Goal: Task Accomplishment & Management: Use online tool/utility

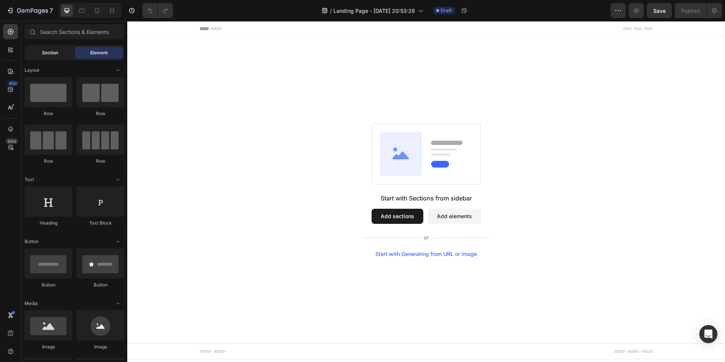
click at [51, 52] on span "Section" at bounding box center [50, 52] width 16 height 7
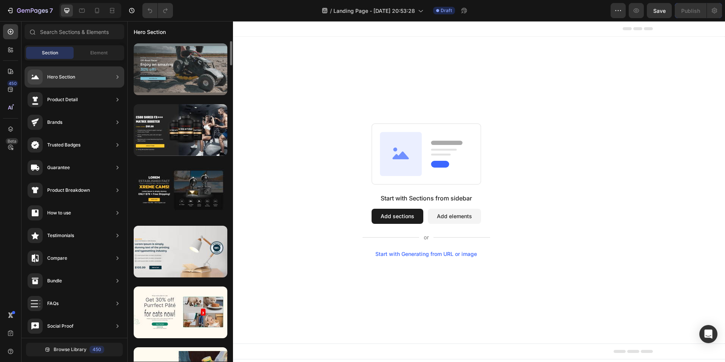
click at [191, 88] on div at bounding box center [181, 69] width 94 height 52
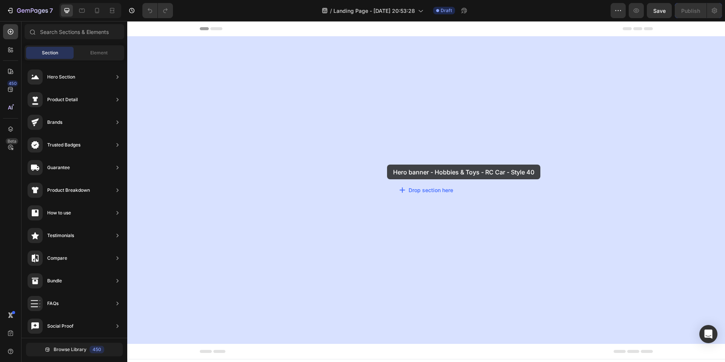
drag, startPoint x: 315, startPoint y: 103, endPoint x: 378, endPoint y: 162, distance: 86.3
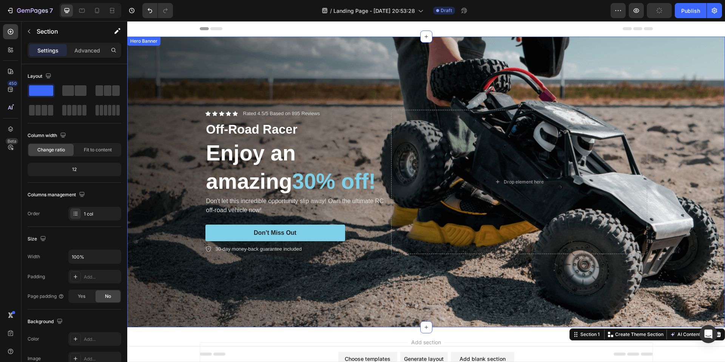
click at [415, 71] on div "Background Image" at bounding box center [426, 182] width 598 height 291
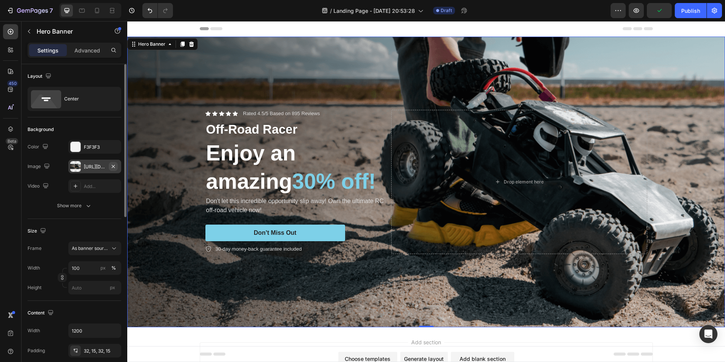
click at [112, 166] on icon "button" at bounding box center [113, 167] width 6 height 6
type input "Auto"
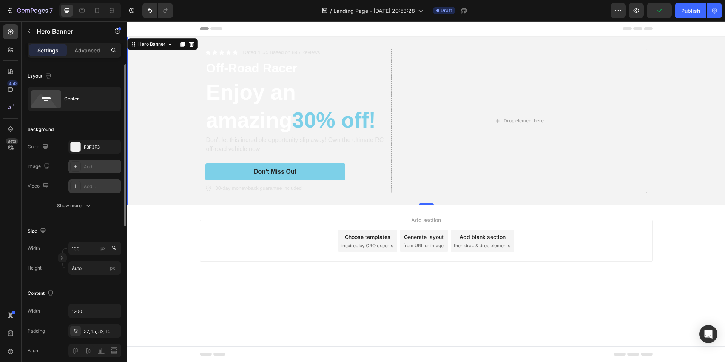
click at [90, 185] on div "Add..." at bounding box center [102, 186] width 36 height 7
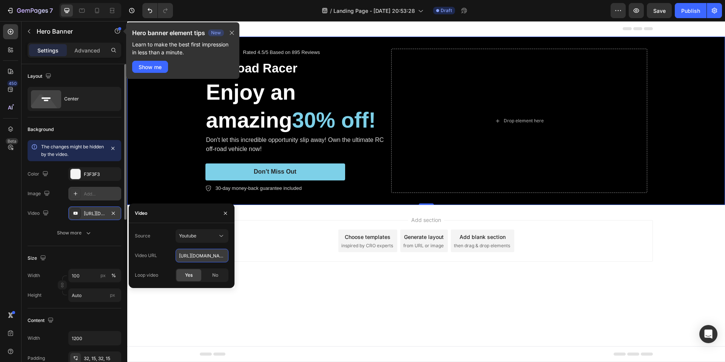
click at [196, 255] on input "https://www.youtube.com/watch?v=cyzh48XRS4M" at bounding box center [202, 256] width 53 height 14
paste input "speedcomfort-main.ams3.cdn.digitaloceanspaces.com/856eff8b-5a6c3677-h1440.mp4"
type input "https://speedcomfort-main.ams3.cdn.digitaloceanspaces.com/856eff8b-5a6c3677-h14…"
click at [154, 261] on div "Video URL" at bounding box center [146, 256] width 22 height 12
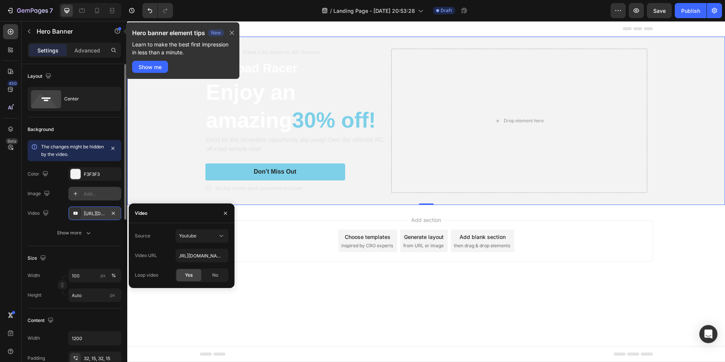
scroll to position [0, 0]
click at [204, 235] on div "Youtube" at bounding box center [198, 236] width 39 height 7
click at [196, 252] on span "Video hosting" at bounding box center [193, 254] width 29 height 7
click at [154, 260] on div "Video URL" at bounding box center [146, 256] width 22 height 12
click at [197, 255] on input "https://media.w3.org/2010/05/sintel/trailer.mp4" at bounding box center [202, 256] width 53 height 14
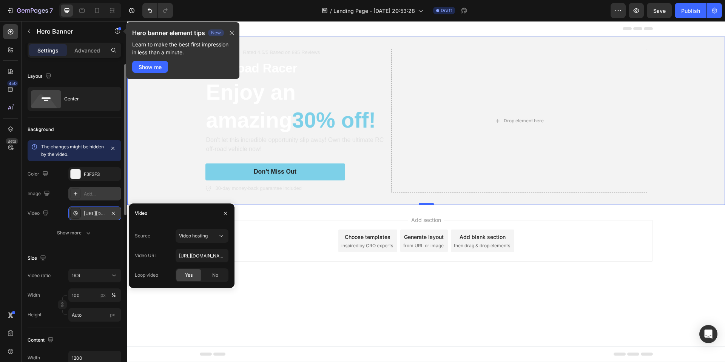
click at [423, 204] on div at bounding box center [426, 204] width 15 height 2
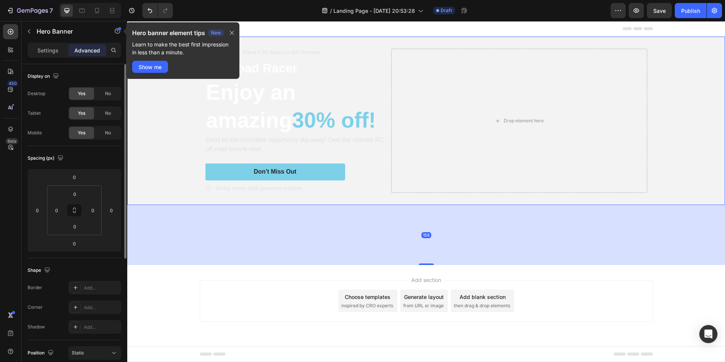
drag, startPoint x: 426, startPoint y: 204, endPoint x: 408, endPoint y: 269, distance: 67.6
click at [408, 205] on div "158" at bounding box center [426, 205] width 598 height 0
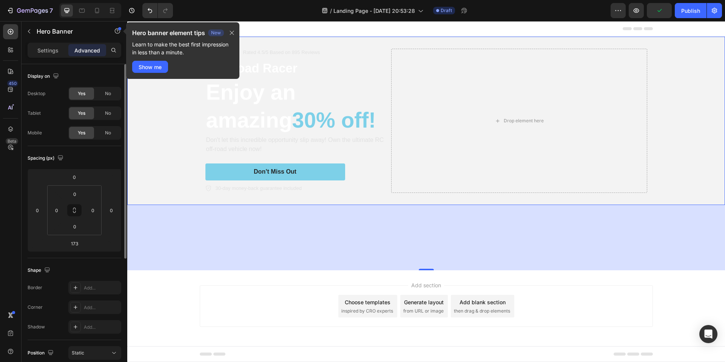
type input "0"
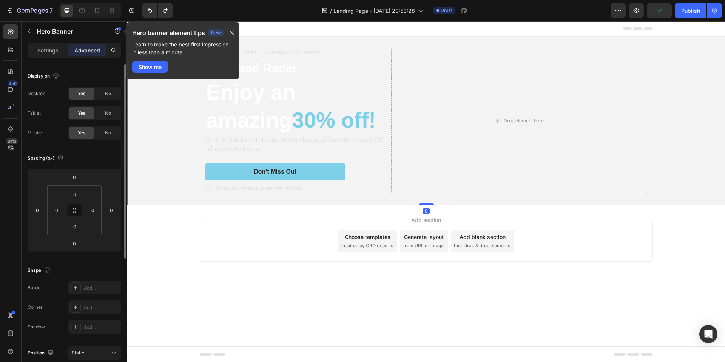
click at [275, 263] on div "Add section Choose templates inspired by CRO experts Generate layout from URL o…" at bounding box center [426, 251] width 598 height 93
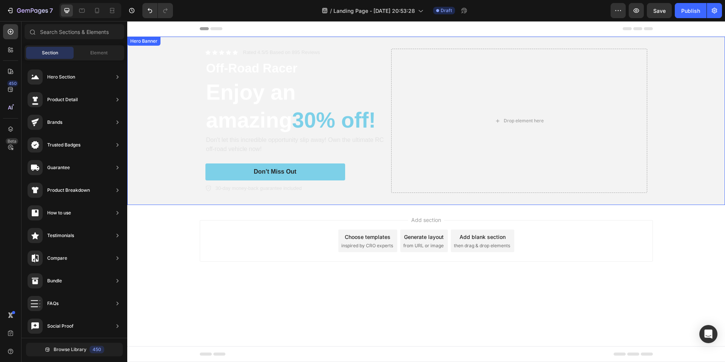
click at [176, 164] on video "Background Image" at bounding box center [426, 186] width 598 height 299
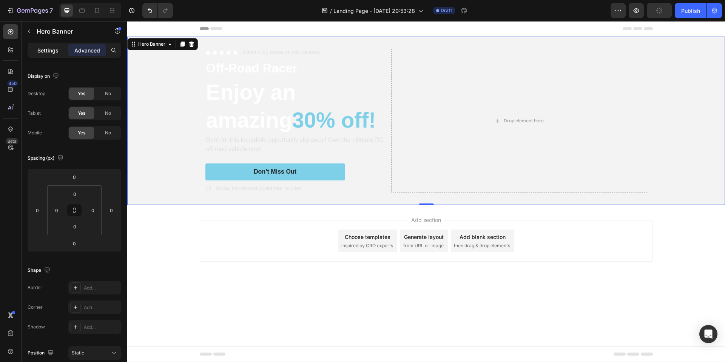
click at [45, 49] on p "Settings" at bounding box center [47, 50] width 21 height 8
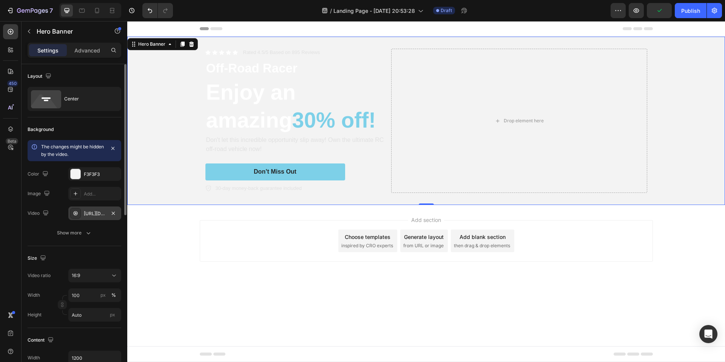
click at [96, 216] on div "https://media.w3.org/2010/05/sintel/trailer.mp4" at bounding box center [95, 213] width 22 height 7
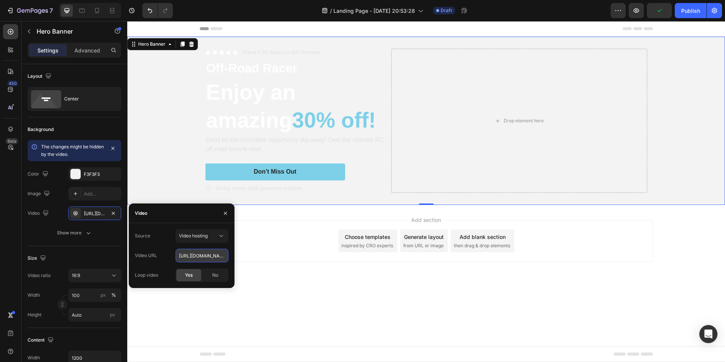
click at [204, 261] on input "https://media.w3.org/2010/05/sintel/trailer.mp4" at bounding box center [202, 256] width 53 height 14
paste input "speedcomfort-main.ams3.cdn.digitaloceanspaces.com/856eff8b-5a6c3677-h1440"
type input "https://speedcomfort-main.ams3.cdn.digitaloceanspaces.com/856eff8b-5a6c3677-h14…"
click at [164, 262] on div "Video URL https://speedcomfort-main.ams3.cdn.digitaloceanspaces.com/856eff8b-5a…" at bounding box center [182, 256] width 94 height 14
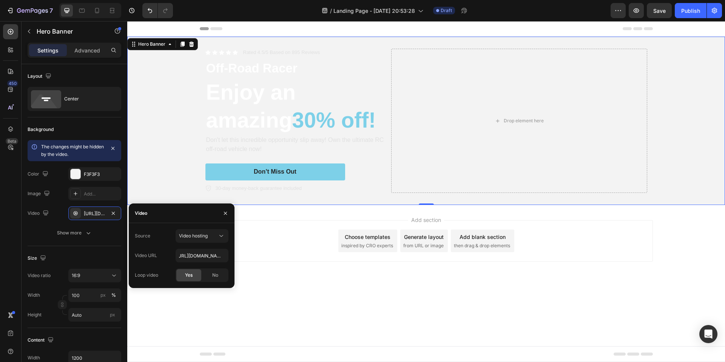
scroll to position [0, 0]
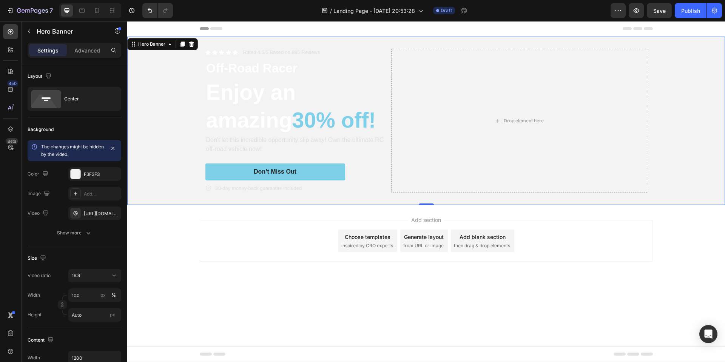
click at [156, 161] on video "Background Image" at bounding box center [426, 186] width 598 height 299
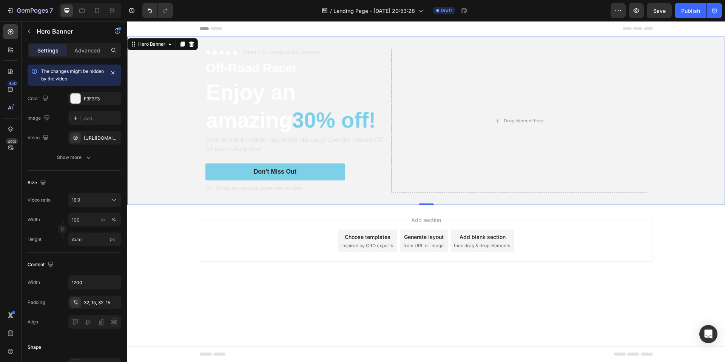
click at [387, 194] on div "Icon Icon Icon Icon Icon Icon List Rated 4.5/5 Based on 895 Reviews Text Block …" at bounding box center [426, 121] width 453 height 168
click at [378, 185] on div "30-day money-back guarantee included" at bounding box center [296, 189] width 183 height 10
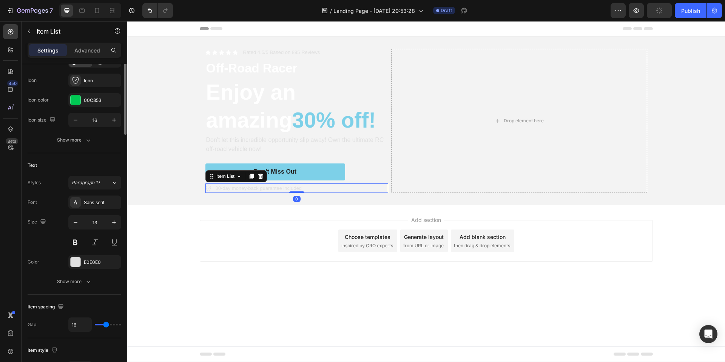
scroll to position [0, 0]
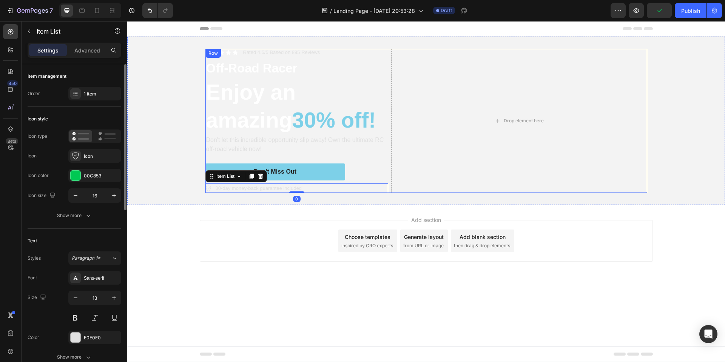
click at [389, 173] on div "Icon Icon Icon Icon Icon Icon List Rated 4.5/5 Based on 895 Reviews Text Block …" at bounding box center [426, 121] width 442 height 144
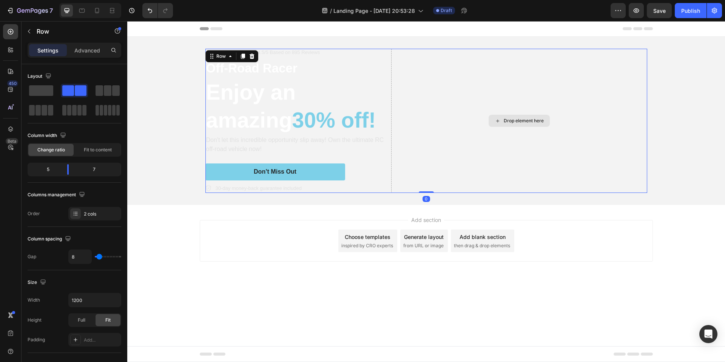
drag, startPoint x: 422, startPoint y: 192, endPoint x: 419, endPoint y: 185, distance: 7.9
click at [419, 185] on div "Icon Icon Icon Icon Icon Icon List Rated 4.5/5 Based on 895 Reviews Text Block …" at bounding box center [426, 121] width 442 height 144
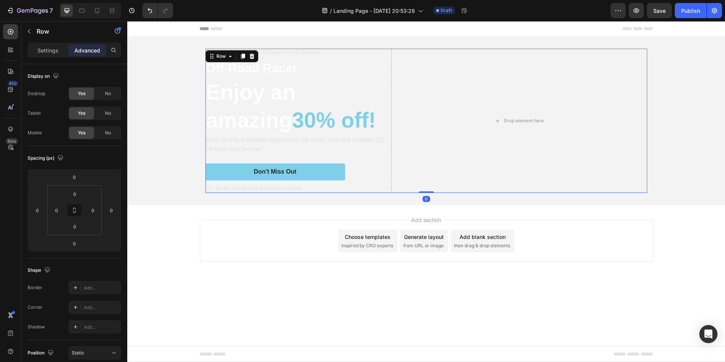
click at [178, 211] on div "Add section Choose templates inspired by CRO experts Generate layout from URL o…" at bounding box center [426, 251] width 598 height 93
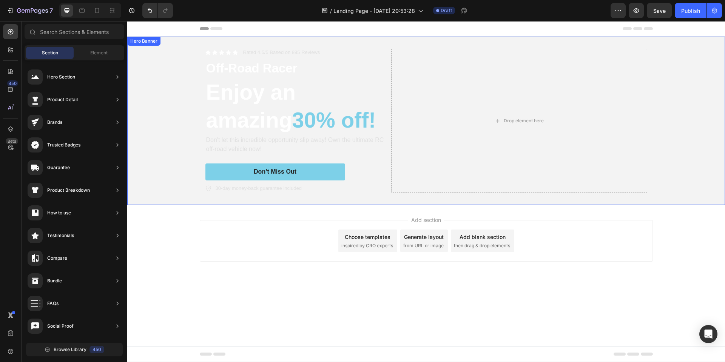
click at [174, 141] on video "Background Image" at bounding box center [426, 186] width 598 height 299
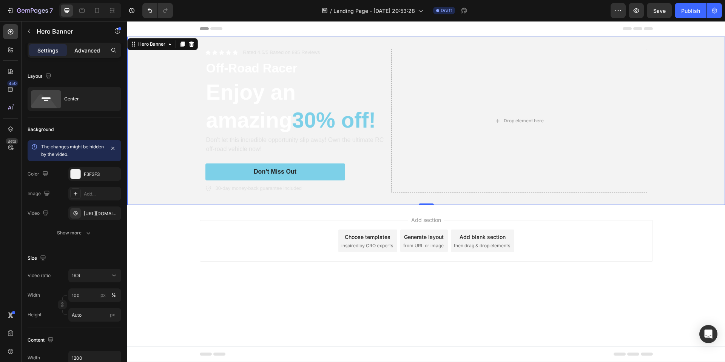
click at [90, 54] on div "Advanced" at bounding box center [87, 50] width 38 height 12
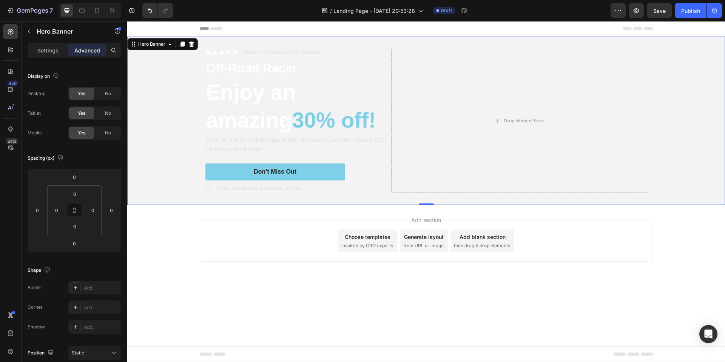
scroll to position [205, 0]
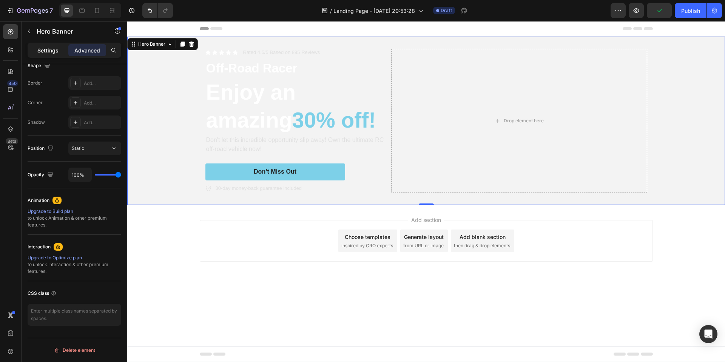
click at [42, 53] on p "Settings" at bounding box center [47, 50] width 21 height 8
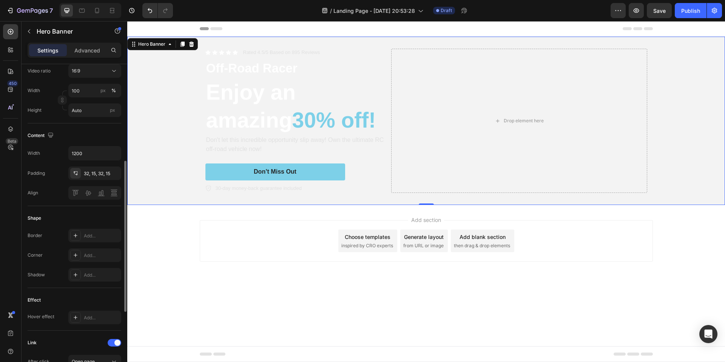
scroll to position [0, 0]
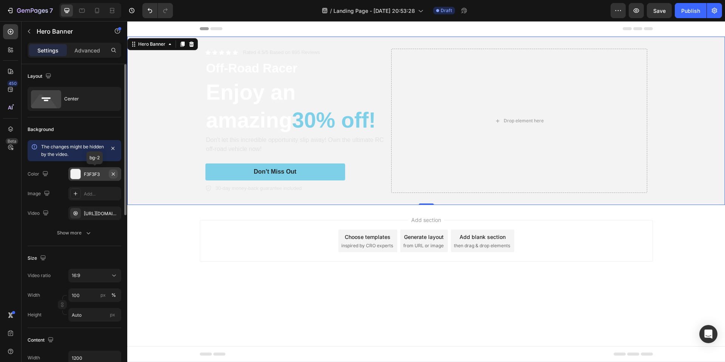
click at [114, 174] on icon "button" at bounding box center [113, 173] width 3 height 3
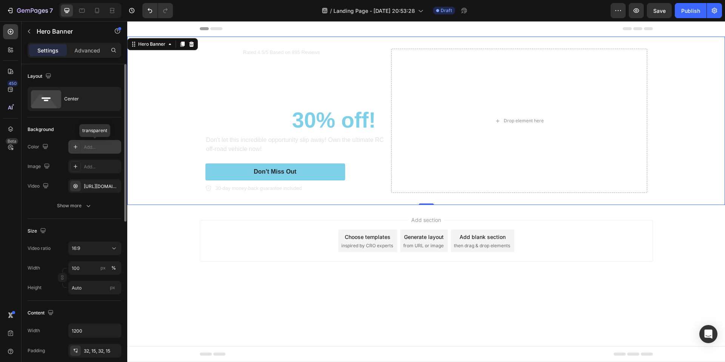
click at [179, 137] on video "Background Image" at bounding box center [426, 186] width 598 height 299
click at [76, 207] on div "Show more" at bounding box center [74, 206] width 35 height 8
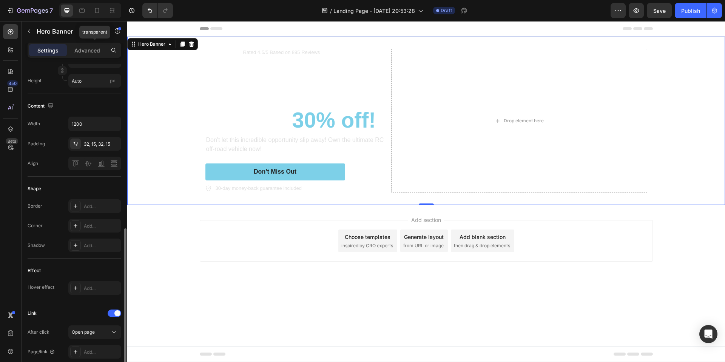
scroll to position [264, 0]
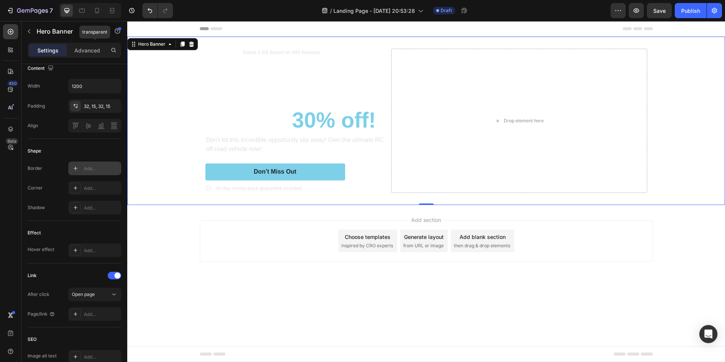
click at [90, 168] on div "Add..." at bounding box center [102, 168] width 36 height 7
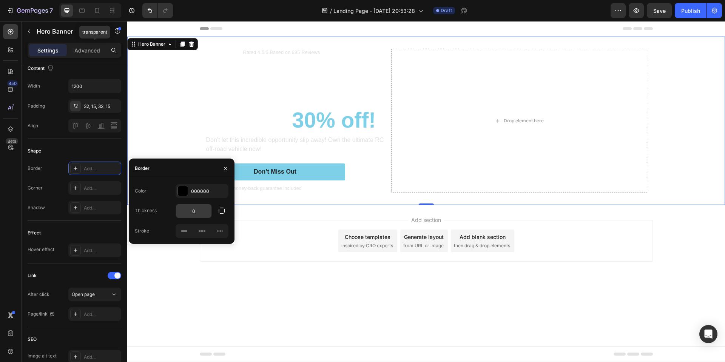
click at [203, 213] on input "0" at bounding box center [194, 211] width 36 height 14
type input "15"
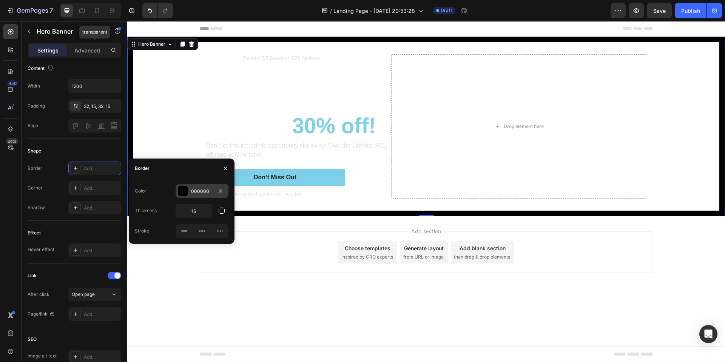
click at [196, 195] on div "000000" at bounding box center [202, 191] width 53 height 14
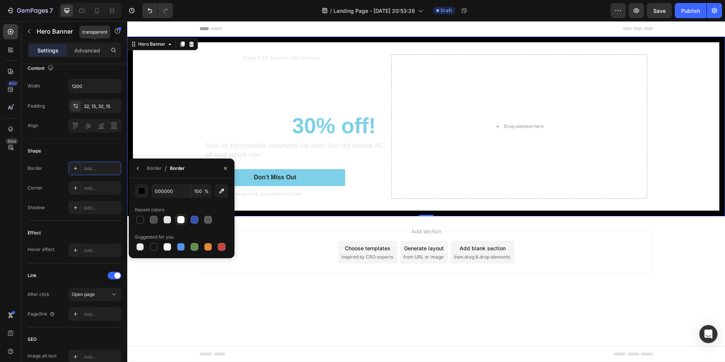
click at [179, 221] on div at bounding box center [181, 220] width 8 height 8
type input "FFFFFF"
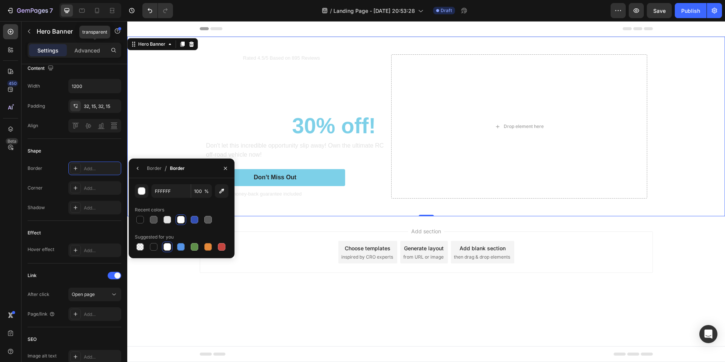
click at [268, 250] on div "Add section Choose templates inspired by CRO experts Generate layout from URL o…" at bounding box center [426, 253] width 453 height 42
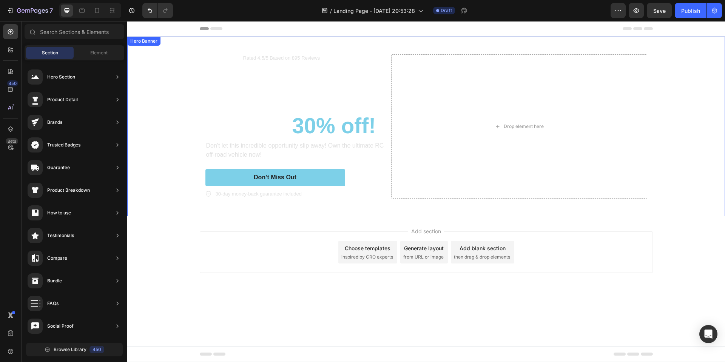
click at [162, 192] on video "Background Image" at bounding box center [426, 188] width 587 height 293
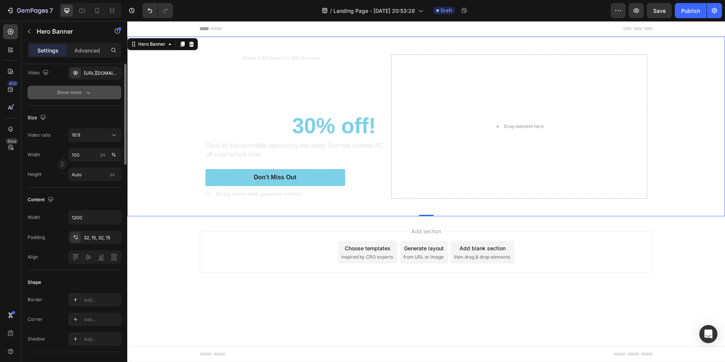
scroll to position [0, 0]
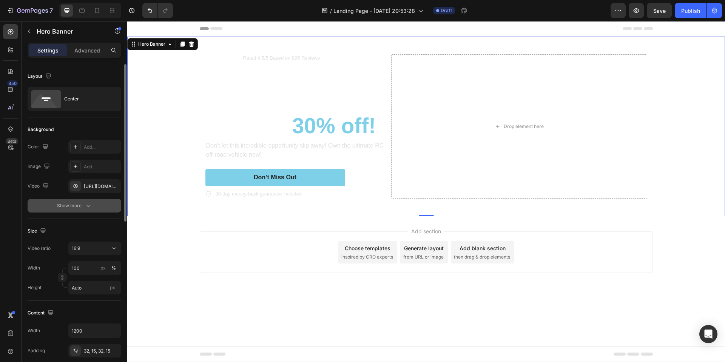
click at [75, 210] on button "Show more" at bounding box center [75, 206] width 94 height 14
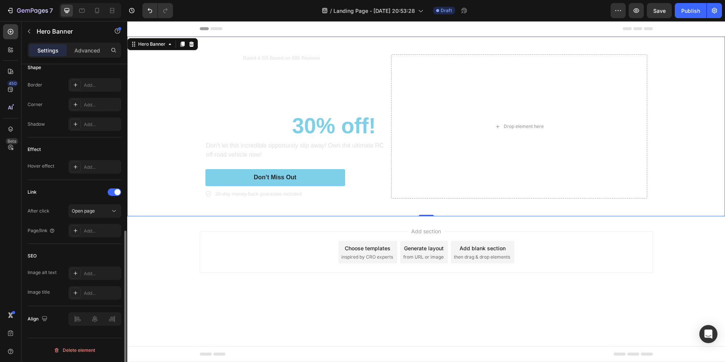
scroll to position [235, 0]
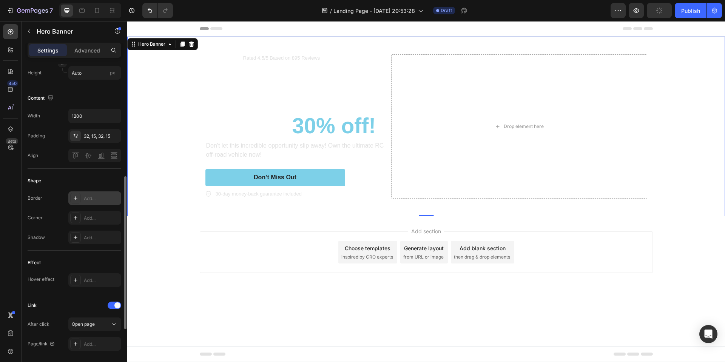
click at [83, 193] on div "Add..." at bounding box center [94, 198] width 53 height 14
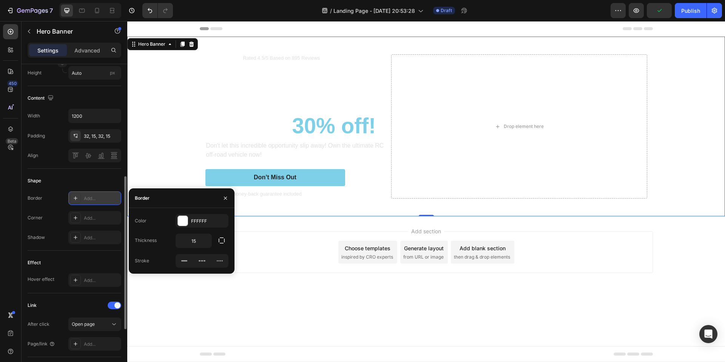
click at [83, 193] on div "Add..." at bounding box center [94, 198] width 53 height 14
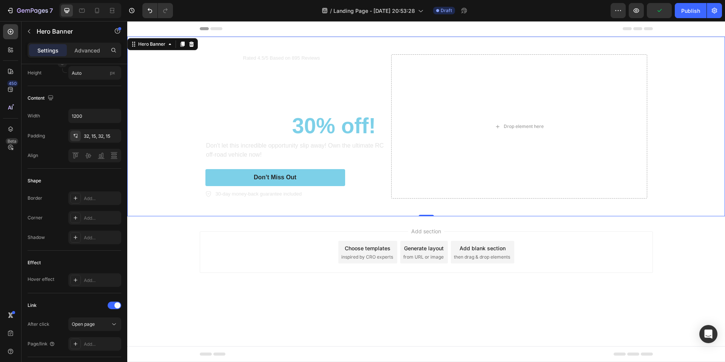
click at [180, 137] on video "Background Image" at bounding box center [426, 188] width 587 height 293
click at [140, 212] on div "Icon Icon Icon Icon Icon Icon List Rated 4.5/5 Based on 895 Reviews Text Block …" at bounding box center [426, 127] width 598 height 180
click at [92, 200] on div "Add..." at bounding box center [102, 198] width 36 height 7
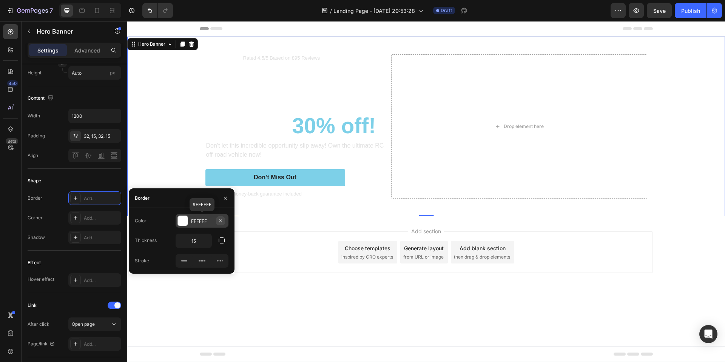
click at [221, 221] on icon "button" at bounding box center [221, 221] width 6 height 6
click at [168, 229] on div "Color Add... Thickness 15 Stroke" at bounding box center [182, 241] width 106 height 54
click at [304, 244] on div "Add section Choose templates inspired by CRO experts Generate layout from URL o…" at bounding box center [426, 253] width 453 height 42
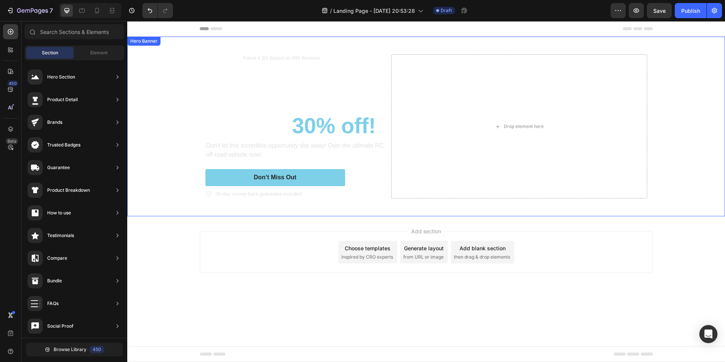
click at [172, 204] on video "Background Image" at bounding box center [426, 188] width 587 height 293
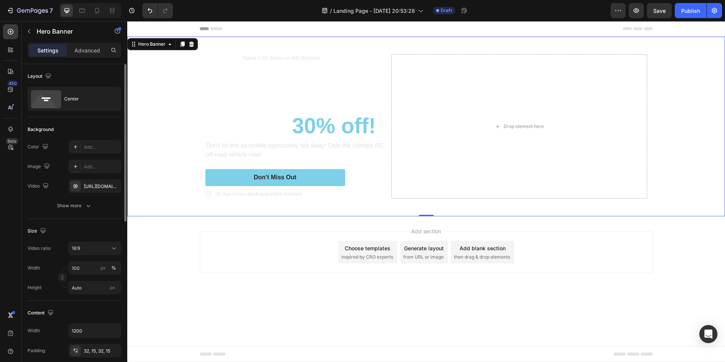
scroll to position [227, 0]
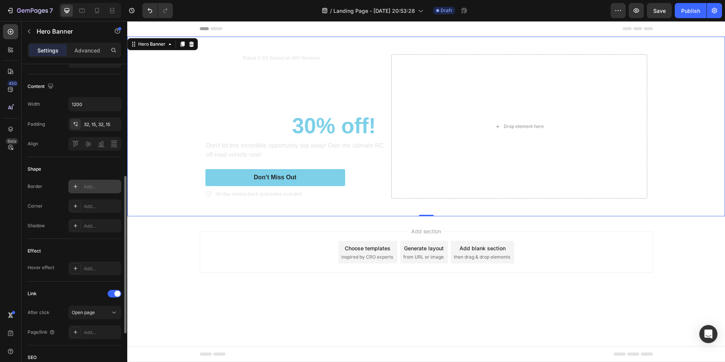
click at [83, 184] on div "Add..." at bounding box center [94, 187] width 53 height 14
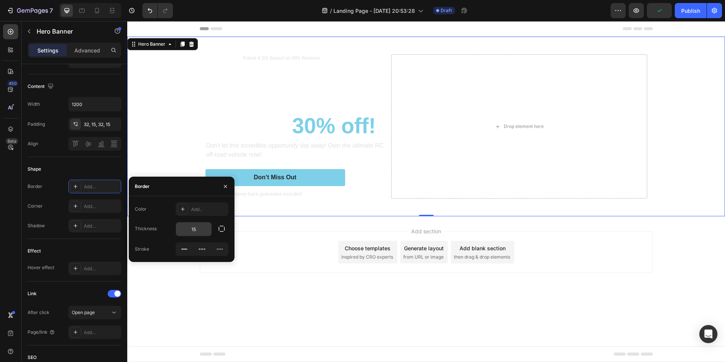
click at [195, 231] on input "15" at bounding box center [194, 229] width 36 height 14
type input "0"
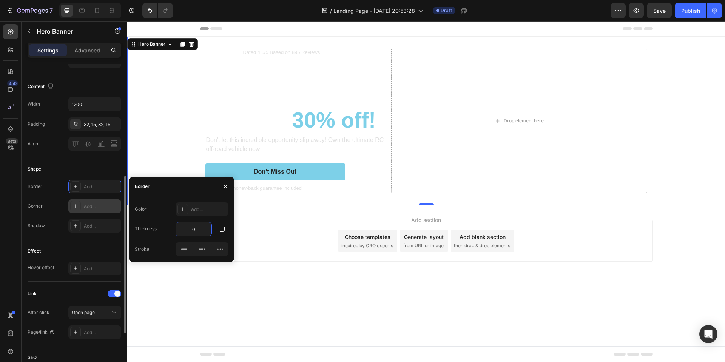
click at [89, 207] on div "Add..." at bounding box center [102, 206] width 36 height 7
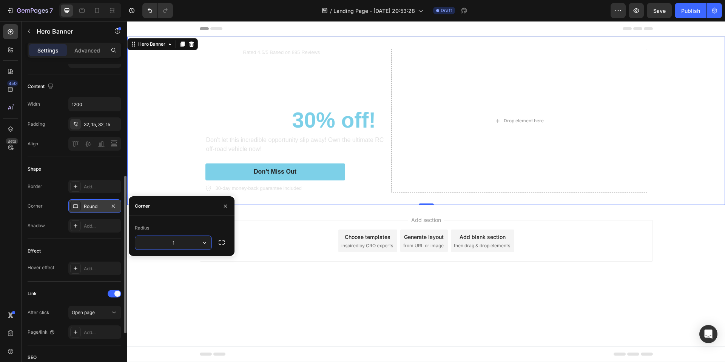
type input "15"
click at [292, 233] on div "Add section Choose templates inspired by CRO experts Generate layout from URL o…" at bounding box center [426, 241] width 453 height 42
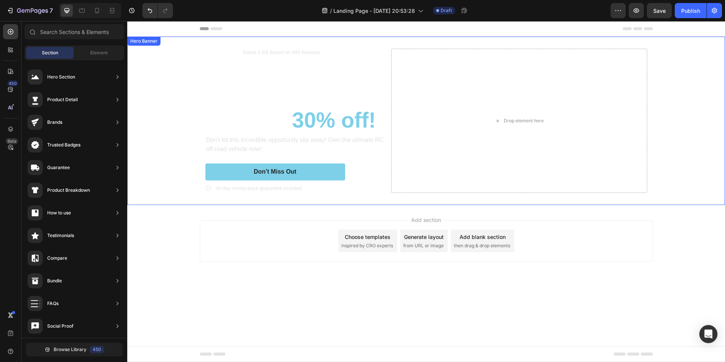
click at [164, 191] on video "Background Image" at bounding box center [426, 186] width 598 height 299
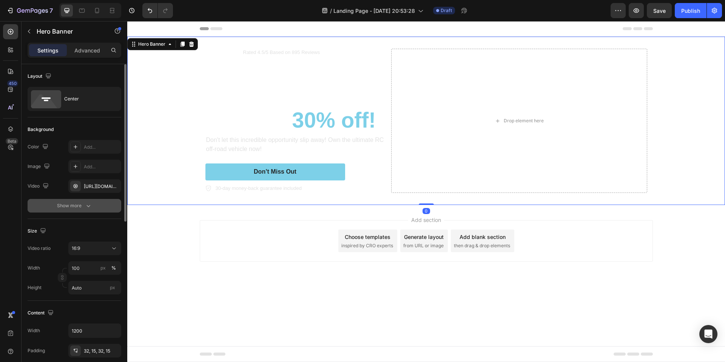
scroll to position [38, 0]
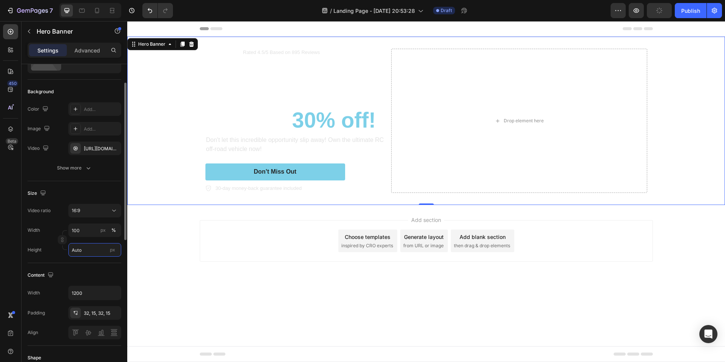
click at [90, 249] on input "Auto" at bounding box center [94, 250] width 53 height 14
click at [93, 278] on div "Fit screen 100vh" at bounding box center [87, 282] width 62 height 14
type input "100 vh"
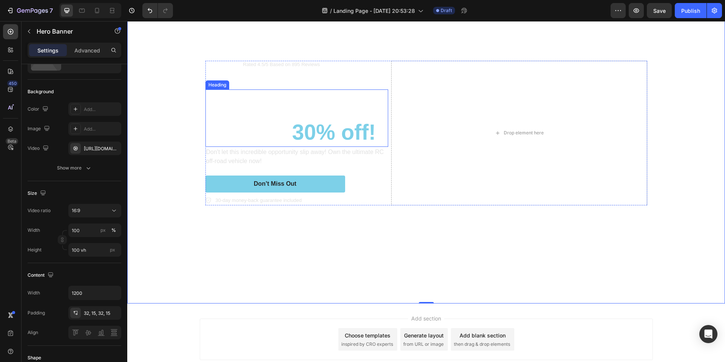
scroll to position [76, 0]
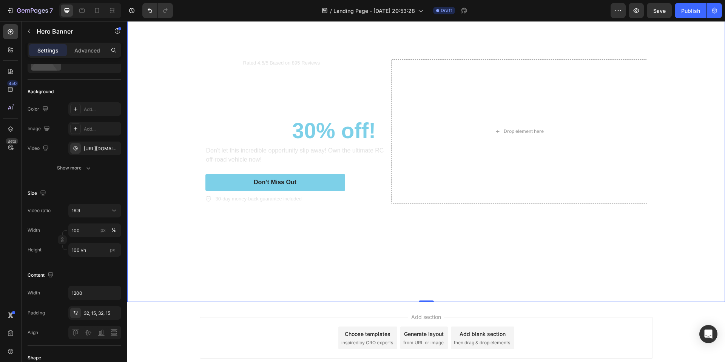
click at [549, 326] on div "Add section Choose templates inspired by CRO experts Generate layout from URL o…" at bounding box center [426, 338] width 453 height 42
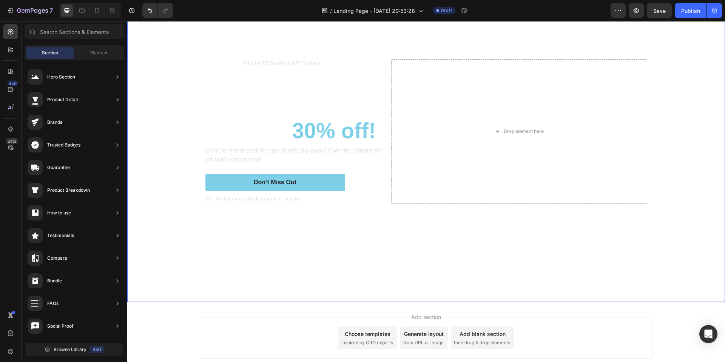
click at [191, 244] on video "Background Image" at bounding box center [426, 110] width 598 height 299
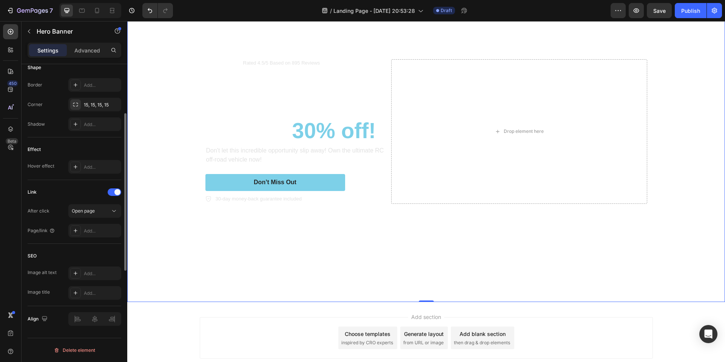
scroll to position [215, 0]
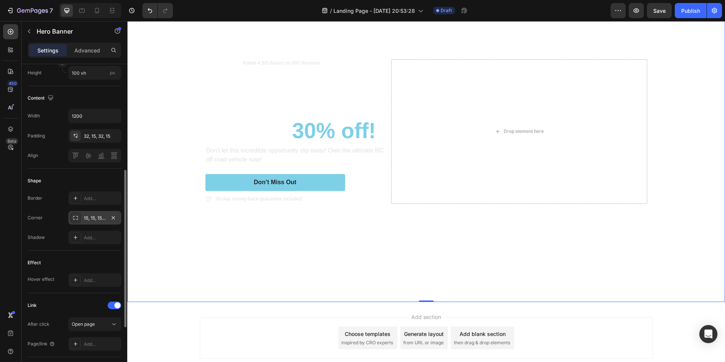
click at [86, 222] on div "15, 15, 15, 15" at bounding box center [94, 218] width 53 height 14
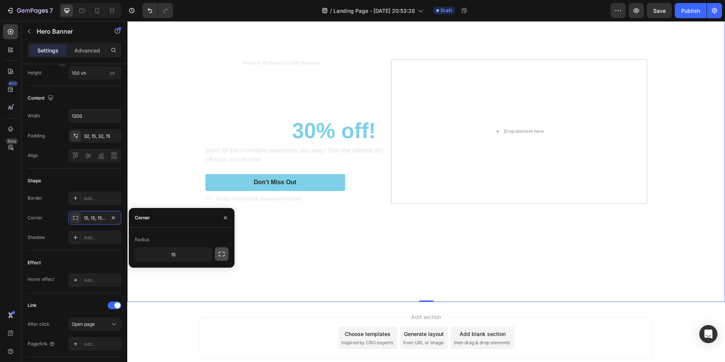
click at [224, 254] on icon "button" at bounding box center [222, 254] width 8 height 8
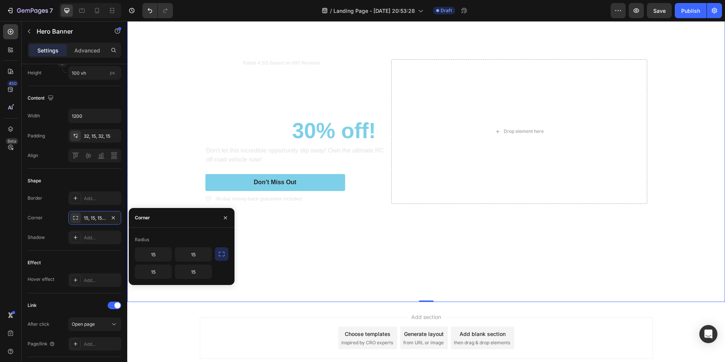
click at [224, 254] on icon "button" at bounding box center [222, 254] width 8 height 8
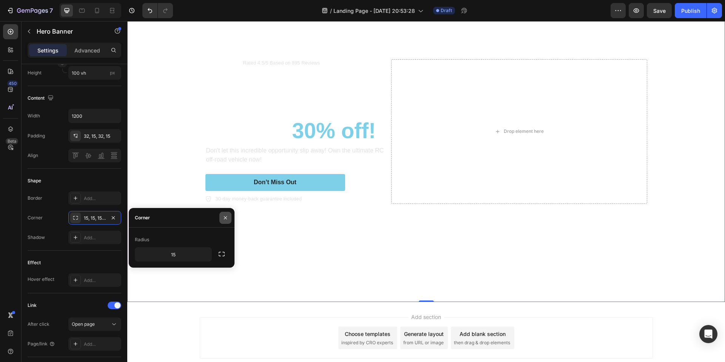
click at [224, 217] on icon "button" at bounding box center [225, 218] width 6 height 6
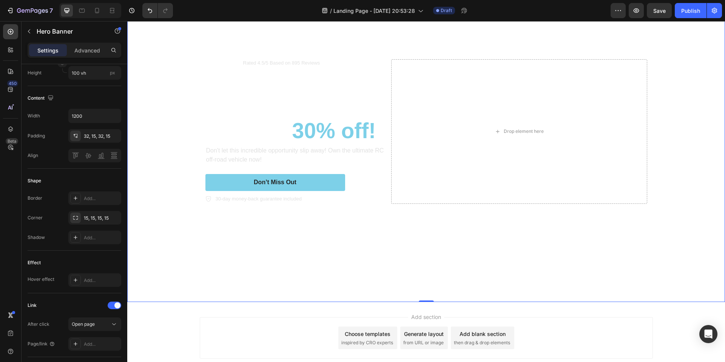
click at [241, 260] on video "Background Image" at bounding box center [426, 110] width 598 height 299
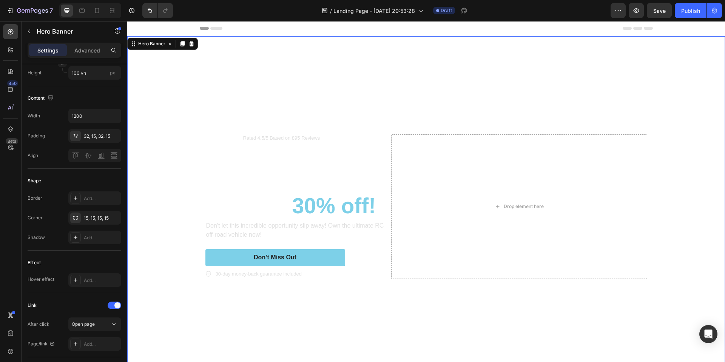
scroll to position [0, 0]
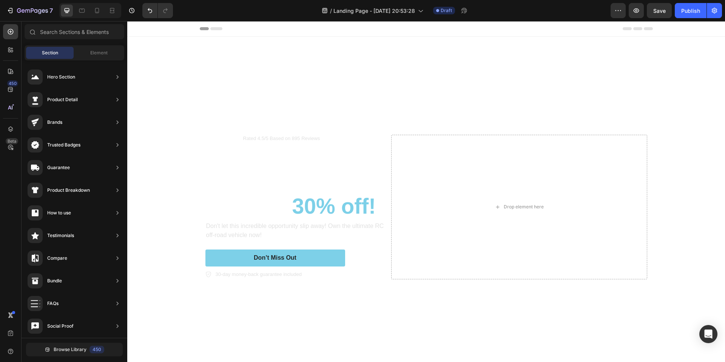
click at [701, 28] on div "Header" at bounding box center [426, 28] width 598 height 15
click at [208, 87] on video "Background Image" at bounding box center [426, 186] width 598 height 299
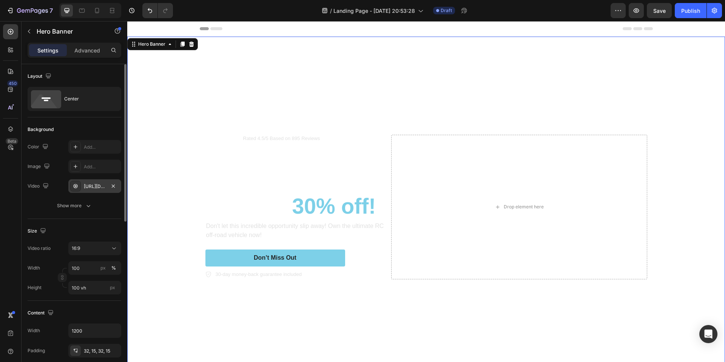
scroll to position [38, 0]
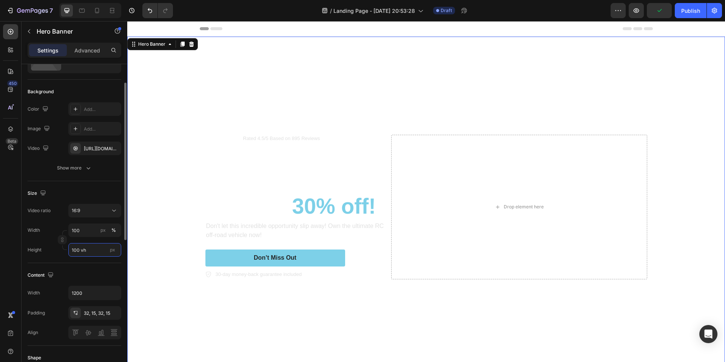
click at [88, 252] on input "100 vh" at bounding box center [94, 250] width 53 height 14
click at [88, 266] on span "Fit content" at bounding box center [82, 268] width 23 height 7
type input "Auto"
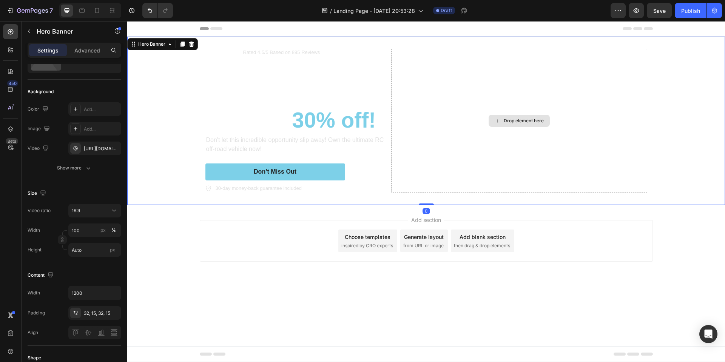
drag, startPoint x: 424, startPoint y: 204, endPoint x: 433, endPoint y: 187, distance: 19.3
click at [433, 187] on div "Icon Icon Icon Icon Icon Icon List Rated 4.5/5 Based on 895 Reviews Text Block …" at bounding box center [426, 121] width 598 height 168
click at [375, 189] on div "30-day money-back guarantee included" at bounding box center [296, 189] width 183 height 10
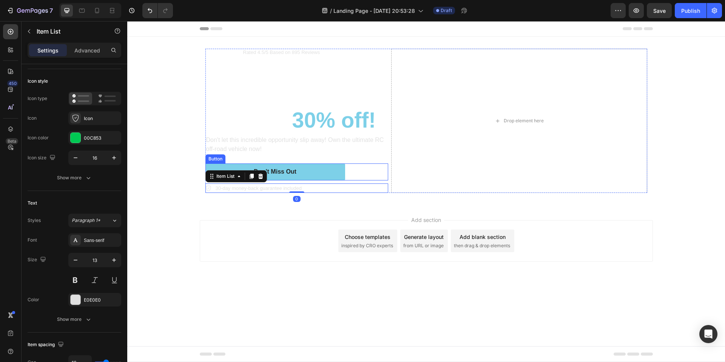
click at [374, 171] on div "Don’t Miss Out Button" at bounding box center [296, 172] width 183 height 17
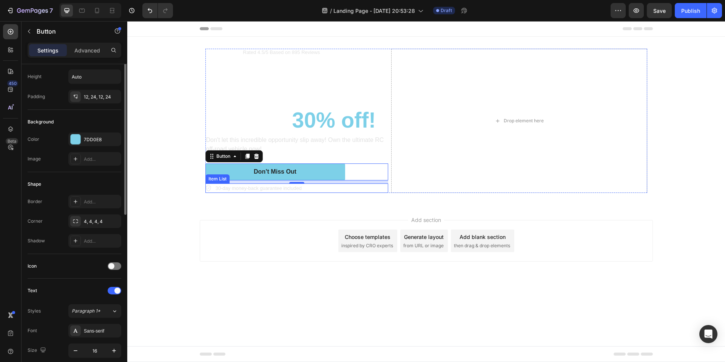
scroll to position [0, 0]
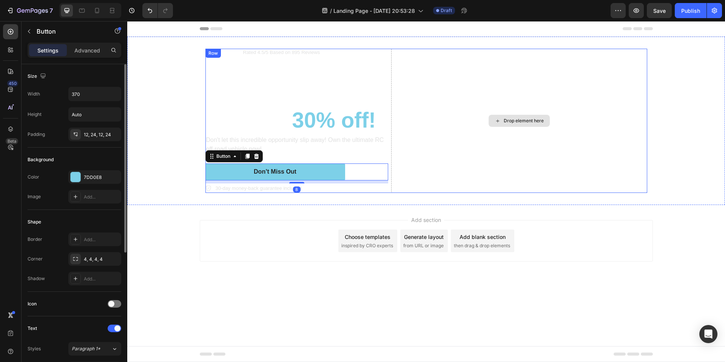
click at [392, 186] on div "Drop element here" at bounding box center [519, 121] width 256 height 144
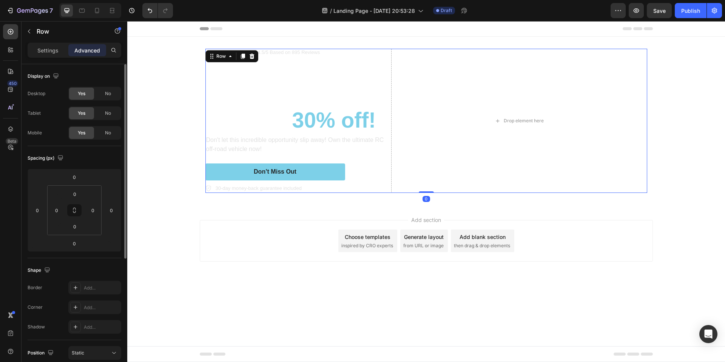
click at [389, 186] on div "Icon Icon Icon Icon Icon Icon List Rated 4.5/5 Based on 895 Reviews Text Block …" at bounding box center [426, 121] width 442 height 144
click at [422, 195] on div "Icon Icon Icon Icon Icon Icon List Rated 4.5/5 Based on 895 Reviews Text Block …" at bounding box center [426, 121] width 453 height 168
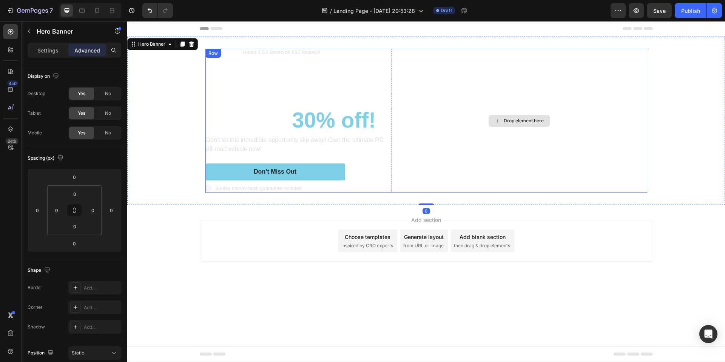
click at [424, 192] on div "Drop element here" at bounding box center [519, 121] width 256 height 144
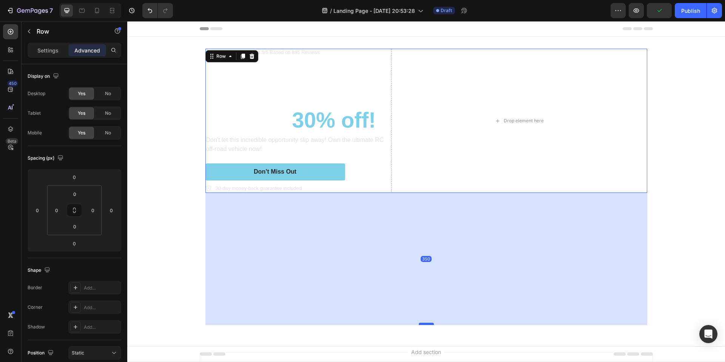
drag, startPoint x: 423, startPoint y: 192, endPoint x: 420, endPoint y: 324, distance: 132.2
click at [420, 324] on div at bounding box center [426, 324] width 15 height 2
type input "350"
click at [366, 25] on div "Header" at bounding box center [426, 28] width 453 height 15
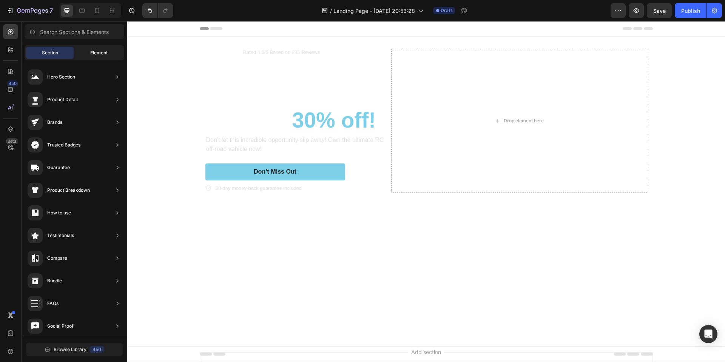
click at [93, 49] on div "Element" at bounding box center [99, 53] width 48 height 12
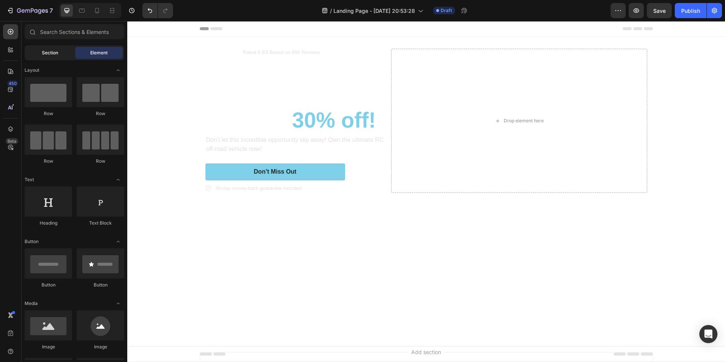
click at [59, 53] on div "Section" at bounding box center [50, 53] width 48 height 12
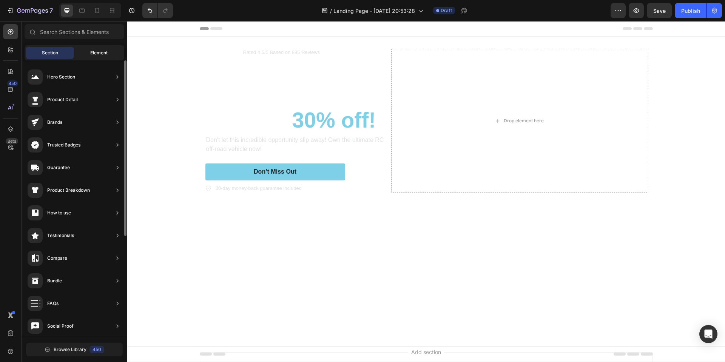
click at [98, 56] on div "Element" at bounding box center [99, 53] width 48 height 12
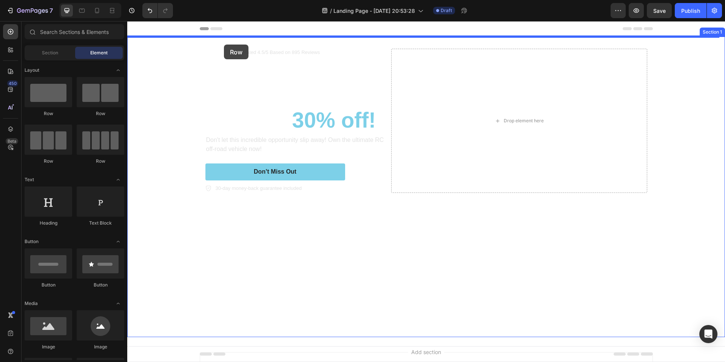
drag, startPoint x: 249, startPoint y: 109, endPoint x: 224, endPoint y: 45, distance: 69.4
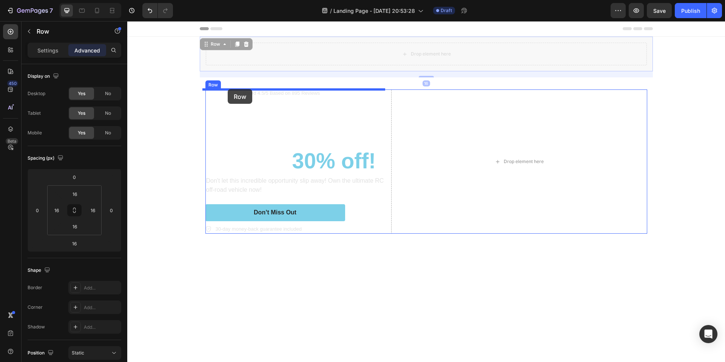
drag, startPoint x: 253, startPoint y: 59, endPoint x: 229, endPoint y: 89, distance: 38.2
type input "8"
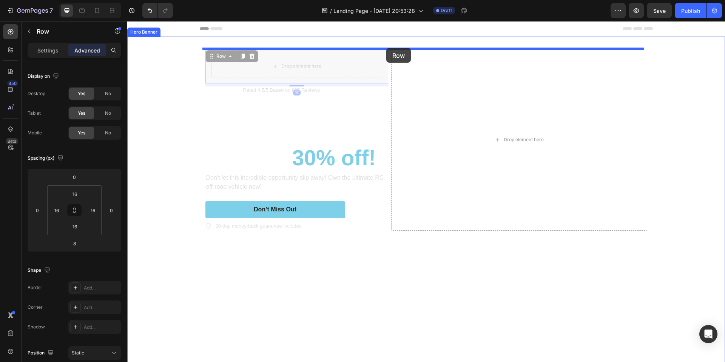
drag, startPoint x: 333, startPoint y: 56, endPoint x: 386, endPoint y: 48, distance: 54.3
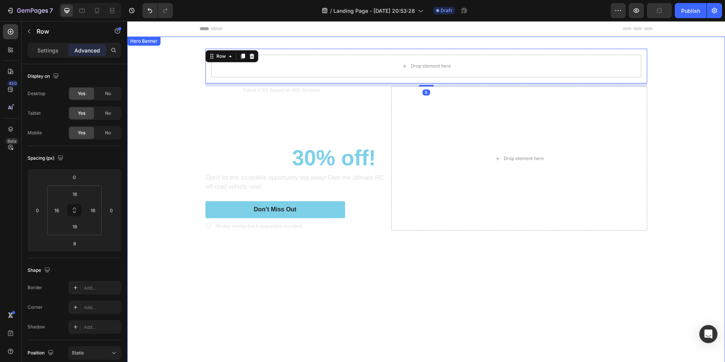
click at [177, 86] on video "Background Image" at bounding box center [426, 186] width 598 height 299
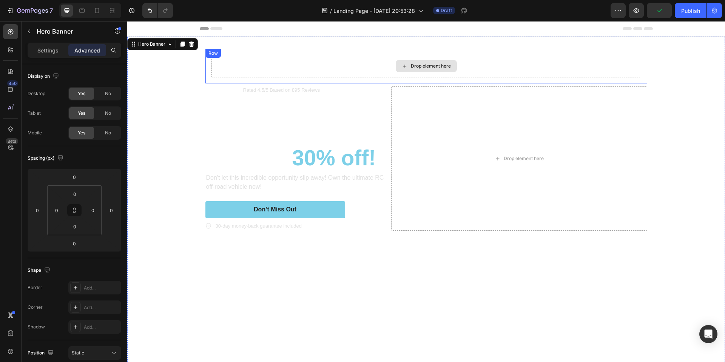
click at [258, 65] on div "Drop element here" at bounding box center [427, 66] width 430 height 23
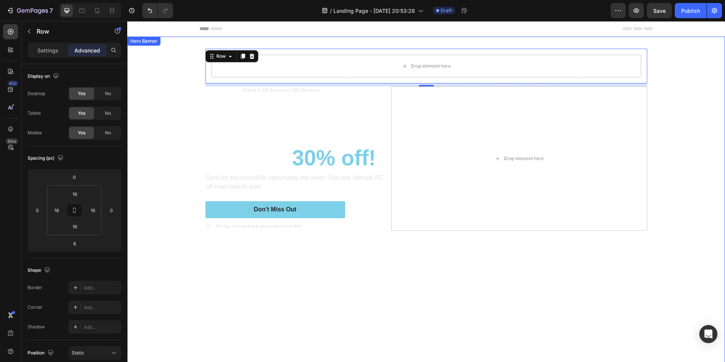
click at [328, 41] on div "Drop element here Row 8 Icon Icon Icon Icon Icon Icon List Rated 4.5/5 Based on…" at bounding box center [426, 206] width 453 height 338
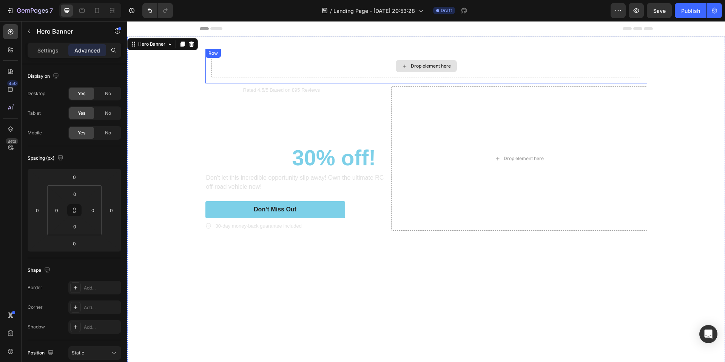
click at [327, 59] on div "Drop element here" at bounding box center [427, 66] width 430 height 23
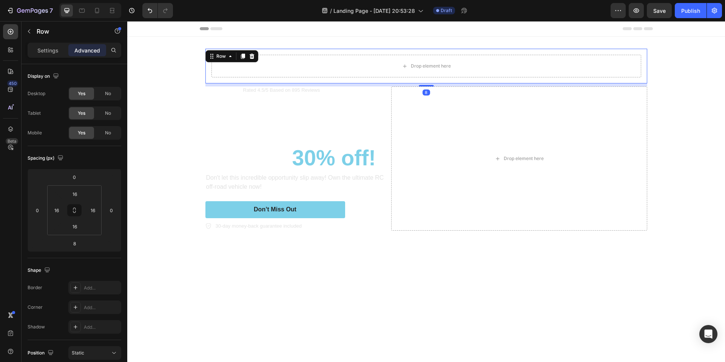
click at [346, 85] on div "8" at bounding box center [426, 84] width 442 height 3
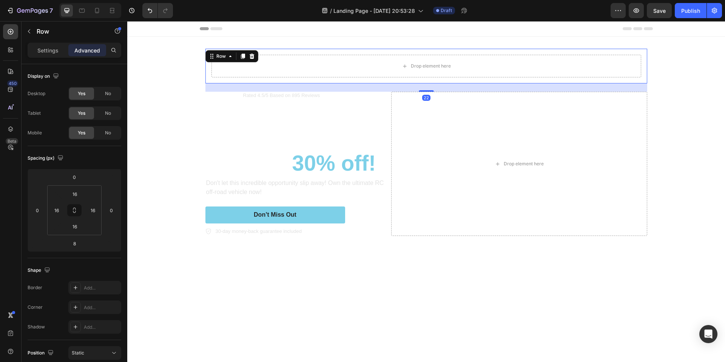
drag, startPoint x: 419, startPoint y: 85, endPoint x: 412, endPoint y: 87, distance: 7.3
click at [415, 83] on div "22" at bounding box center [426, 83] width 442 height 0
type input "26"
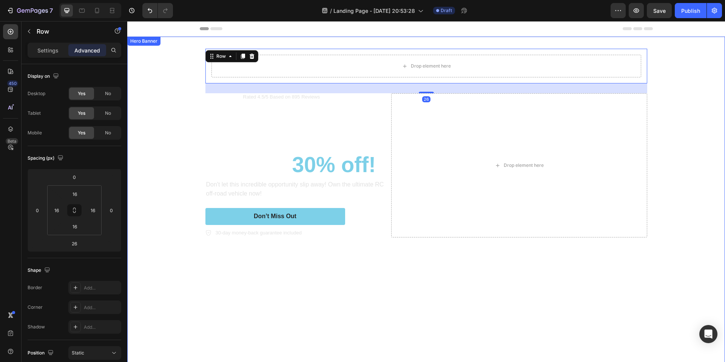
click at [379, 38] on div "Drop element here Row 26 Icon Icon Icon Icon Icon Icon List Rated 4.5/5 Based o…" at bounding box center [426, 209] width 453 height 345
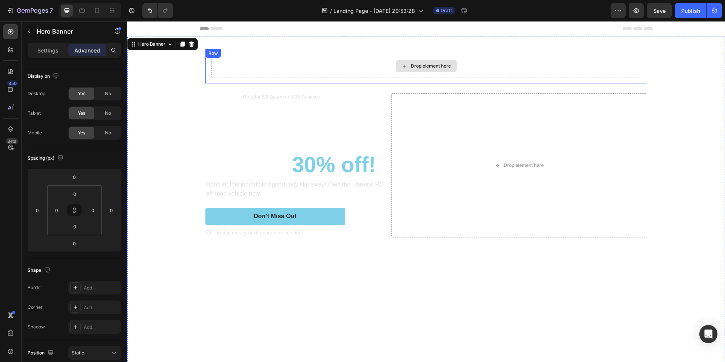
click at [345, 59] on div "Drop element here" at bounding box center [427, 66] width 430 height 23
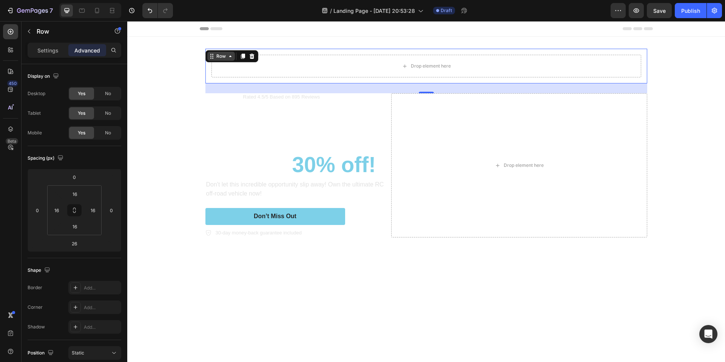
click at [221, 58] on div "Row" at bounding box center [221, 56] width 12 height 7
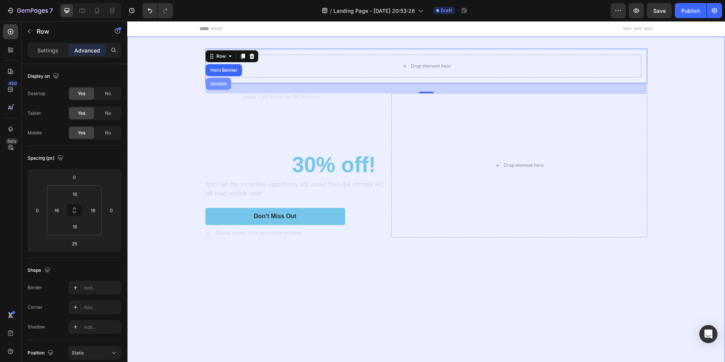
click at [219, 82] on div "Section" at bounding box center [218, 84] width 19 height 5
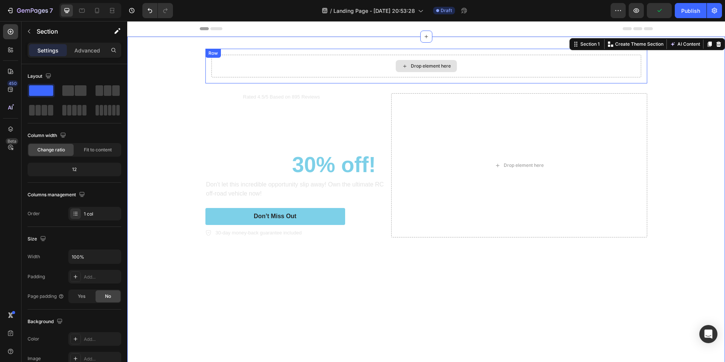
click at [344, 63] on div "Drop element here" at bounding box center [427, 66] width 430 height 23
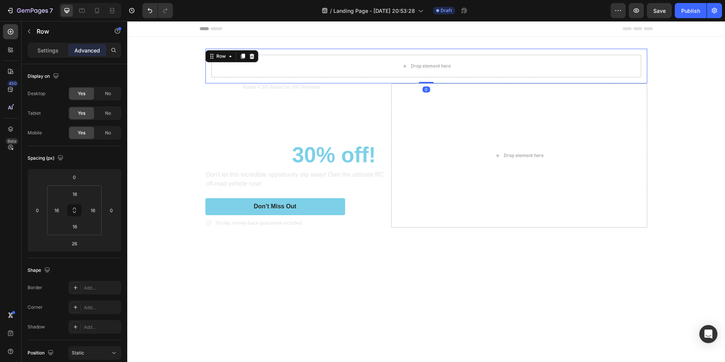
drag, startPoint x: 421, startPoint y: 93, endPoint x: 420, endPoint y: 79, distance: 13.6
click at [420, 79] on div "Drop element here Row 0" at bounding box center [426, 66] width 442 height 35
type input "0"
click at [222, 53] on div "Row" at bounding box center [221, 56] width 12 height 7
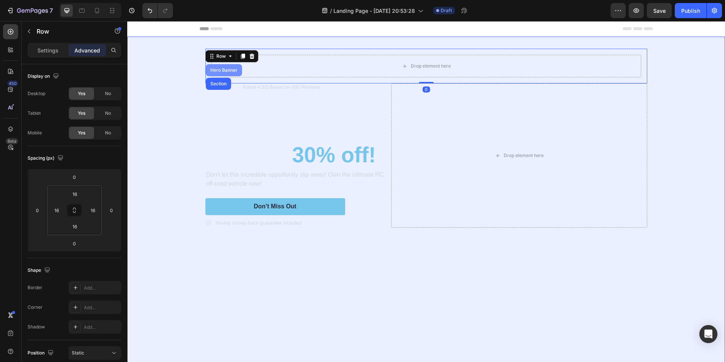
click at [218, 68] on div "Hero Banner" at bounding box center [224, 70] width 30 height 5
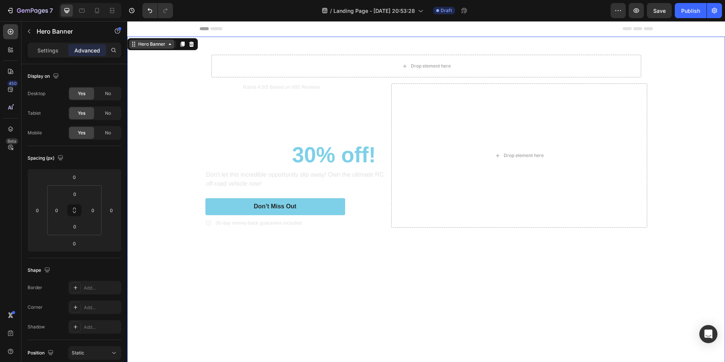
click at [150, 41] on div "Hero Banner" at bounding box center [152, 44] width 30 height 7
click at [153, 47] on div "Hero Banner" at bounding box center [152, 44] width 30 height 7
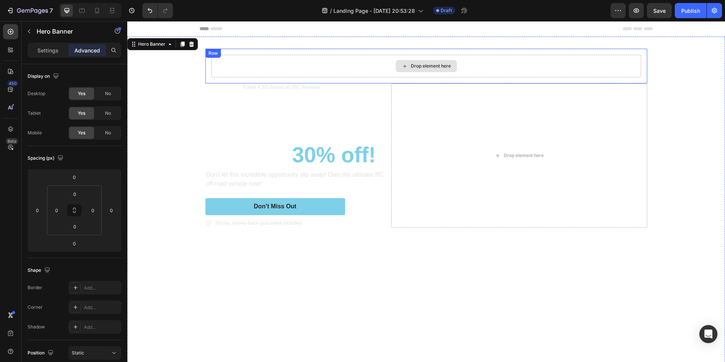
click at [225, 64] on div "Drop element here" at bounding box center [427, 66] width 430 height 23
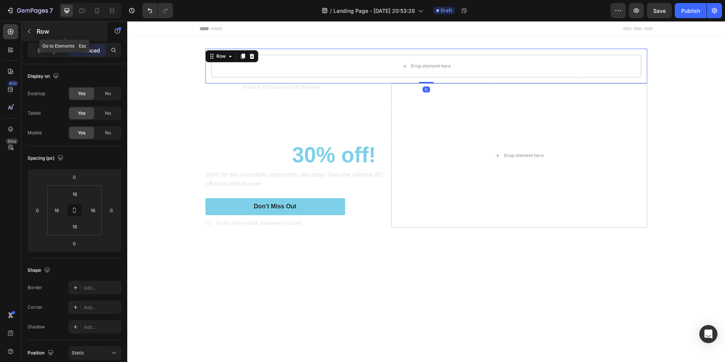
click at [29, 31] on icon "button" at bounding box center [29, 31] width 6 height 6
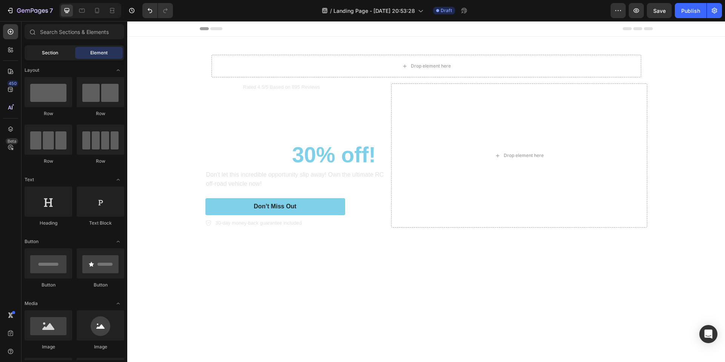
click at [44, 55] on span "Section" at bounding box center [50, 52] width 16 height 7
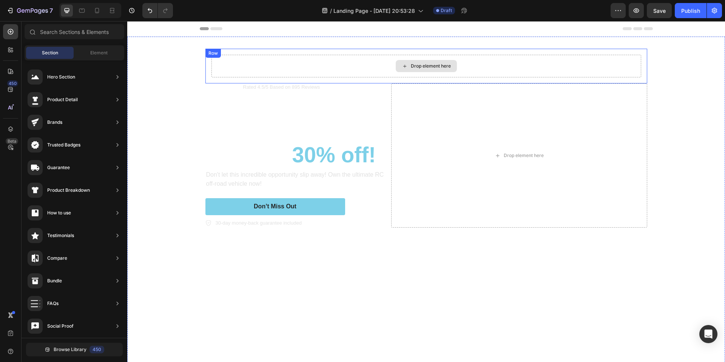
click at [369, 62] on div "Drop element here" at bounding box center [427, 66] width 430 height 23
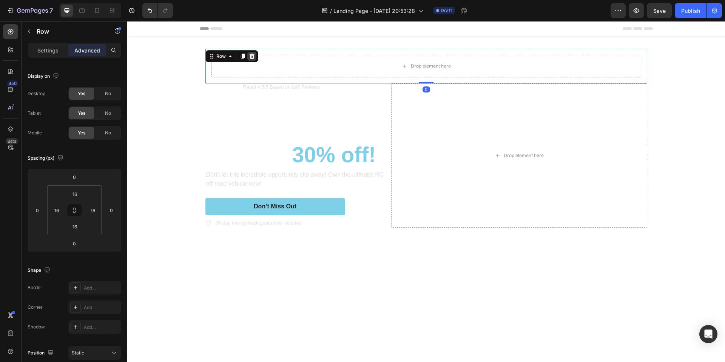
click at [249, 56] on icon at bounding box center [251, 56] width 5 height 5
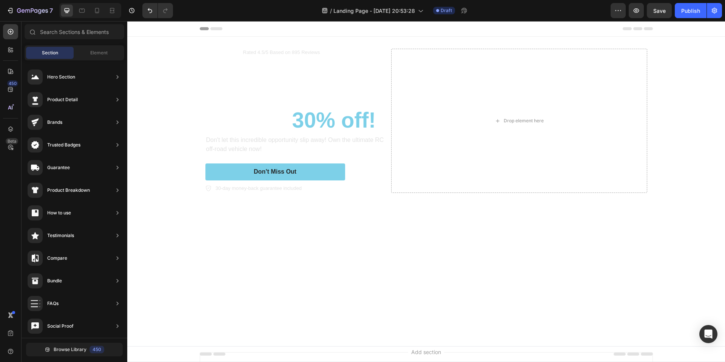
click at [149, 31] on span "Header" at bounding box center [150, 29] width 17 height 8
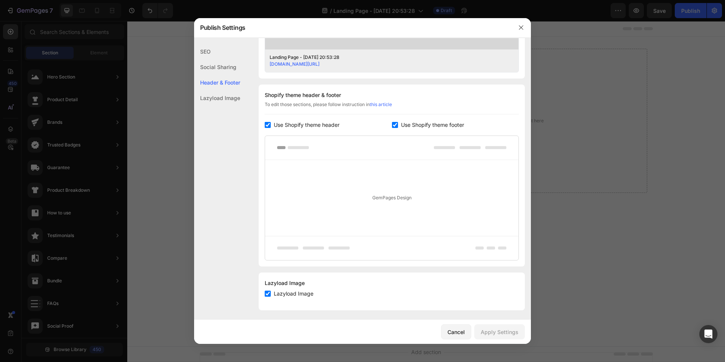
scroll to position [317, 0]
click at [287, 118] on span "Use Shopify theme header" at bounding box center [307, 122] width 66 height 9
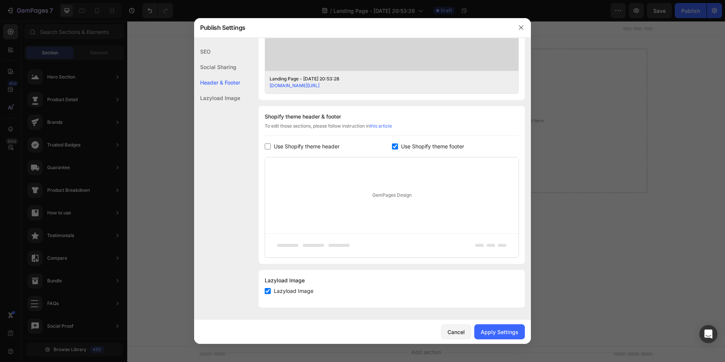
click at [287, 146] on span "Use Shopify theme header" at bounding box center [307, 146] width 66 height 9
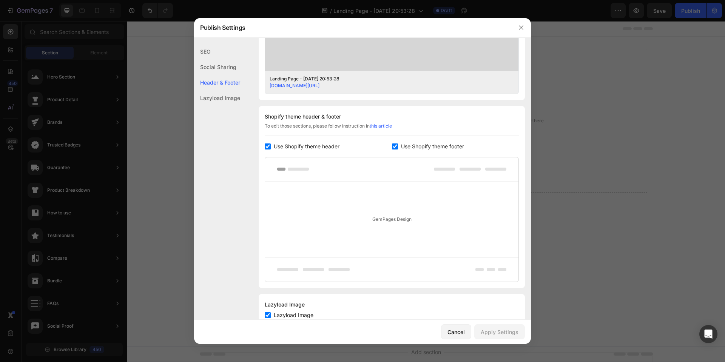
scroll to position [317, 0]
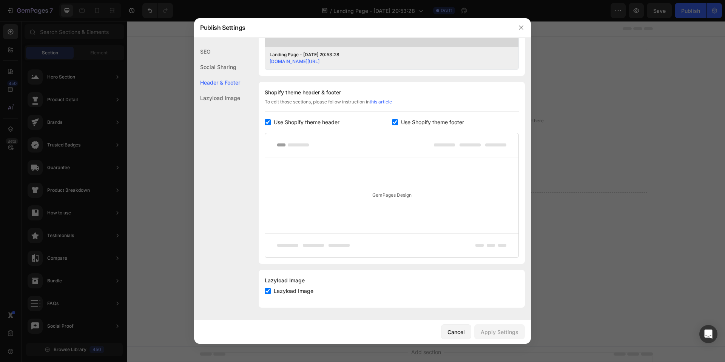
click at [295, 122] on span "Use Shopify theme header" at bounding box center [307, 122] width 66 height 9
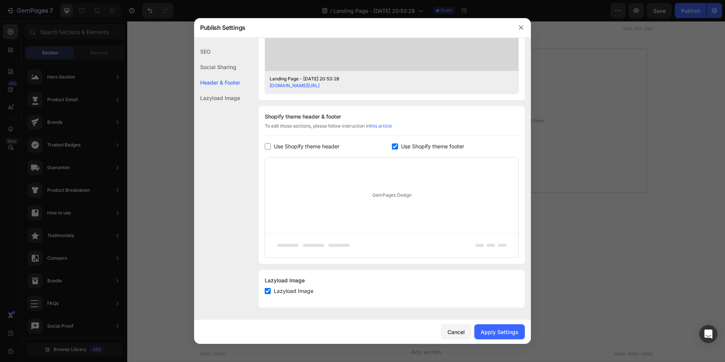
scroll to position [293, 0]
click at [295, 144] on span "Use Shopify theme header" at bounding box center [307, 146] width 66 height 9
checkbox input "true"
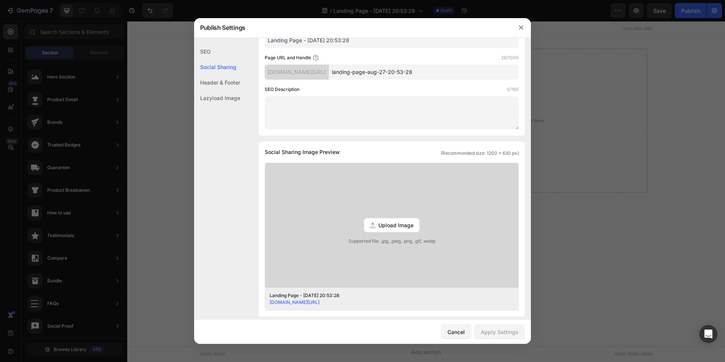
scroll to position [0, 0]
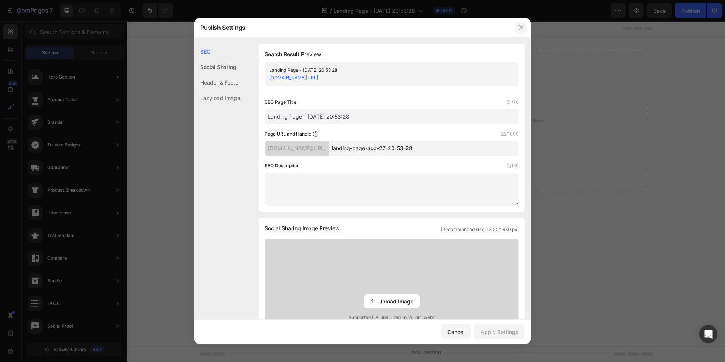
click at [522, 29] on icon "button" at bounding box center [521, 28] width 4 height 4
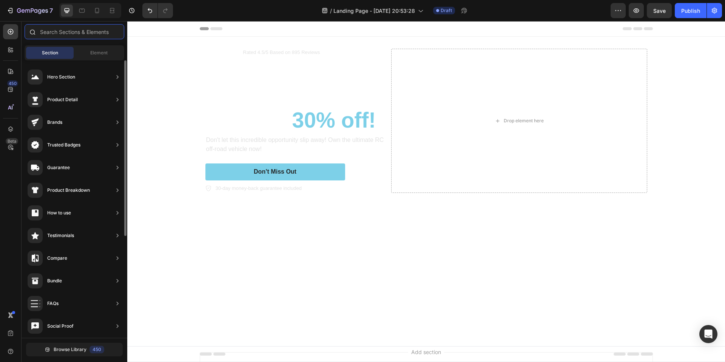
click at [66, 35] on input "text" at bounding box center [75, 31] width 100 height 15
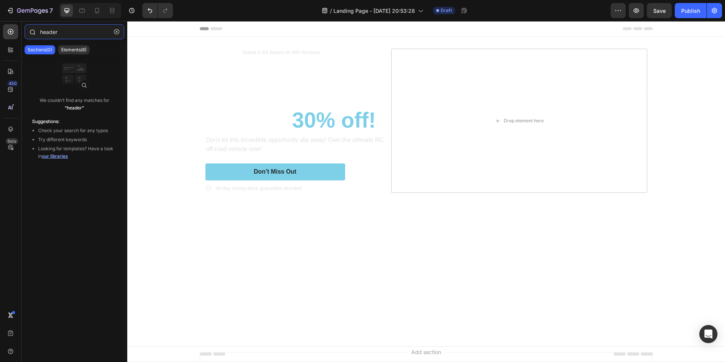
click at [79, 31] on input "header" at bounding box center [75, 31] width 100 height 15
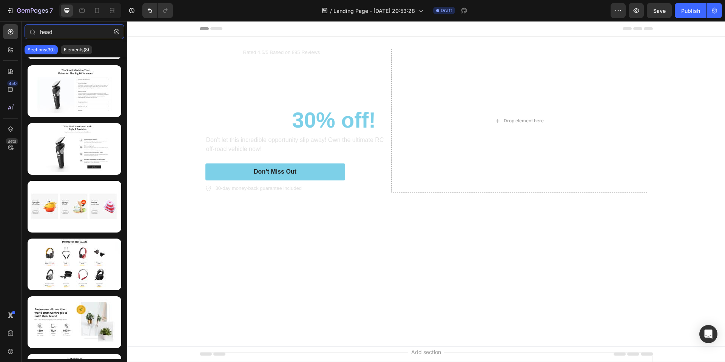
scroll to position [1429, 0]
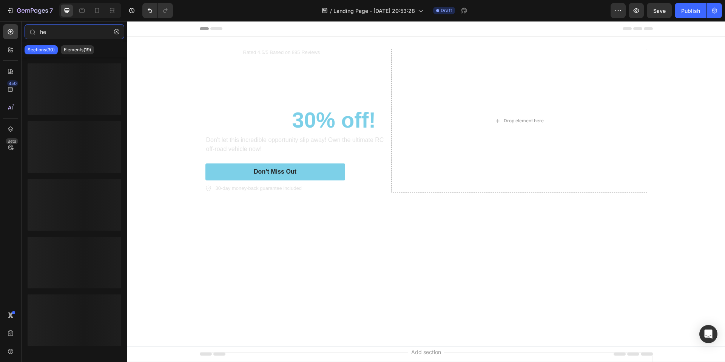
type input "h"
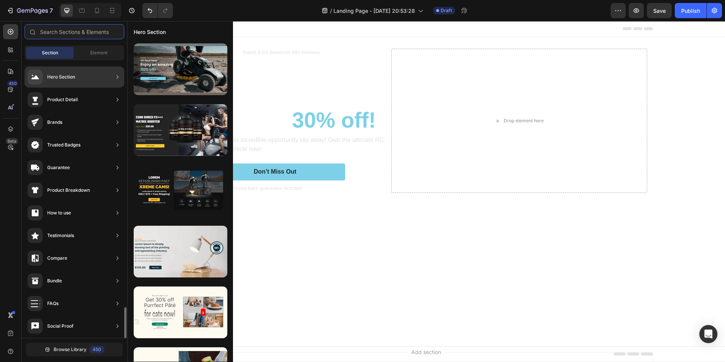
scroll to position [161, 0]
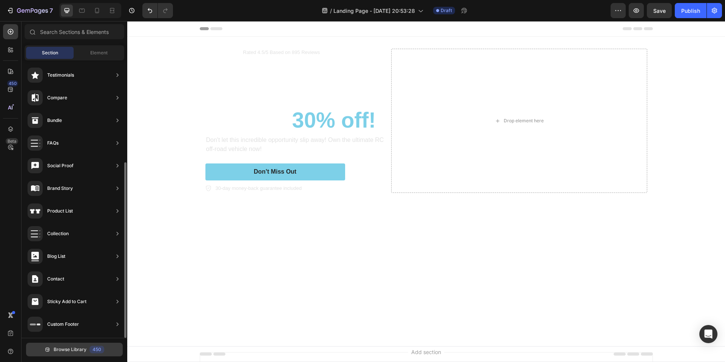
click at [82, 354] on button "Browse Library 450" at bounding box center [74, 350] width 97 height 14
click at [67, 354] on button "Browse Library 450" at bounding box center [74, 350] width 97 height 14
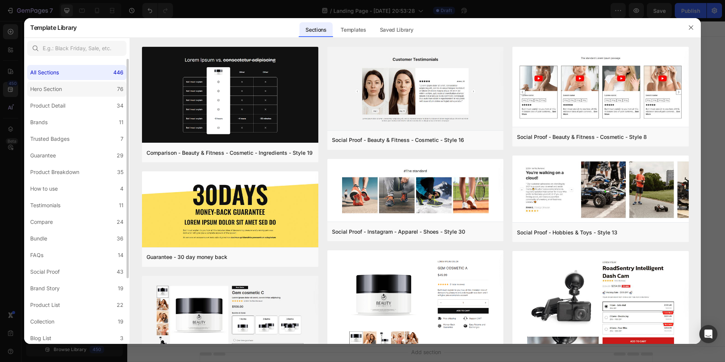
click at [73, 94] on label "Hero Section 76" at bounding box center [76, 89] width 99 height 15
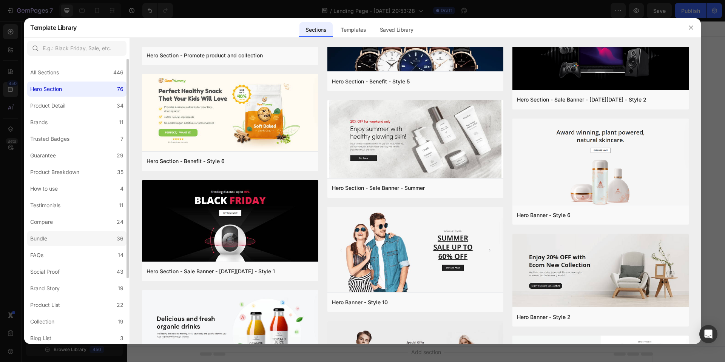
scroll to position [85, 0]
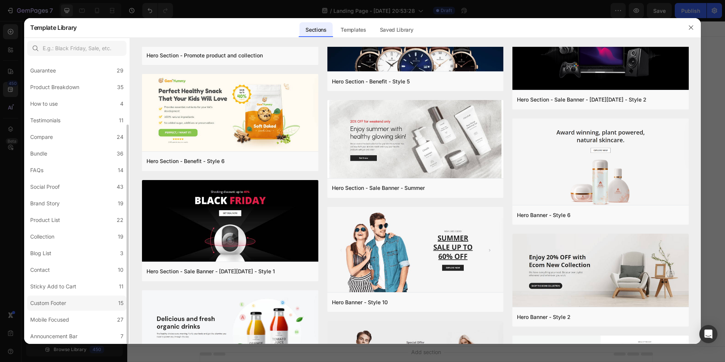
click at [77, 302] on label "Custom Footer 15" at bounding box center [76, 303] width 99 height 15
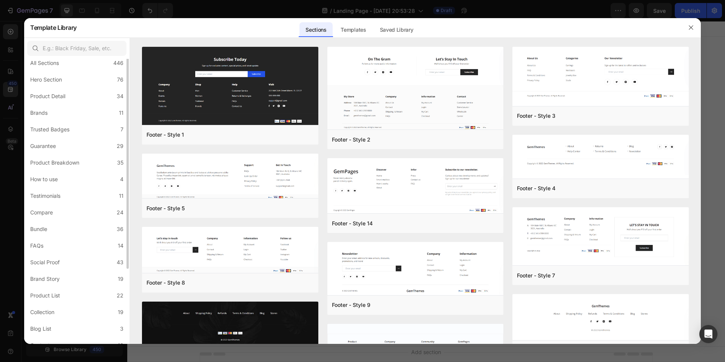
scroll to position [0, 0]
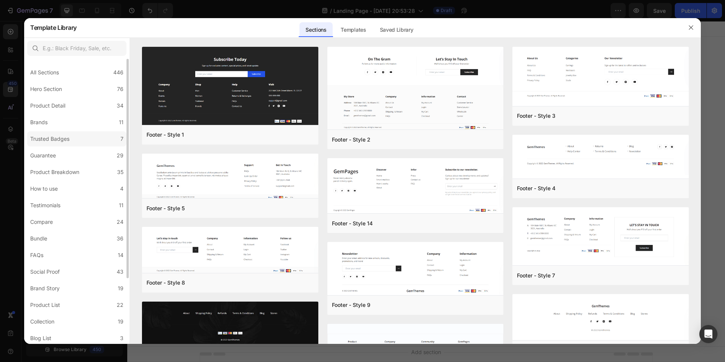
click at [44, 143] on div "Trusted Badges" at bounding box center [49, 138] width 39 height 9
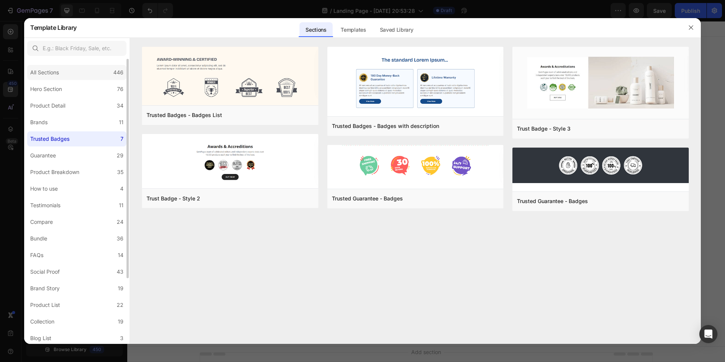
click at [71, 69] on div "All Sections 446" at bounding box center [76, 72] width 99 height 15
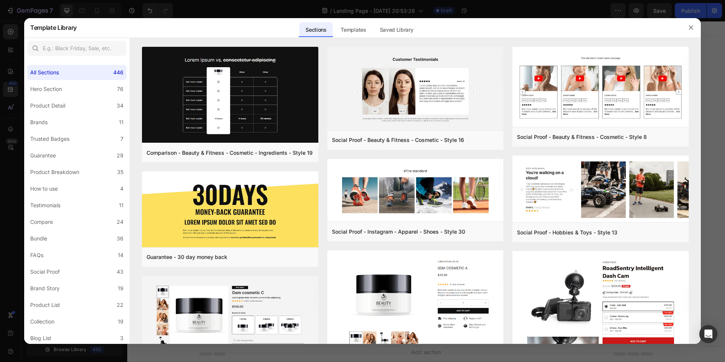
click at [15, 112] on div at bounding box center [362, 181] width 725 height 362
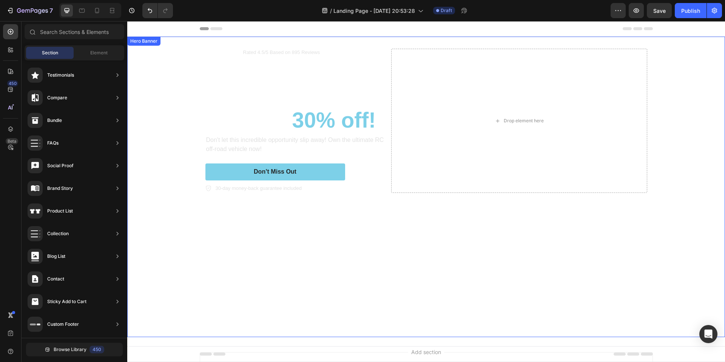
click at [252, 44] on div "Icon Icon Icon Icon Icon Icon List Rated 4.5/5 Based on 895 Reviews Text Block …" at bounding box center [426, 187] width 453 height 301
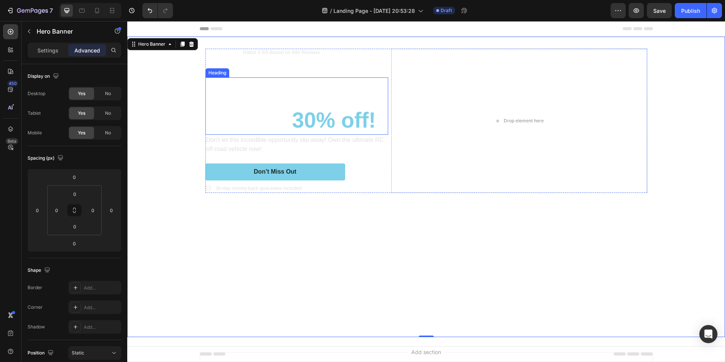
drag, startPoint x: 243, startPoint y: 97, endPoint x: 245, endPoint y: 102, distance: 5.6
click at [244, 97] on h2 "Enjoy an amazing 30% off!" at bounding box center [296, 105] width 183 height 57
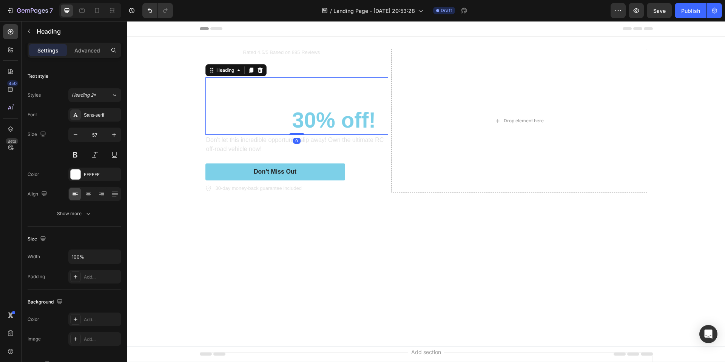
click at [246, 103] on h2 "Enjoy an amazing 30% off!" at bounding box center [296, 105] width 183 height 57
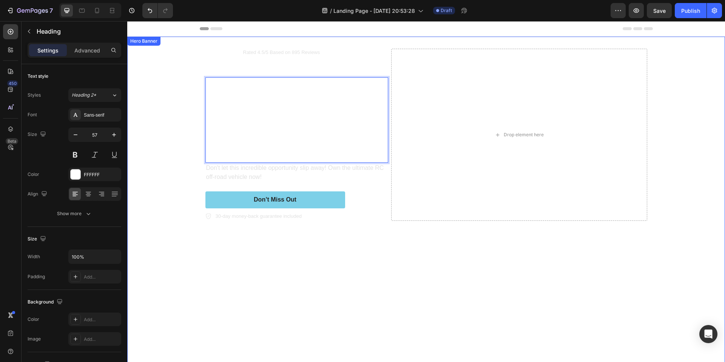
click at [178, 152] on video "Background Image" at bounding box center [426, 186] width 598 height 299
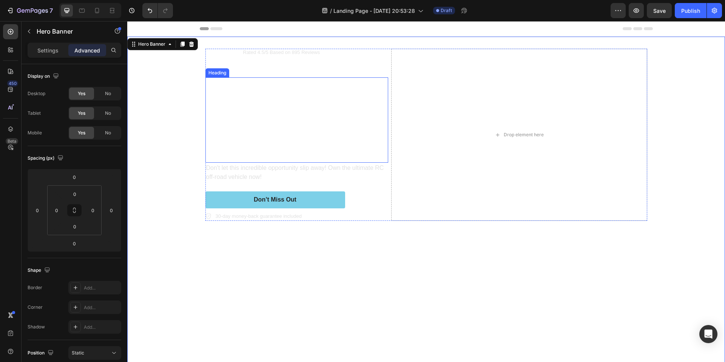
click at [364, 138] on p "Der Heizkörperventilator" at bounding box center [296, 120] width 181 height 84
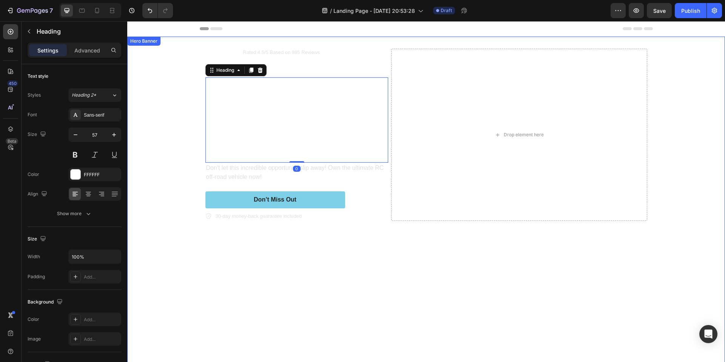
click at [286, 286] on div "Icon Icon Icon Icon Icon Icon List Rated 4.5/5 Based on 895 Reviews Text Block …" at bounding box center [426, 201] width 442 height 304
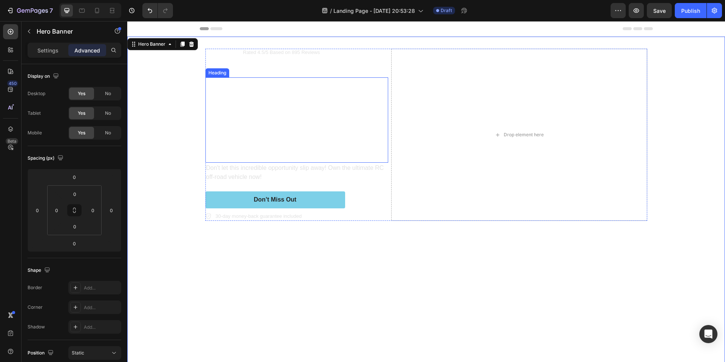
click at [275, 111] on p "Der Heizkörperventilator" at bounding box center [296, 120] width 181 height 84
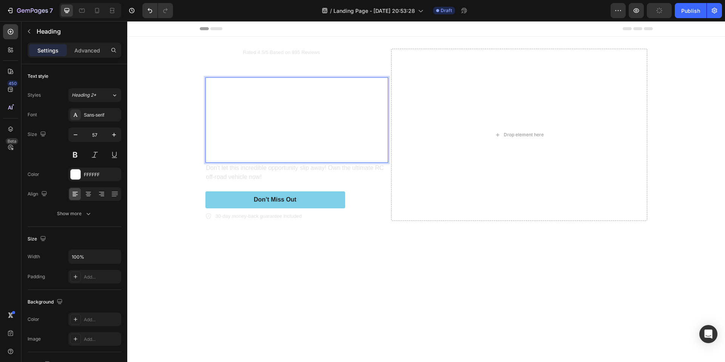
click at [271, 135] on p "Der Heizkörperventilator" at bounding box center [296, 120] width 181 height 84
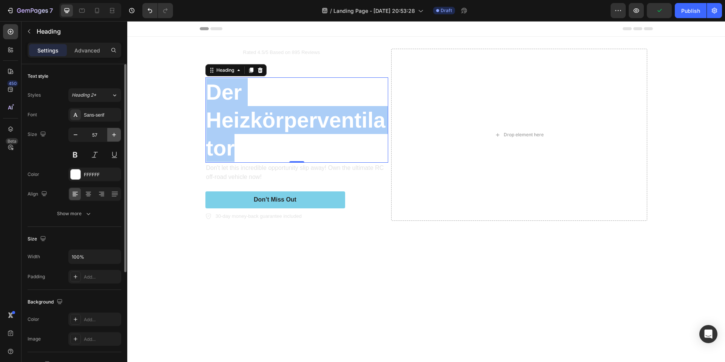
click at [111, 136] on icon "button" at bounding box center [114, 135] width 8 height 8
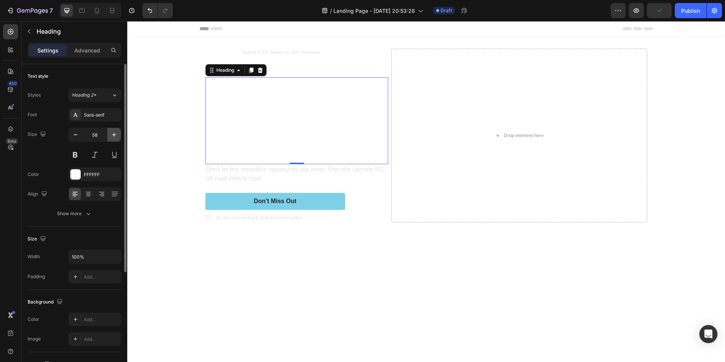
click at [111, 136] on icon "button" at bounding box center [114, 135] width 8 height 8
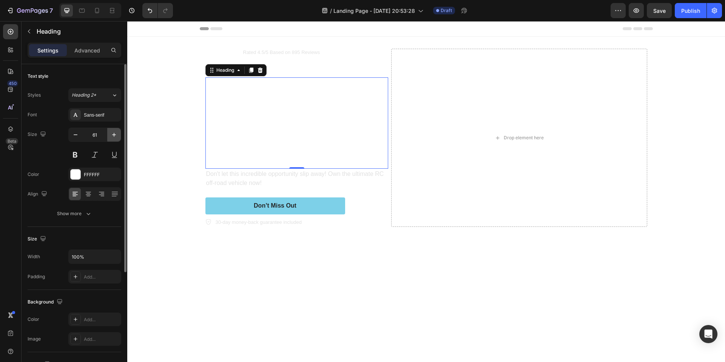
click at [111, 136] on icon "button" at bounding box center [114, 135] width 8 height 8
click at [97, 136] on input "62" at bounding box center [94, 135] width 25 height 14
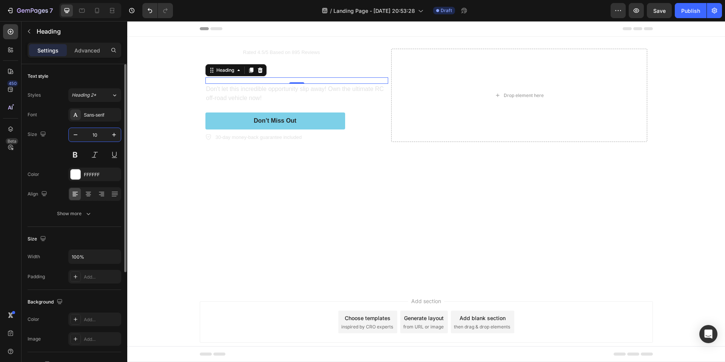
type input "100"
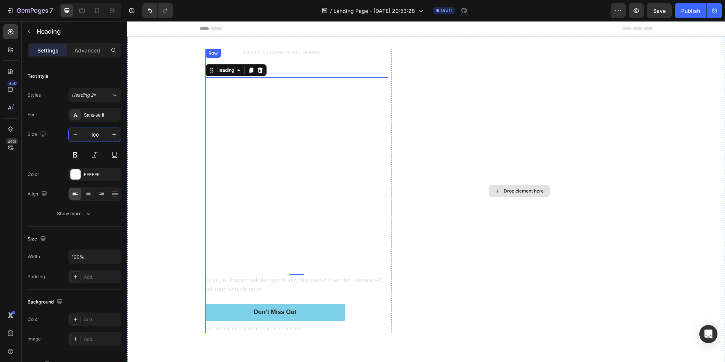
click at [446, 134] on div "Drop element here" at bounding box center [519, 191] width 256 height 285
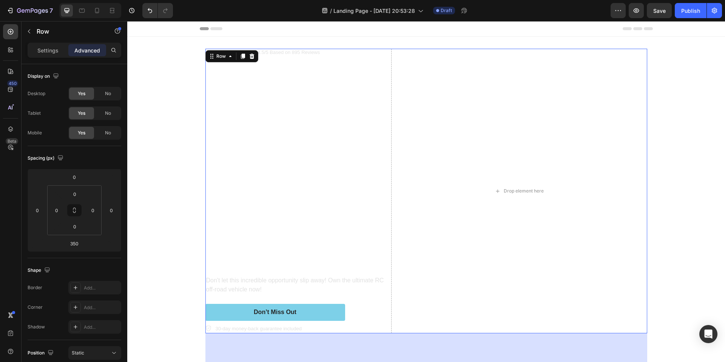
click at [371, 57] on div "Icon Icon Icon Icon Icon Icon List Rated 4.5/5 Based on 895 Reviews Text Block …" at bounding box center [296, 191] width 183 height 285
click at [426, 194] on div "Drop element here" at bounding box center [519, 191] width 256 height 285
click at [472, 130] on div "Drop element here" at bounding box center [519, 191] width 256 height 285
click at [355, 125] on p "Der Heizkörperventilator" at bounding box center [296, 176] width 181 height 196
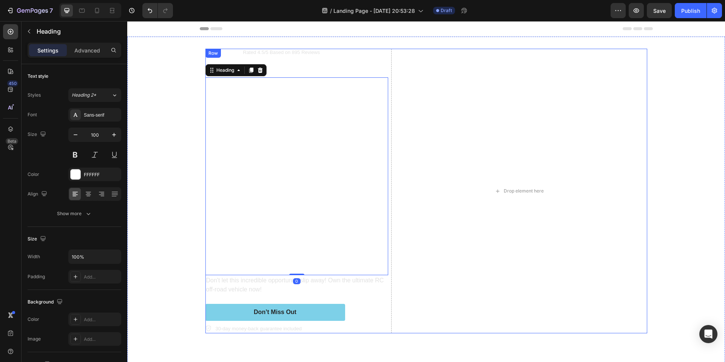
click at [391, 139] on div "Drop element here" at bounding box center [519, 191] width 256 height 285
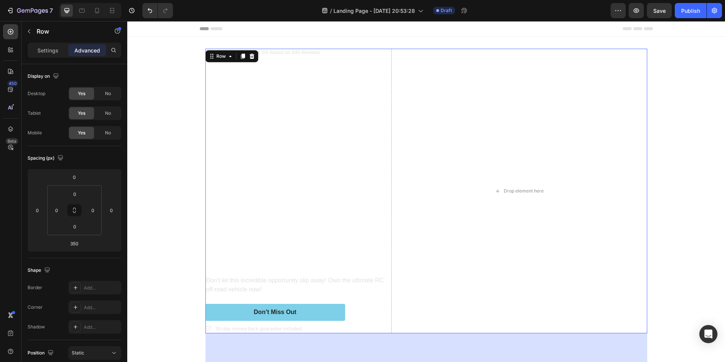
click at [386, 139] on div "Icon Icon Icon Icon Icon Icon List Rated 4.5/5 Based on 895 Reviews Text Block …" at bounding box center [426, 191] width 442 height 285
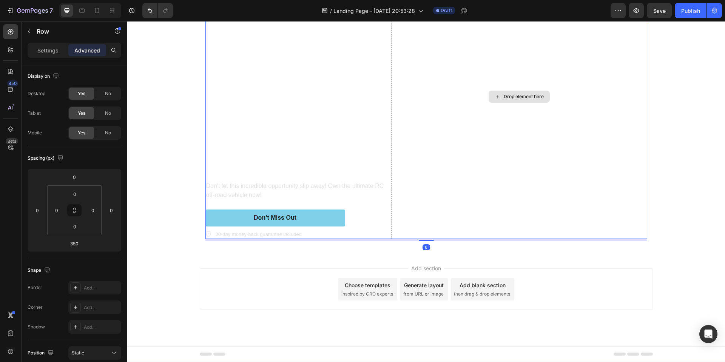
scroll to position [92, 0]
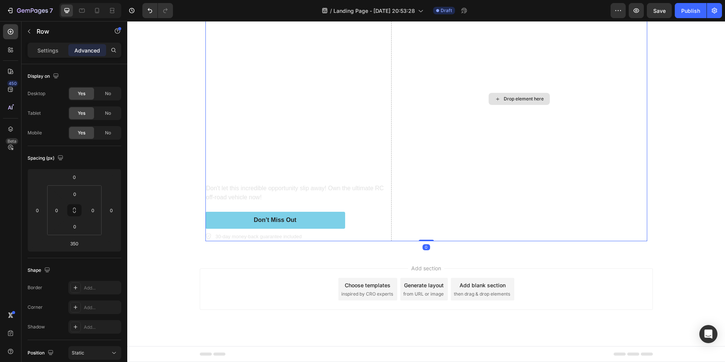
drag, startPoint x: 423, startPoint y: 276, endPoint x: 427, endPoint y: 119, distance: 157.2
click at [427, 119] on div "Icon Icon Icon Icon Icon Icon List Rated 4.5/5 Based on 895 Reviews Text Block …" at bounding box center [426, 99] width 442 height 285
type input "0"
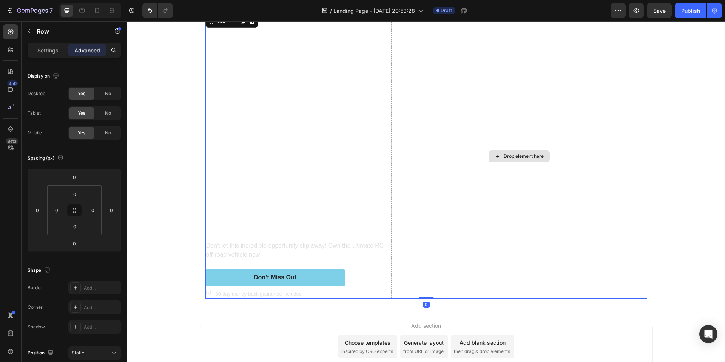
scroll to position [0, 0]
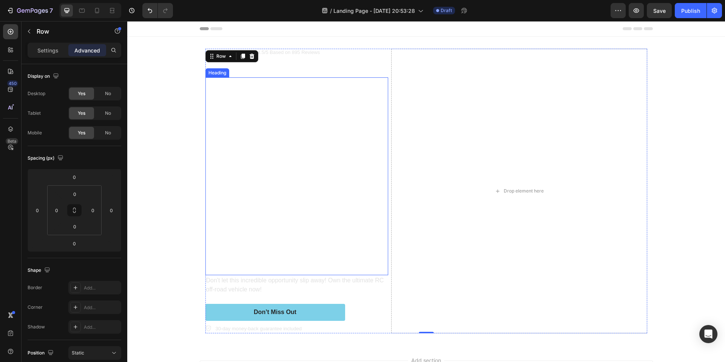
click at [265, 165] on p "Der Heizkörperventilator" at bounding box center [296, 176] width 181 height 196
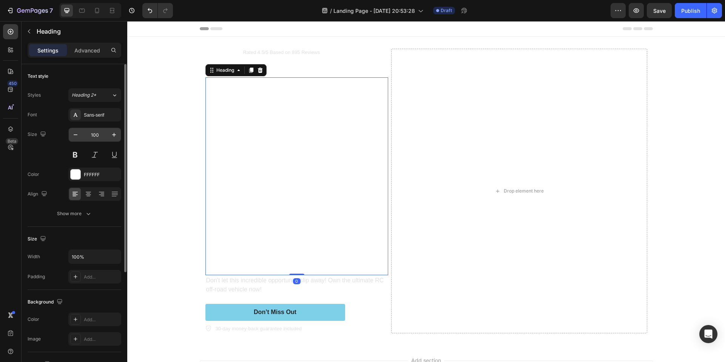
click at [97, 134] on input "100" at bounding box center [94, 135] width 25 height 14
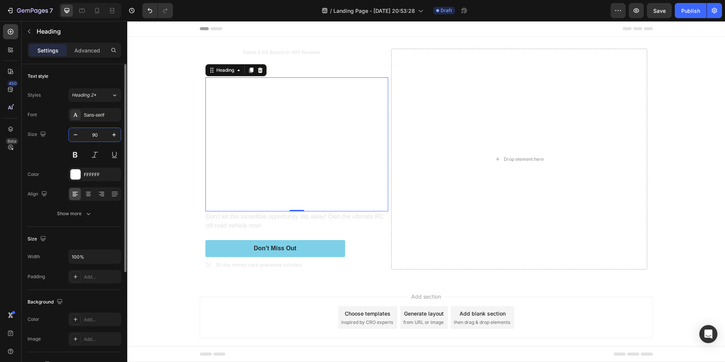
type input "90"
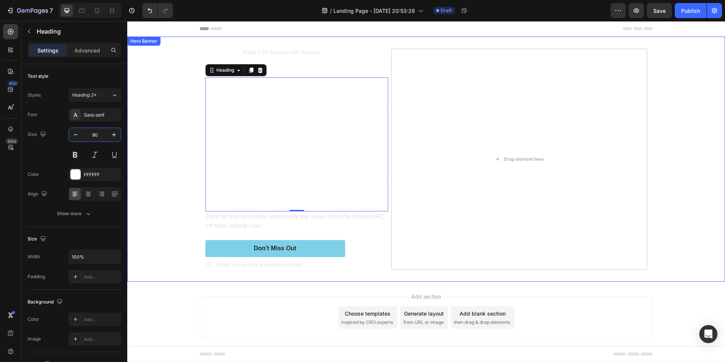
click at [187, 128] on video "Background Image" at bounding box center [426, 186] width 598 height 299
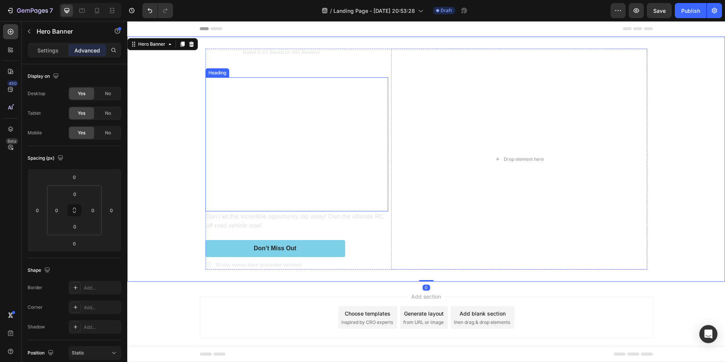
click at [350, 151] on p "Der Heizkörperventilator" at bounding box center [296, 144] width 181 height 133
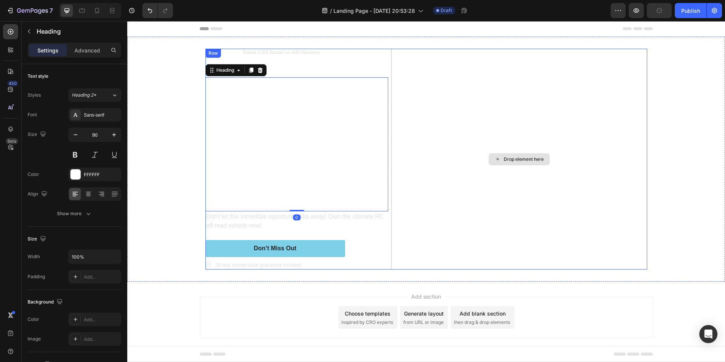
click at [396, 142] on div "Drop element here" at bounding box center [519, 159] width 256 height 221
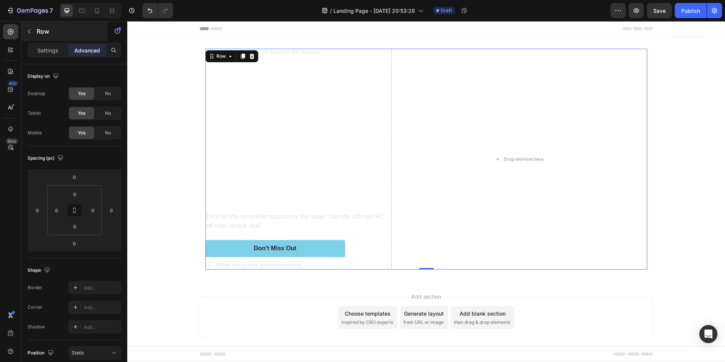
click at [53, 53] on p "Settings" at bounding box center [47, 50] width 21 height 8
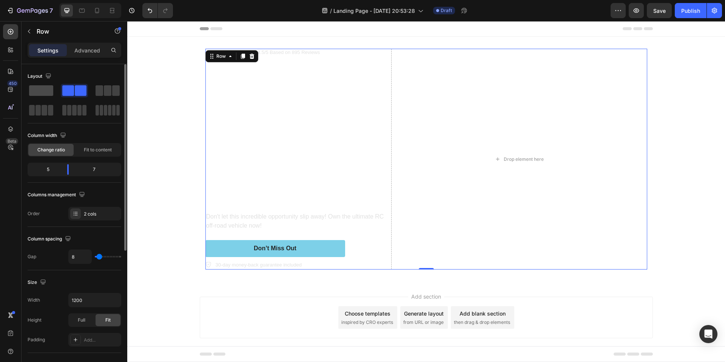
click at [43, 91] on span at bounding box center [41, 90] width 24 height 11
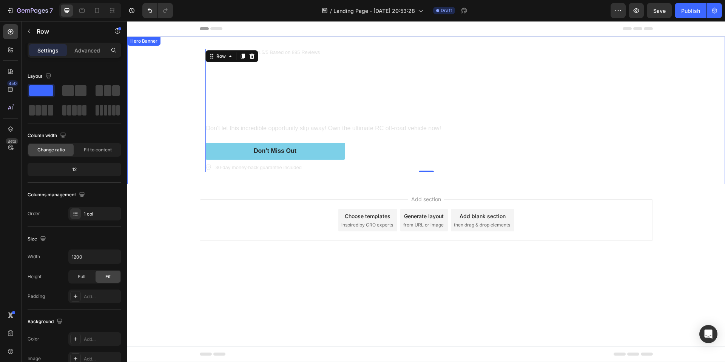
click at [174, 160] on video "Background Image" at bounding box center [426, 186] width 598 height 299
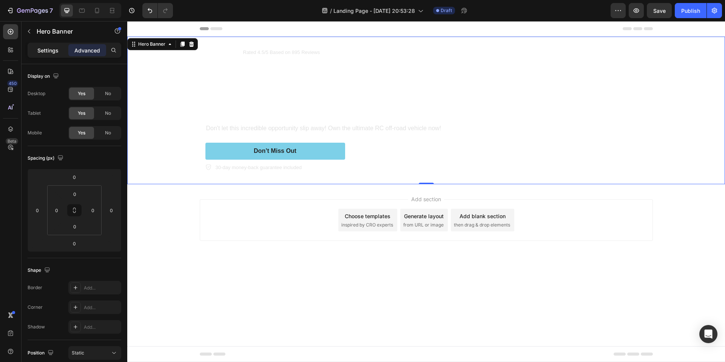
click at [41, 49] on p "Settings" at bounding box center [47, 50] width 21 height 8
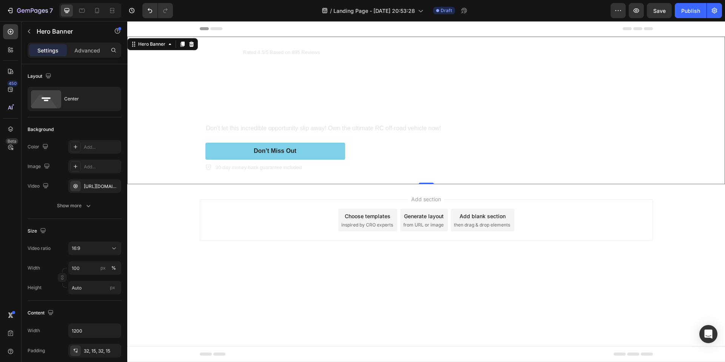
click at [256, 32] on div "Header" at bounding box center [426, 28] width 453 height 15
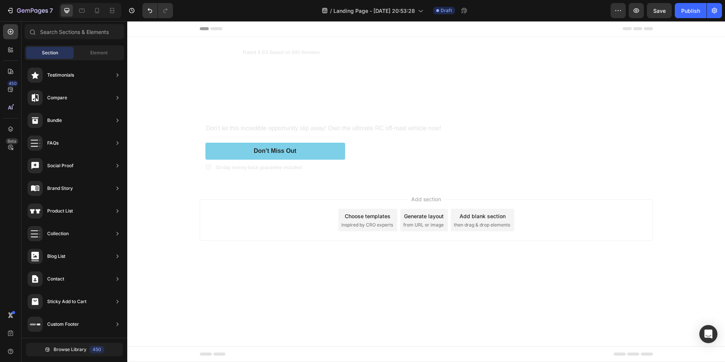
click at [246, 29] on div "Header" at bounding box center [426, 28] width 453 height 15
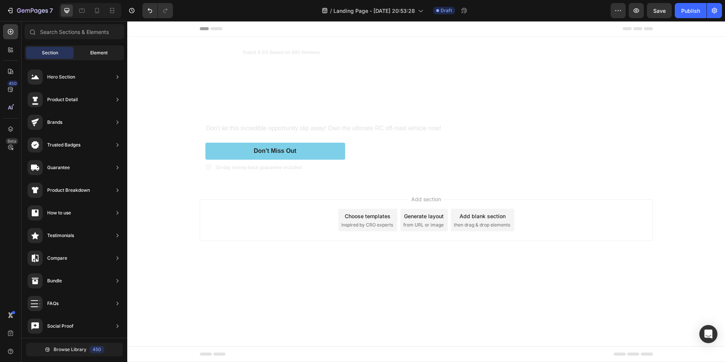
click at [96, 51] on span "Element" at bounding box center [98, 52] width 17 height 7
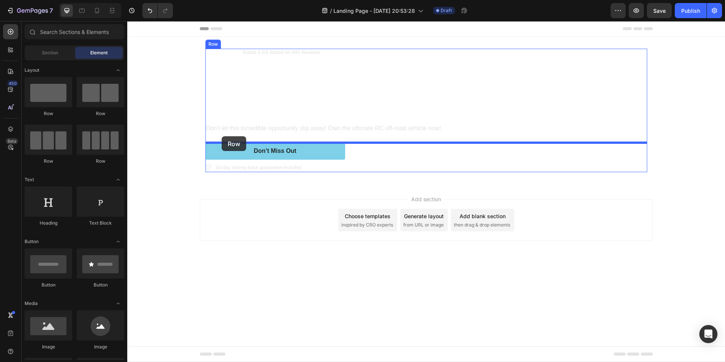
drag, startPoint x: 228, startPoint y: 114, endPoint x: 222, endPoint y: 136, distance: 23.5
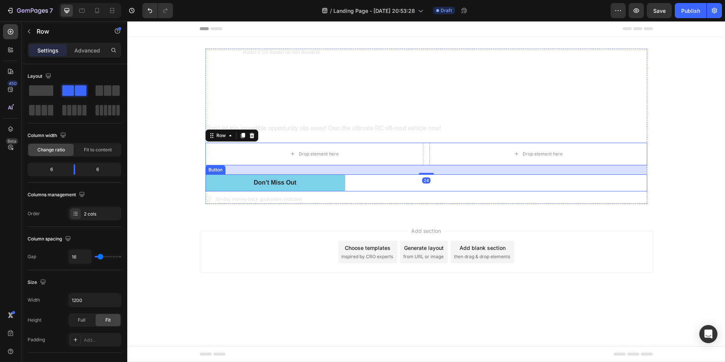
click at [350, 182] on div "Don’t Miss Out Button" at bounding box center [426, 182] width 442 height 17
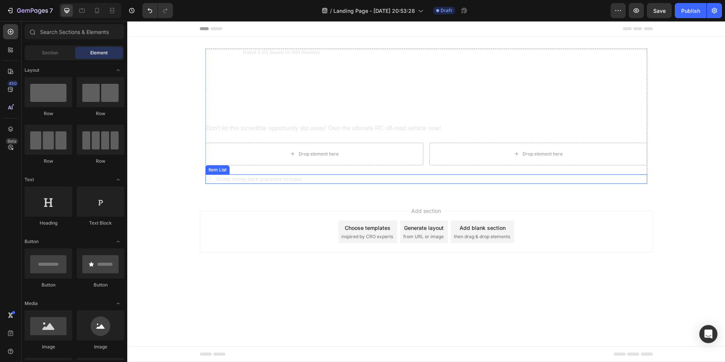
click at [299, 179] on p "30-day money-back guarantee included" at bounding box center [259, 180] width 86 height 8
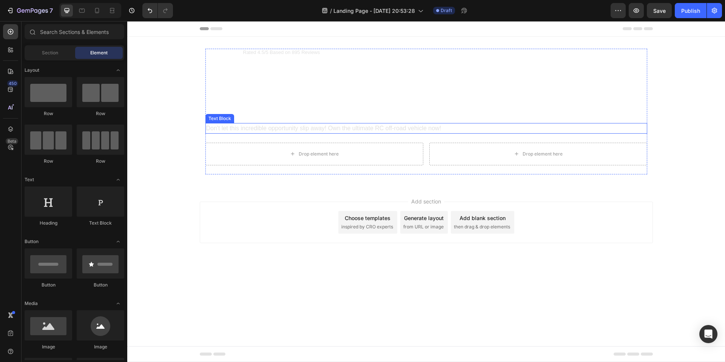
click at [233, 127] on p "Don't let this incredible opportunity slip away! Own the ultimate RC off-road v…" at bounding box center [426, 128] width 440 height 9
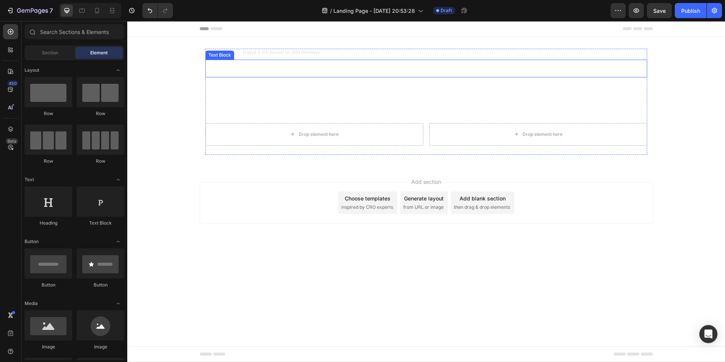
click at [263, 70] on p "Off-Road Racer" at bounding box center [426, 68] width 440 height 16
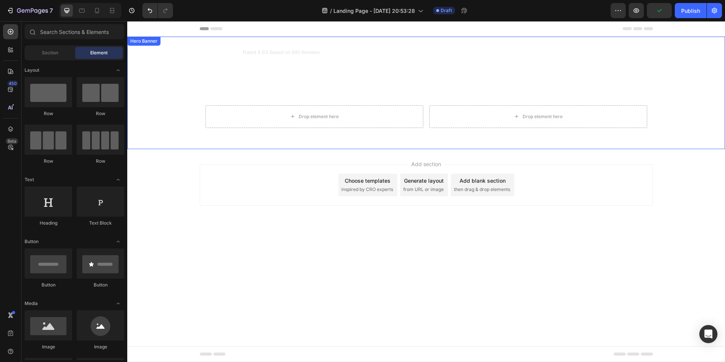
click at [189, 139] on video "Background Image" at bounding box center [426, 186] width 598 height 299
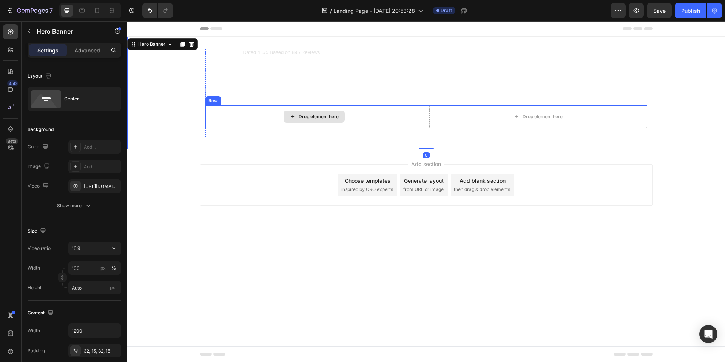
click at [359, 132] on div "Icon Icon Icon Icon Icon Icon List Rated 4.5/5 Based on 895 Reviews Text Block …" at bounding box center [426, 93] width 442 height 88
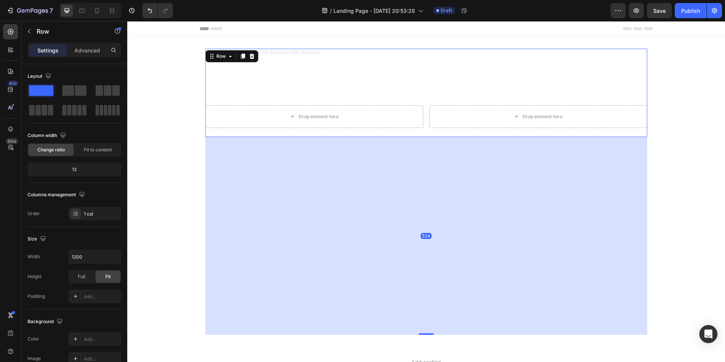
drag, startPoint x: 408, startPoint y: 234, endPoint x: 394, endPoint y: 334, distance: 100.6
click at [394, 137] on div "524" at bounding box center [426, 137] width 442 height 0
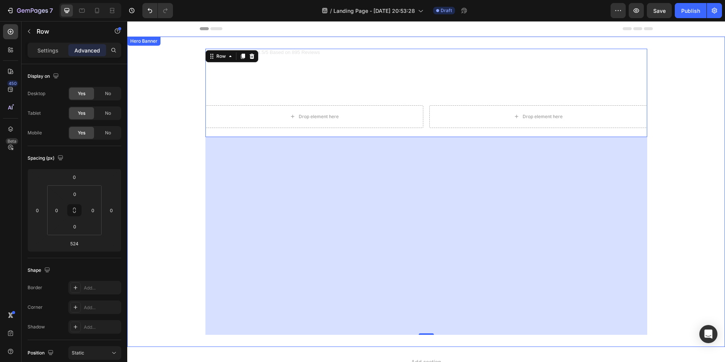
click at [175, 154] on video "Background Image" at bounding box center [426, 186] width 598 height 299
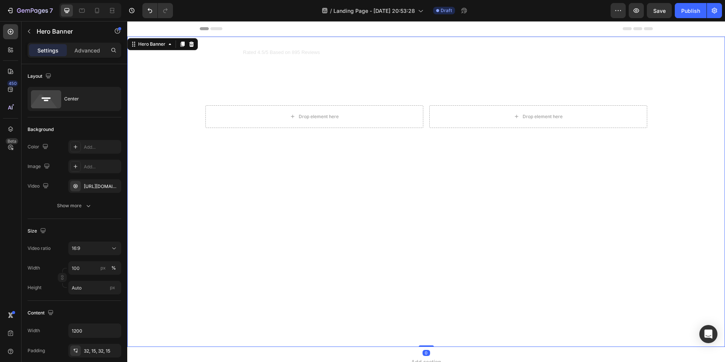
drag, startPoint x: 423, startPoint y: 346, endPoint x: 401, endPoint y: 148, distance: 198.7
click at [401, 148] on div "Icon Icon Icon Icon Icon Icon List Rated 4.5/5 Based on 895 Reviews Text Block …" at bounding box center [426, 192] width 598 height 310
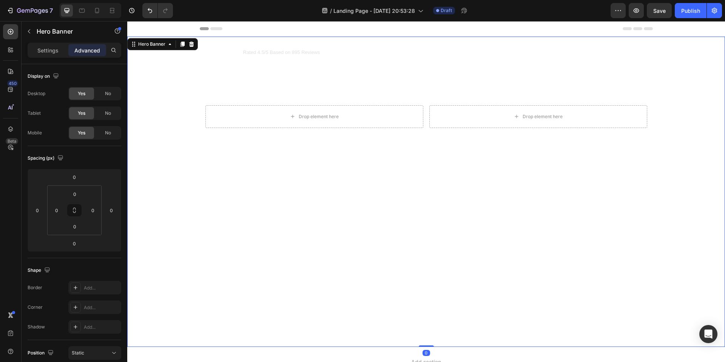
click at [397, 151] on div "Icon Icon Icon Icon Icon Icon List Rated 4.5/5 Based on 895 Reviews Text Block …" at bounding box center [426, 192] width 442 height 286
click at [423, 133] on div "Icon Icon Icon Icon Icon Icon List Rated 4.5/5 Based on 895 Reviews Text Block …" at bounding box center [426, 93] width 442 height 88
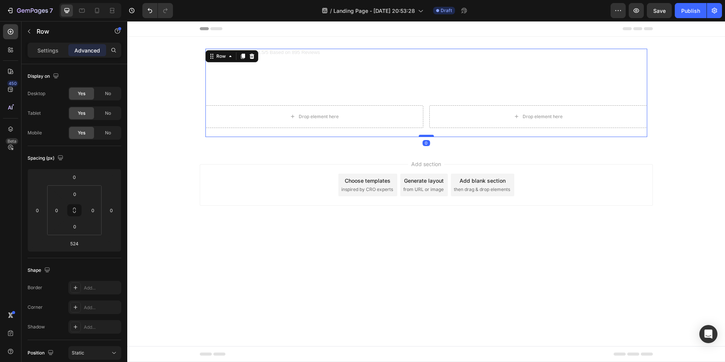
drag, startPoint x: 427, startPoint y: 335, endPoint x: 422, endPoint y: 136, distance: 198.7
click at [422, 136] on div at bounding box center [426, 136] width 15 height 2
type input "0"
click at [421, 102] on p "Der Heizkörperventilator" at bounding box center [426, 82] width 440 height 44
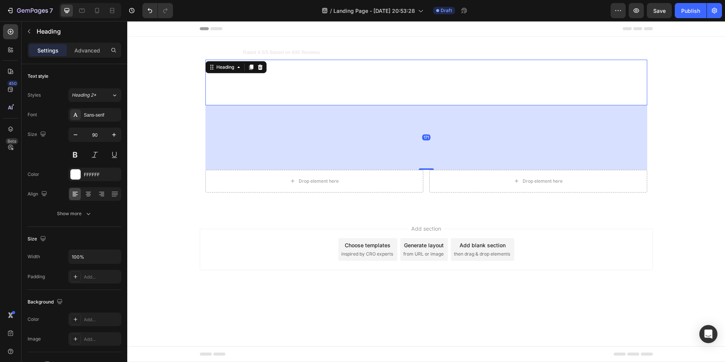
drag, startPoint x: 423, startPoint y: 104, endPoint x: 607, endPoint y: 22, distance: 201.7
click at [420, 169] on div at bounding box center [426, 169] width 15 height 2
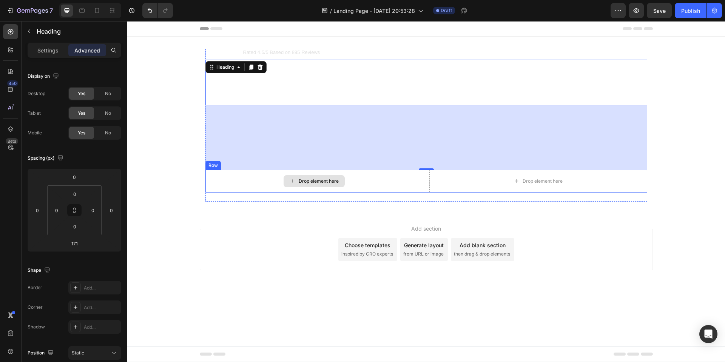
click at [361, 176] on div "Drop element here" at bounding box center [314, 181] width 218 height 23
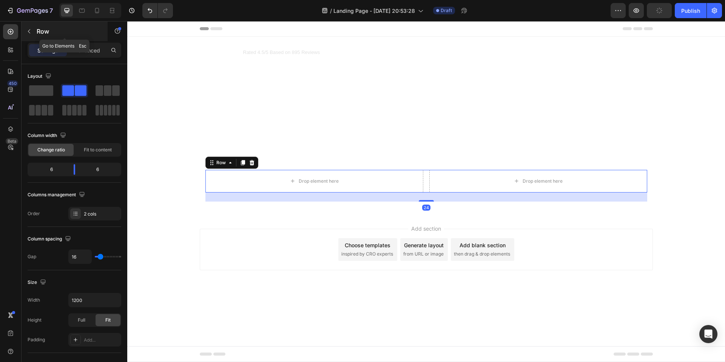
click at [24, 32] on button "button" at bounding box center [29, 31] width 12 height 12
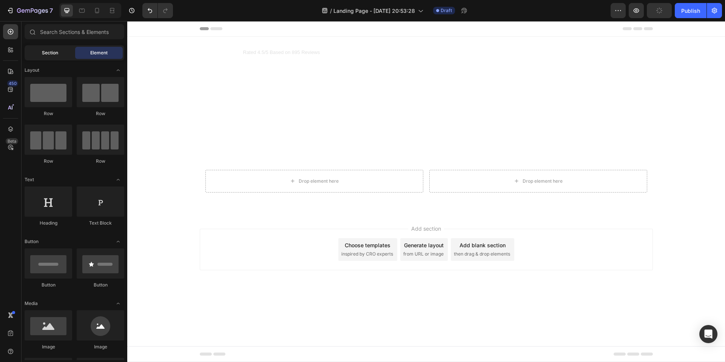
click at [52, 53] on span "Section" at bounding box center [50, 52] width 16 height 7
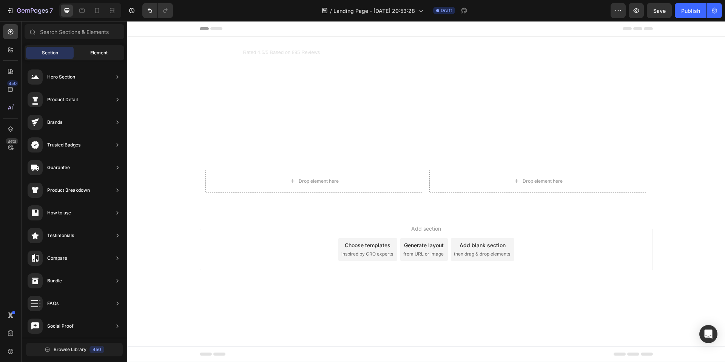
click at [97, 51] on span "Element" at bounding box center [98, 52] width 17 height 7
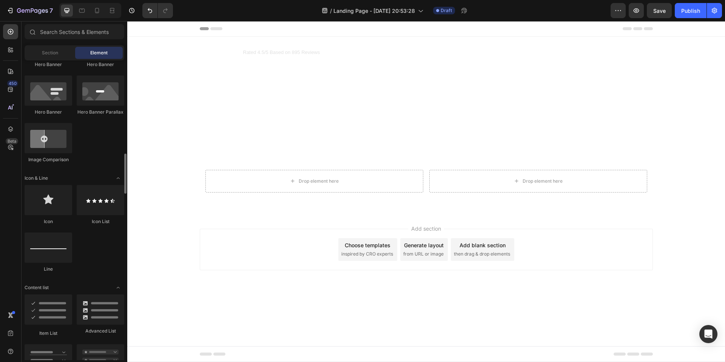
scroll to position [415, 0]
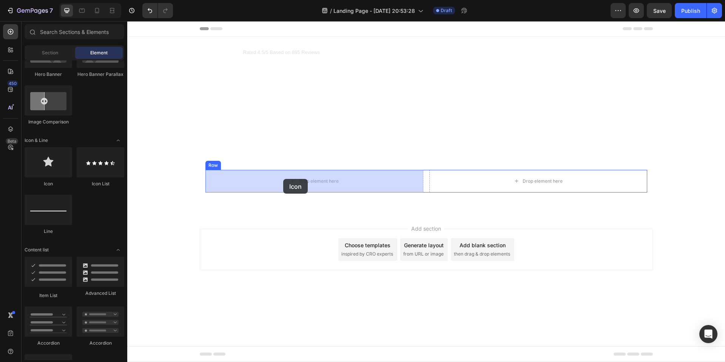
drag, startPoint x: 172, startPoint y: 193, endPoint x: 283, endPoint y: 179, distance: 111.9
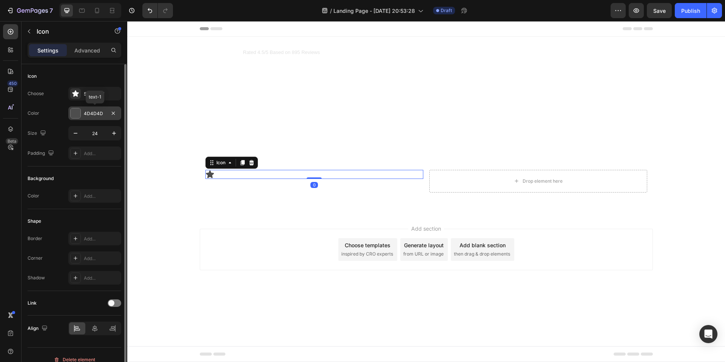
click at [94, 116] on div "4D4D4D" at bounding box center [95, 113] width 22 height 7
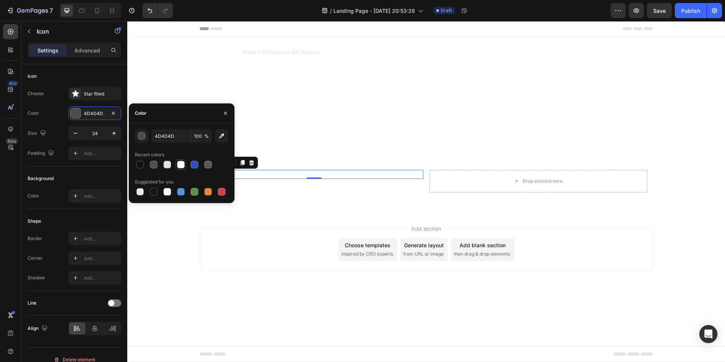
click at [177, 166] on div at bounding box center [180, 164] width 9 height 9
type input "FFFFFF"
click at [84, 145] on div "Choose Star filled Color FFFFFF Size 24 Padding Add..." at bounding box center [75, 123] width 94 height 73
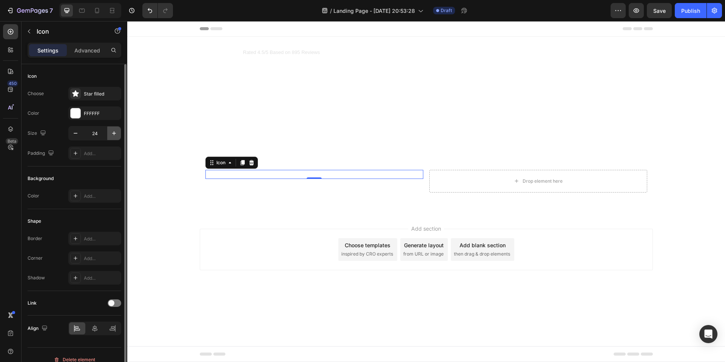
click at [115, 136] on icon "button" at bounding box center [114, 134] width 8 height 8
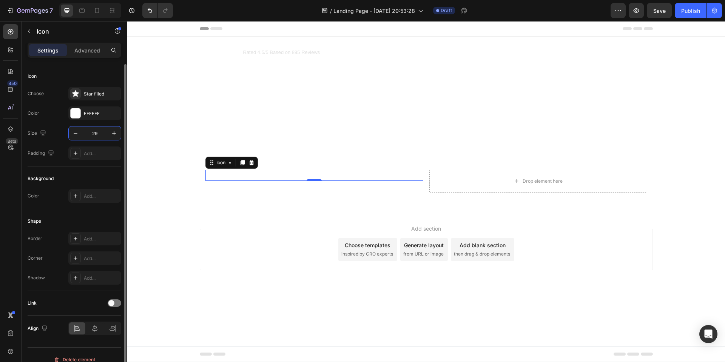
click at [96, 136] on input "29" at bounding box center [94, 134] width 25 height 14
type input "30"
click at [85, 209] on div "Icon Choose Star filled Color FFFFFF Size 30 Padding Add..." at bounding box center [75, 250] width 94 height 82
click at [80, 94] on div at bounding box center [75, 93] width 11 height 11
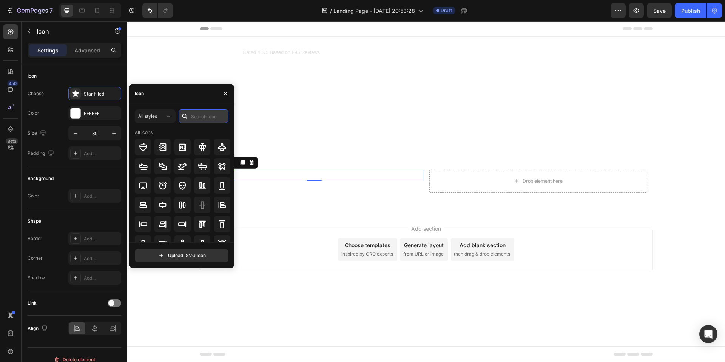
click at [201, 114] on input "text" at bounding box center [204, 117] width 50 height 14
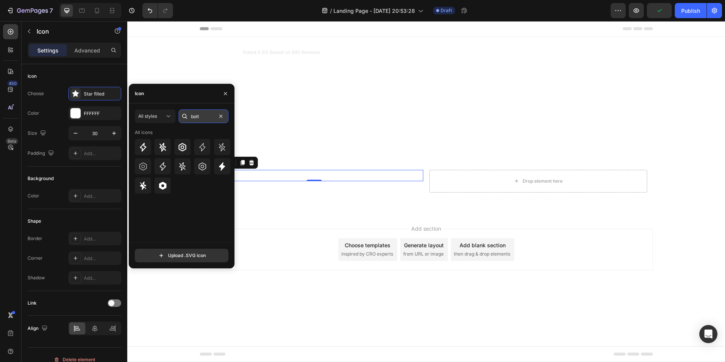
type input "bolt"
click at [223, 170] on icon at bounding box center [222, 166] width 9 height 9
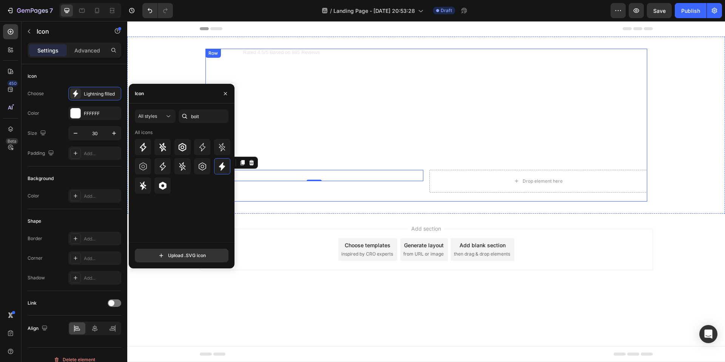
click at [253, 195] on div "Icon Icon Icon Icon Icon Icon List Rated 4.5/5 Based on 895 Reviews Text Block …" at bounding box center [426, 125] width 442 height 153
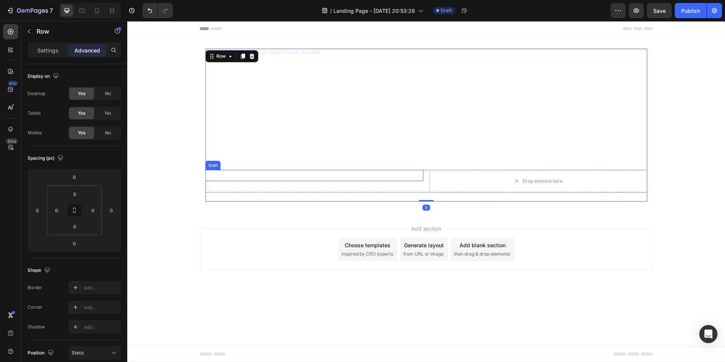
click at [213, 178] on icon at bounding box center [210, 175] width 11 height 11
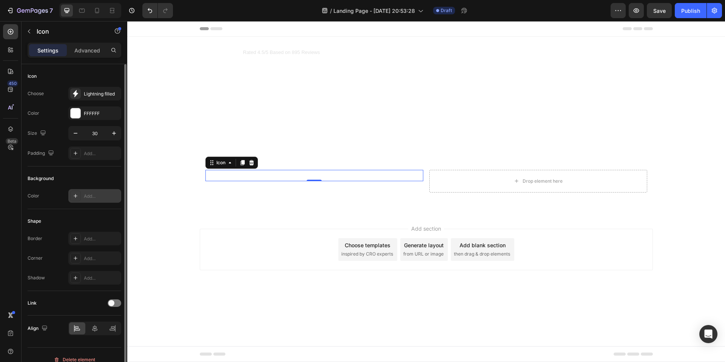
click at [76, 199] on icon at bounding box center [76, 196] width 6 height 6
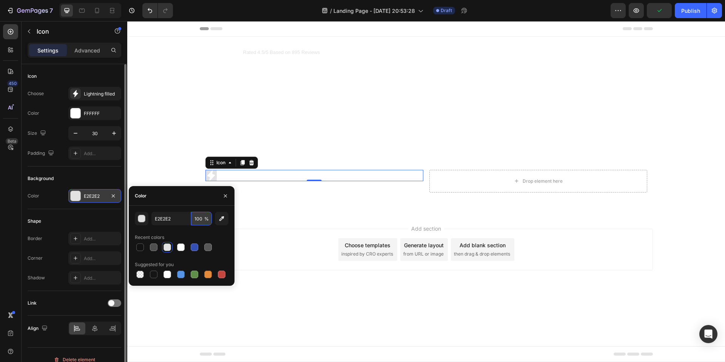
click at [199, 219] on input "100" at bounding box center [201, 219] width 21 height 14
click at [201, 219] on input "10" at bounding box center [201, 219] width 21 height 14
click at [198, 219] on input "10" at bounding box center [201, 219] width 21 height 14
click at [198, 218] on input "10" at bounding box center [201, 219] width 21 height 14
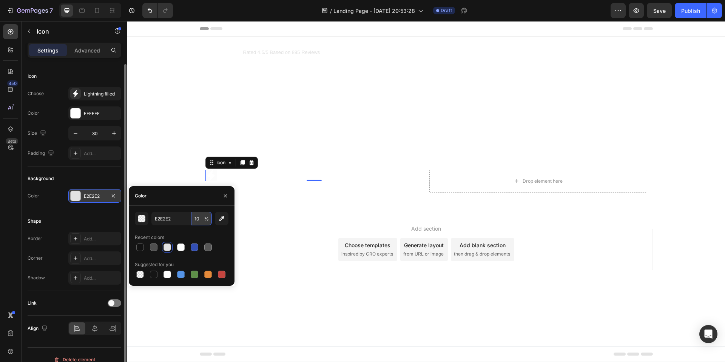
click at [196, 219] on input "10" at bounding box center [201, 219] width 21 height 14
click at [198, 232] on div "Recent colors" at bounding box center [182, 238] width 94 height 12
click at [198, 220] on input "15" at bounding box center [201, 219] width 21 height 14
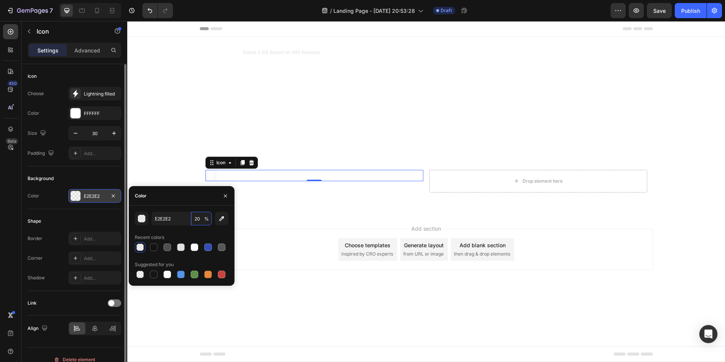
type input "20"
click at [196, 230] on div "E2E2E2 20 % Recent colors Suggested for you" at bounding box center [182, 246] width 94 height 68
click at [77, 237] on icon at bounding box center [76, 239] width 6 height 6
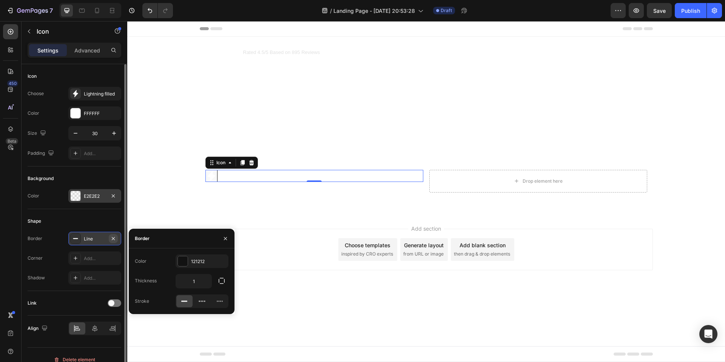
click at [111, 240] on icon "button" at bounding box center [113, 239] width 6 height 6
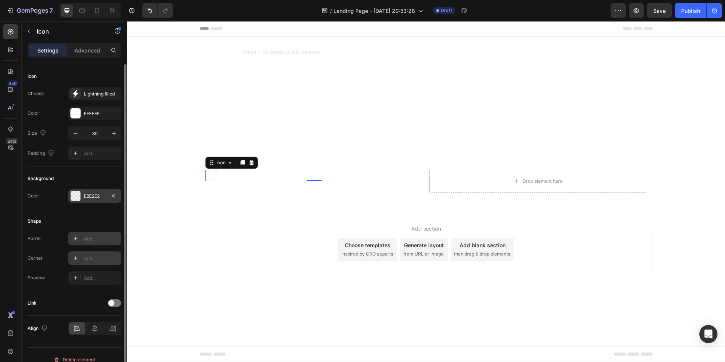
click at [71, 257] on div at bounding box center [75, 258] width 11 height 11
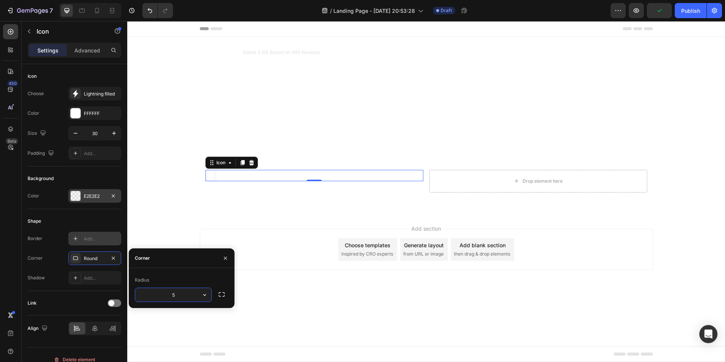
type input "50"
click at [53, 269] on div "Border Add... Corner Round Shadow Add..." at bounding box center [75, 258] width 94 height 53
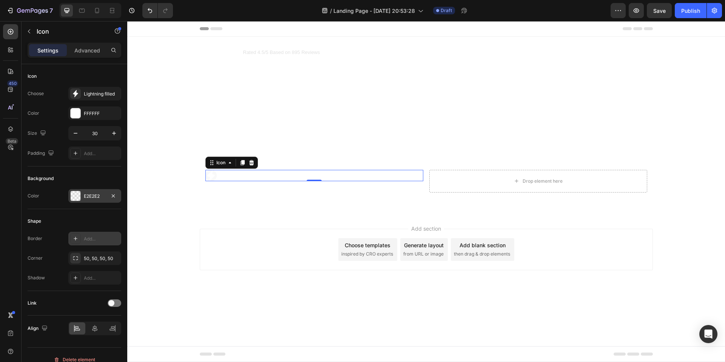
click at [73, 198] on div at bounding box center [76, 196] width 10 height 10
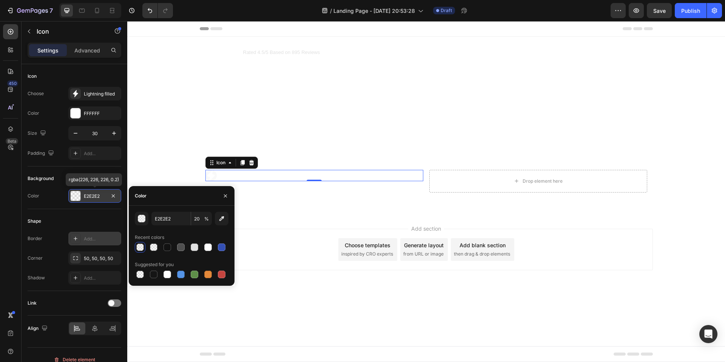
click at [73, 198] on div at bounding box center [76, 196] width 10 height 10
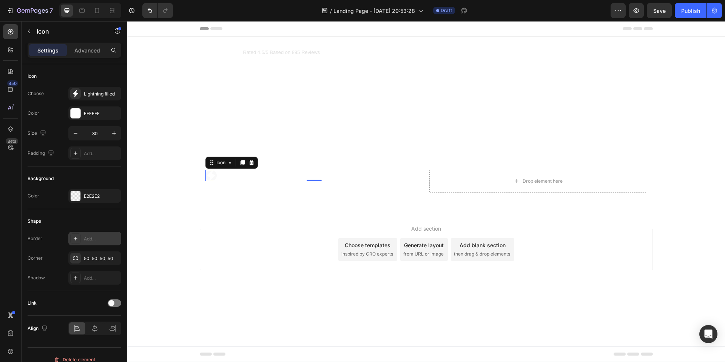
click at [63, 208] on div "Background Color E2E2E2" at bounding box center [75, 188] width 94 height 43
click at [74, 180] on div "Background" at bounding box center [75, 179] width 94 height 12
click at [180, 159] on video "Background Image" at bounding box center [426, 186] width 598 height 299
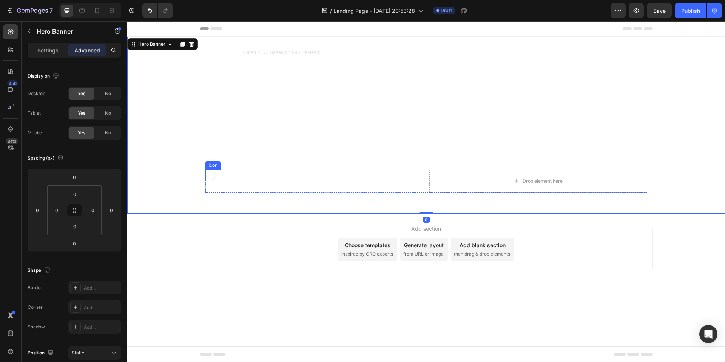
click at [209, 176] on icon at bounding box center [211, 175] width 8 height 11
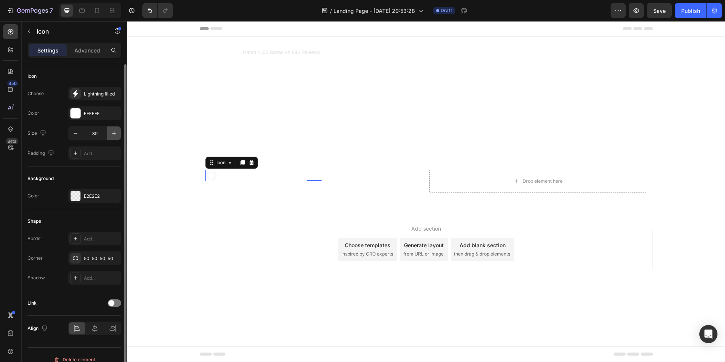
click at [113, 135] on icon "button" at bounding box center [114, 134] width 8 height 8
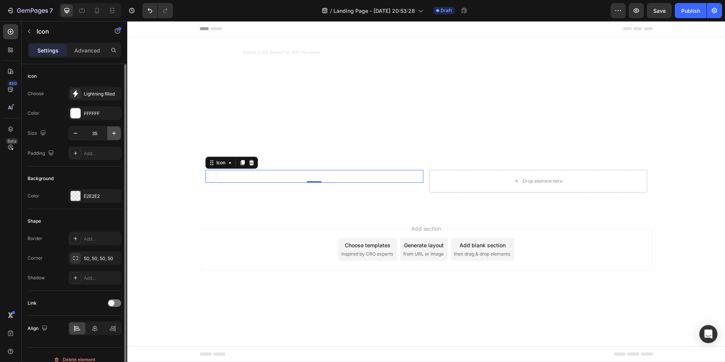
click at [113, 135] on icon "button" at bounding box center [114, 134] width 8 height 8
click at [79, 135] on icon "button" at bounding box center [76, 134] width 8 height 8
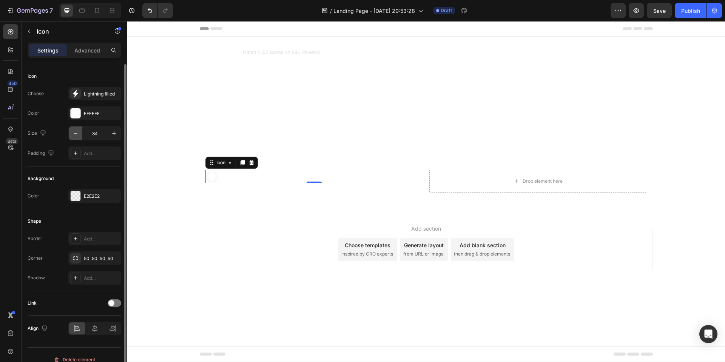
click at [79, 135] on icon "button" at bounding box center [76, 134] width 8 height 8
type input "30"
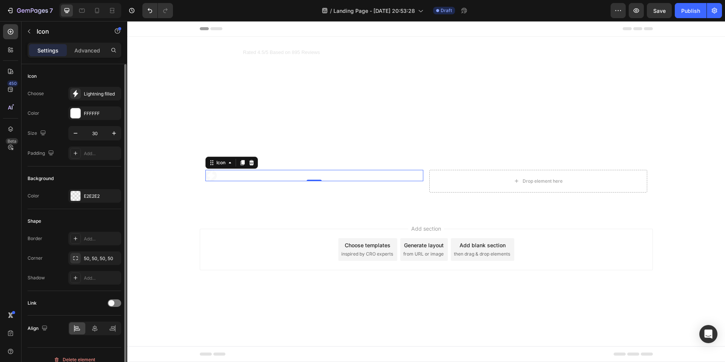
click at [90, 173] on div "Background" at bounding box center [75, 179] width 94 height 12
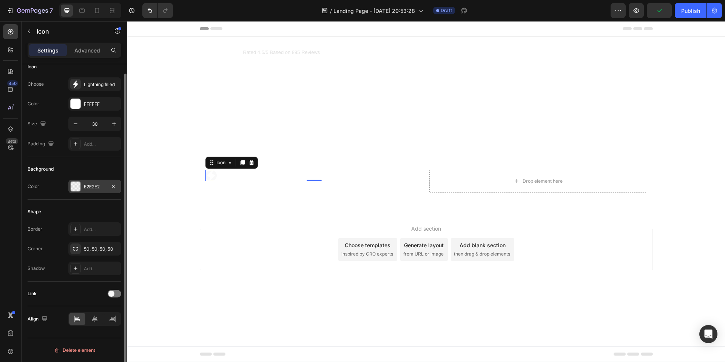
scroll to position [0, 0]
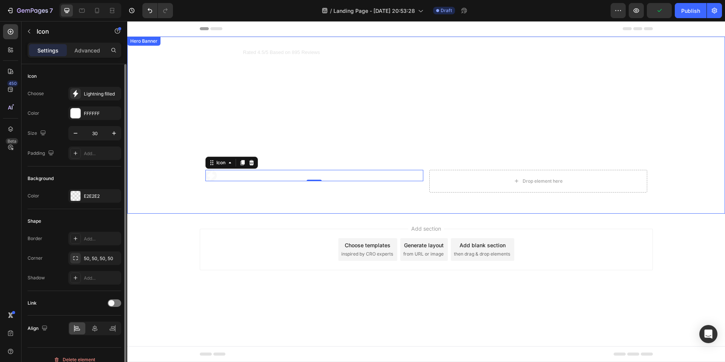
click at [216, 209] on div "Icon Icon Icon Icon Icon Icon List Rated 4.5/5 Based on 895 Reviews Text Block …" at bounding box center [426, 125] width 453 height 177
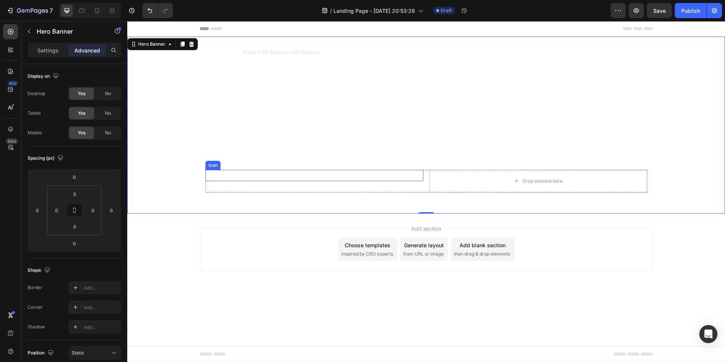
click at [212, 176] on icon at bounding box center [211, 175] width 8 height 11
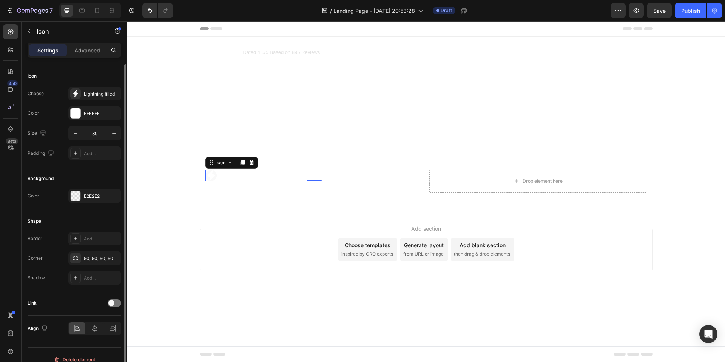
click at [85, 49] on p "Advanced" at bounding box center [87, 50] width 26 height 8
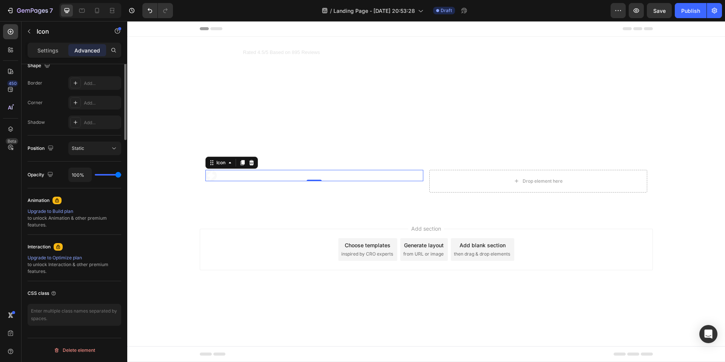
scroll to position [54, 0]
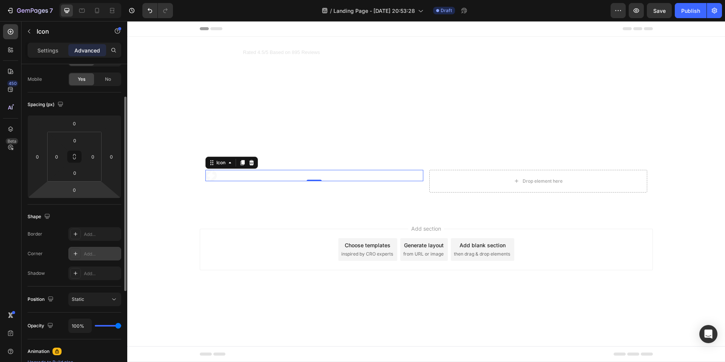
click at [76, 254] on icon at bounding box center [76, 254] width 4 height 4
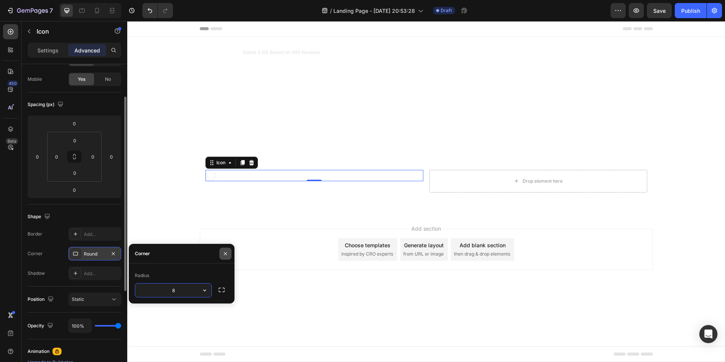
click at [223, 254] on icon "button" at bounding box center [225, 254] width 6 height 6
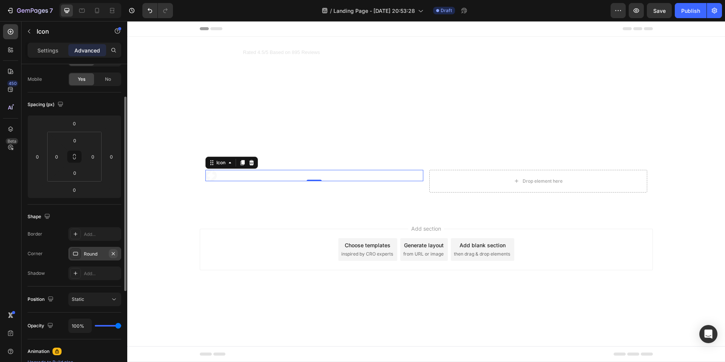
click at [113, 255] on icon "button" at bounding box center [113, 254] width 6 height 6
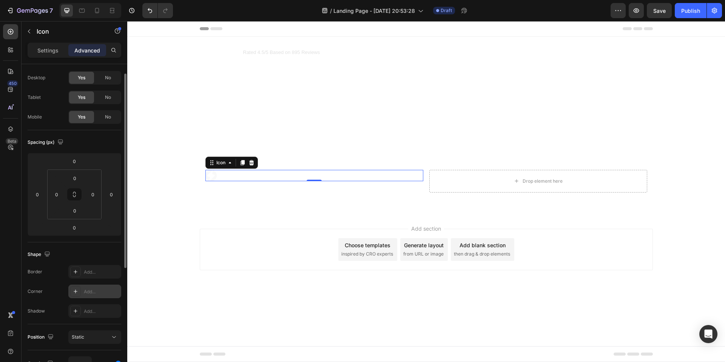
scroll to position [0, 0]
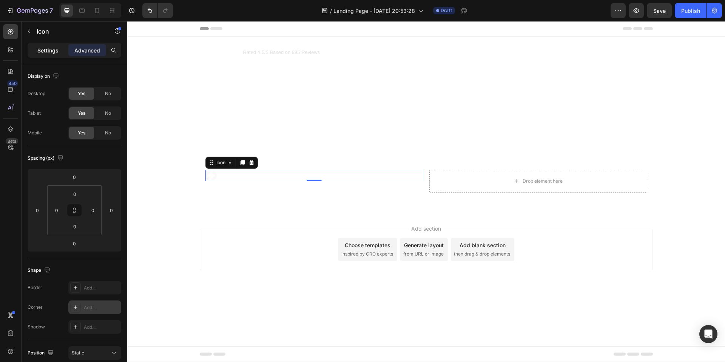
click at [53, 49] on p "Settings" at bounding box center [47, 50] width 21 height 8
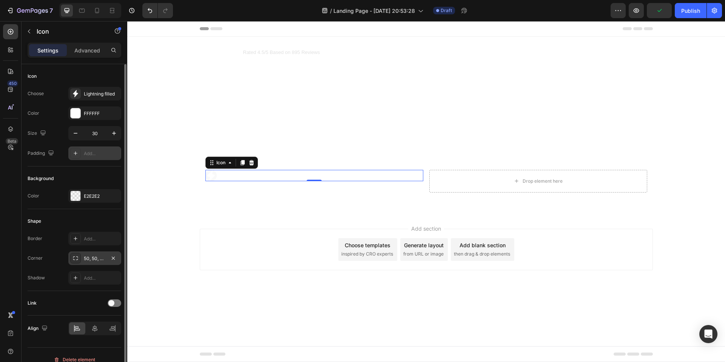
click at [72, 156] on div at bounding box center [75, 153] width 11 height 11
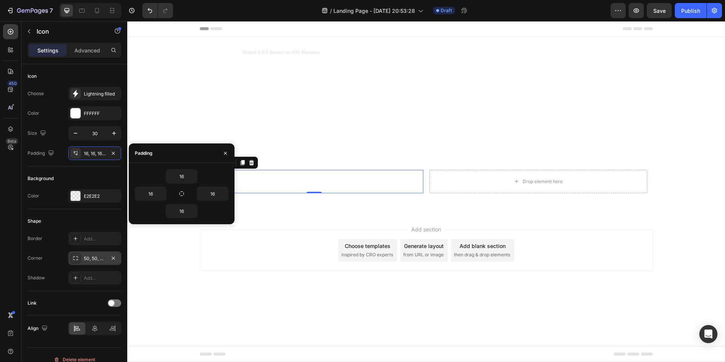
drag, startPoint x: 187, startPoint y: 165, endPoint x: 197, endPoint y: 162, distance: 9.8
click at [181, 185] on div "Padding 16 16 16 16" at bounding box center [182, 184] width 106 height 81
click at [247, 130] on div "Icon Icon Icon Icon Icon Icon List Rated 4.5/5 Based on 895 Reviews Text Block …" at bounding box center [426, 126] width 442 height 154
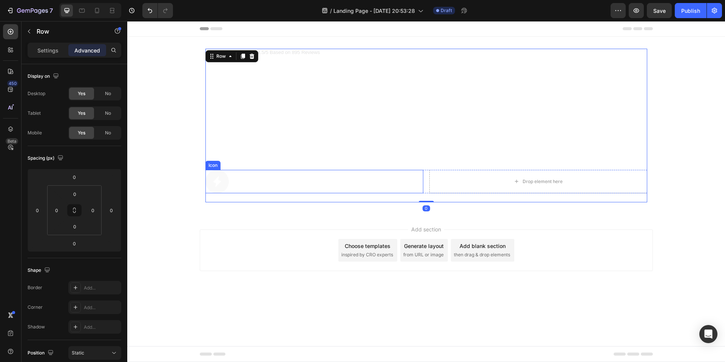
click at [222, 184] on icon at bounding box center [217, 181] width 11 height 11
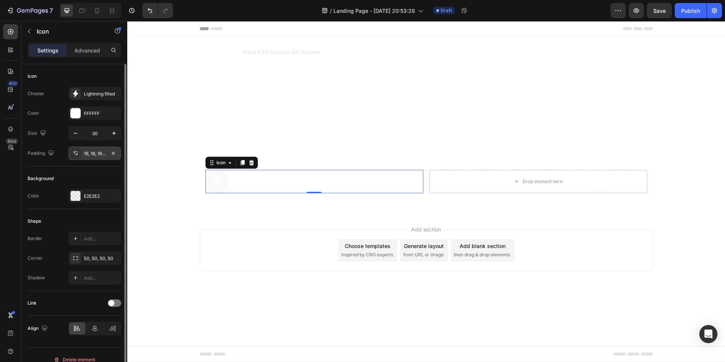
click at [95, 155] on div "16, 16, 16, 16" at bounding box center [95, 153] width 22 height 7
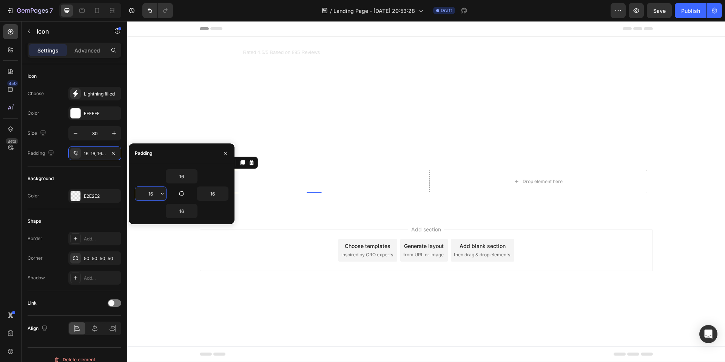
click at [153, 198] on input "16" at bounding box center [150, 194] width 31 height 14
type input "5"
click at [182, 176] on input "16" at bounding box center [181, 177] width 31 height 14
type input "5"
click at [211, 196] on input "16" at bounding box center [212, 194] width 31 height 14
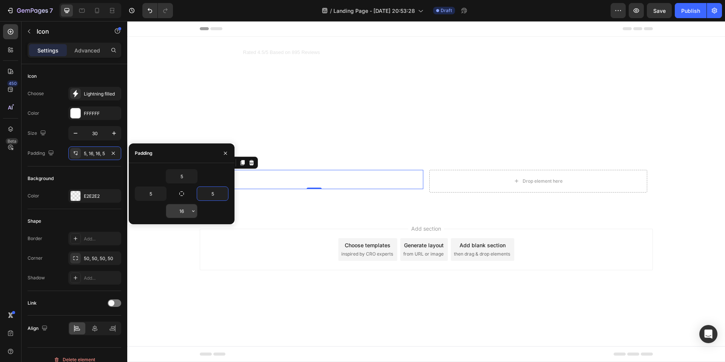
type input "5"
click at [183, 210] on input "16" at bounding box center [181, 211] width 31 height 14
click at [238, 214] on div "Add section Choose templates inspired by CRO experts Generate layout from URL o…" at bounding box center [426, 260] width 598 height 93
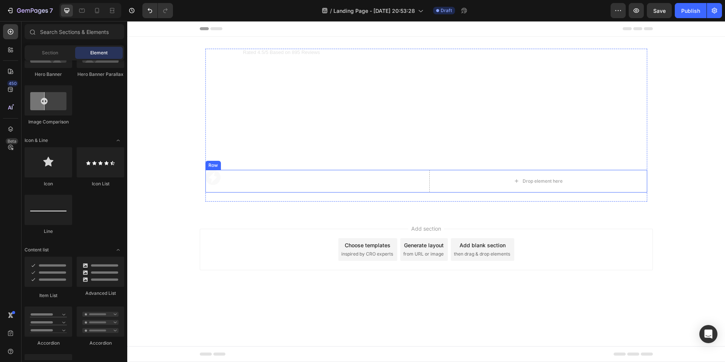
click at [231, 188] on div "Icon" at bounding box center [314, 181] width 218 height 23
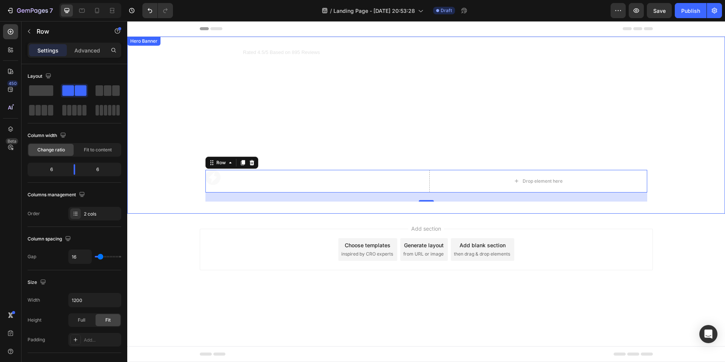
click at [249, 182] on div "Icon" at bounding box center [314, 177] width 218 height 15
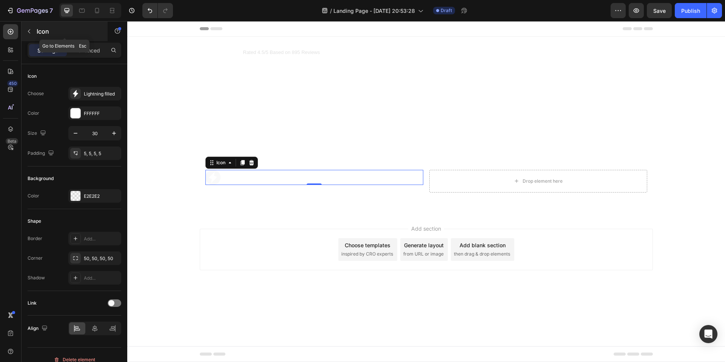
click at [31, 31] on icon "button" at bounding box center [29, 31] width 6 height 6
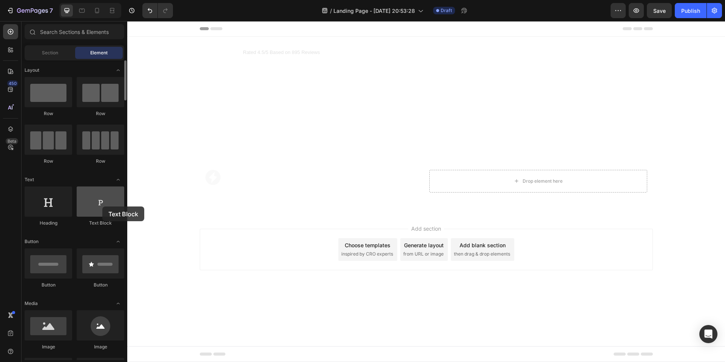
drag, startPoint x: 47, startPoint y: 180, endPoint x: 102, endPoint y: 207, distance: 61.5
click at [102, 207] on div at bounding box center [101, 202] width 48 height 30
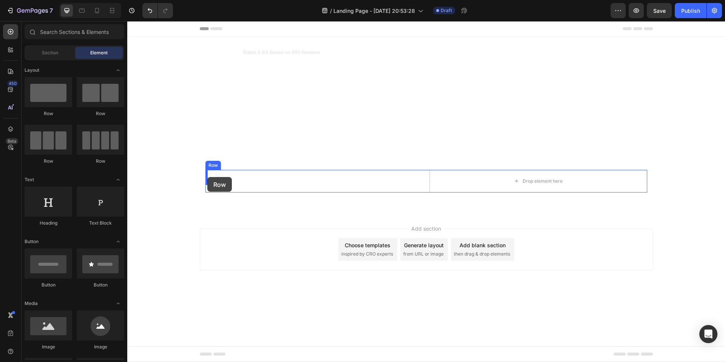
drag, startPoint x: 227, startPoint y: 116, endPoint x: 207, endPoint y: 177, distance: 64.7
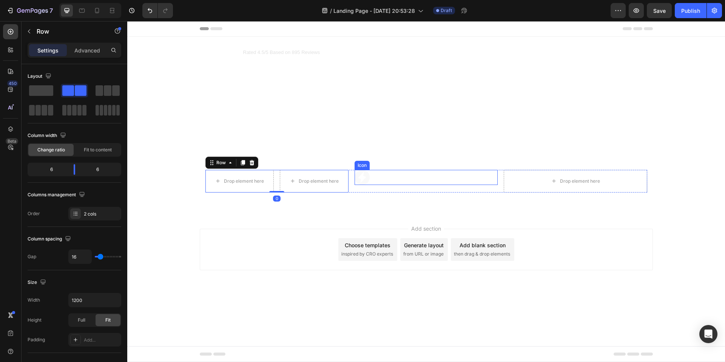
click at [360, 178] on icon at bounding box center [362, 177] width 8 height 11
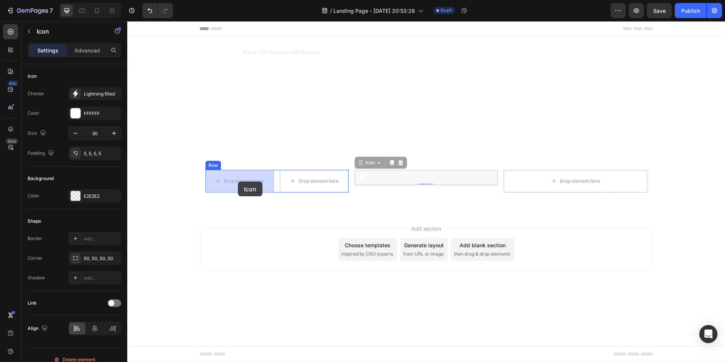
drag, startPoint x: 366, startPoint y: 176, endPoint x: 244, endPoint y: 182, distance: 121.4
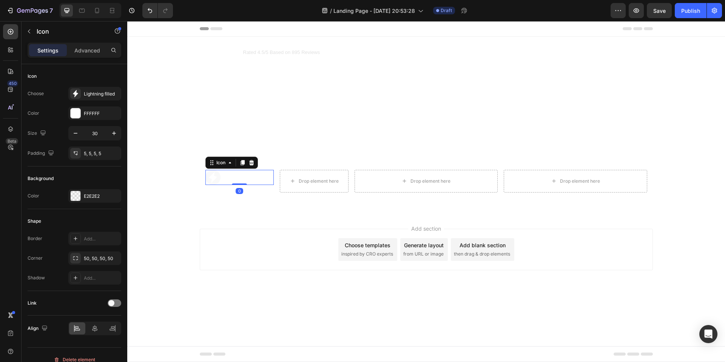
click at [235, 178] on div "Icon 0" at bounding box center [239, 177] width 69 height 15
click at [76, 53] on p "Advanced" at bounding box center [87, 50] width 26 height 8
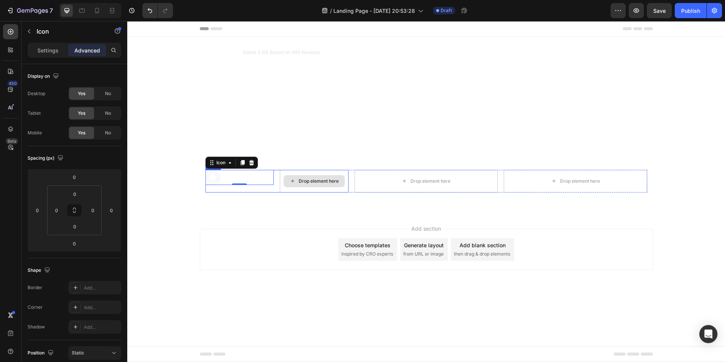
click at [296, 180] on div "Drop element here" at bounding box center [314, 181] width 61 height 12
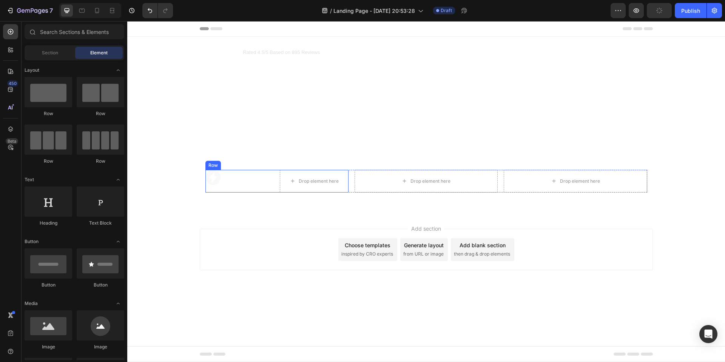
click at [259, 176] on div "Icon" at bounding box center [239, 177] width 69 height 15
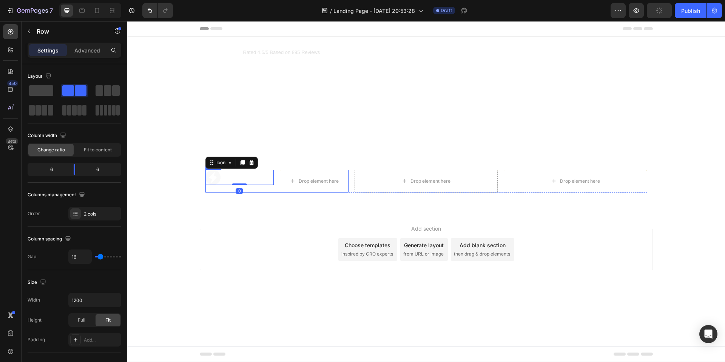
click at [276, 178] on div "Icon 0 Drop element here Row" at bounding box center [276, 181] width 143 height 23
drag, startPoint x: 75, startPoint y: 172, endPoint x: 108, endPoint y: 155, distance: 37.2
click at [43, 0] on body "7 / Landing Page - [DATE] 20:53:28 Draft Preview Save Publish 450 Beta Sections…" at bounding box center [362, 0] width 725 height 0
click at [273, 179] on div "Drop element here" at bounding box center [291, 181] width 61 height 12
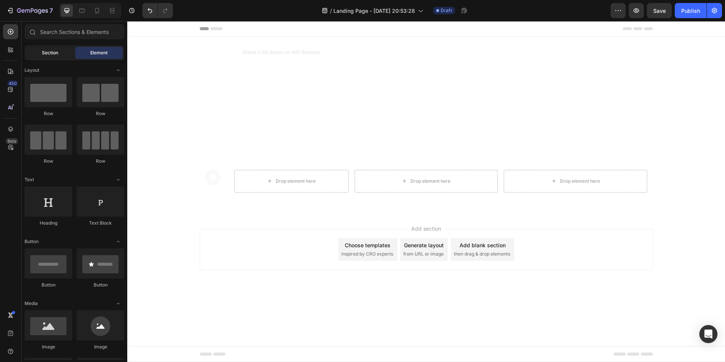
click at [39, 52] on div "Section" at bounding box center [50, 53] width 48 height 12
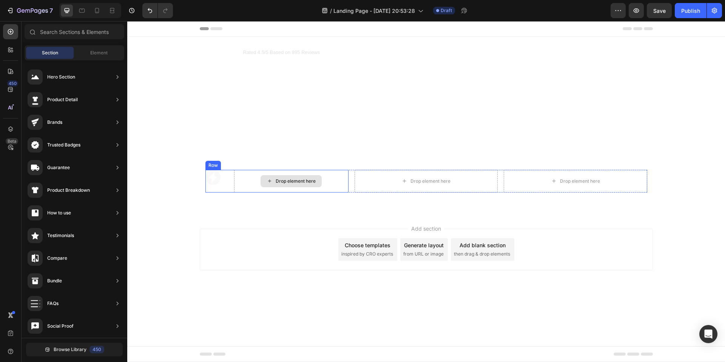
click at [287, 181] on div "Drop element here" at bounding box center [296, 181] width 40 height 6
click at [287, 182] on div "Drop element here" at bounding box center [296, 181] width 40 height 6
click at [79, 49] on div "Element" at bounding box center [99, 53] width 48 height 12
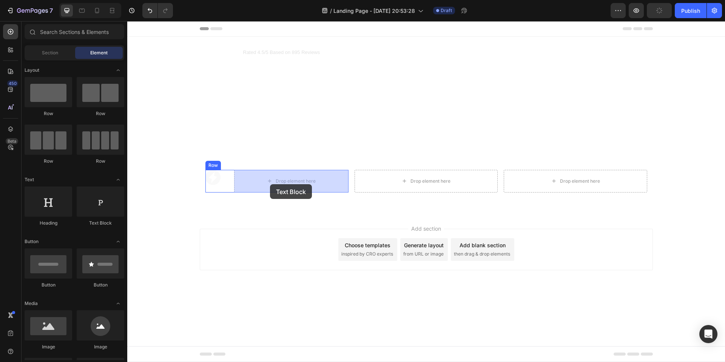
drag, startPoint x: 229, startPoint y: 224, endPoint x: 269, endPoint y: 185, distance: 55.6
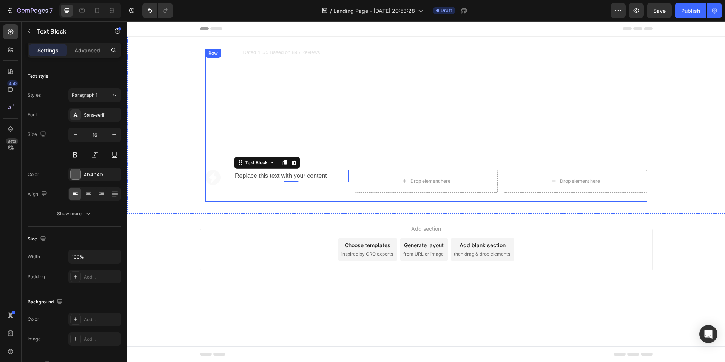
click at [266, 179] on div "Replace this text with your content" at bounding box center [291, 176] width 114 height 12
click at [266, 175] on p "Replace this text with your content" at bounding box center [291, 176] width 113 height 11
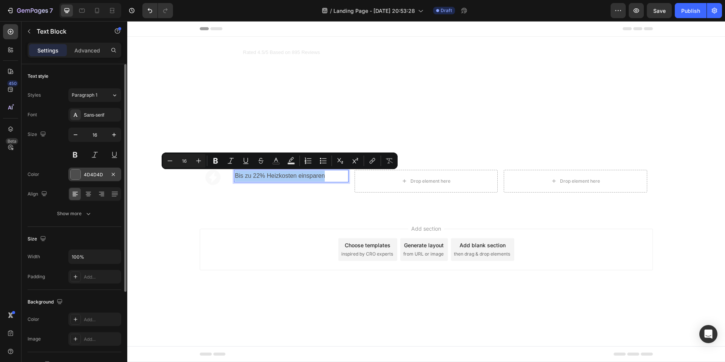
click at [89, 175] on div "4D4D4D" at bounding box center [95, 174] width 22 height 7
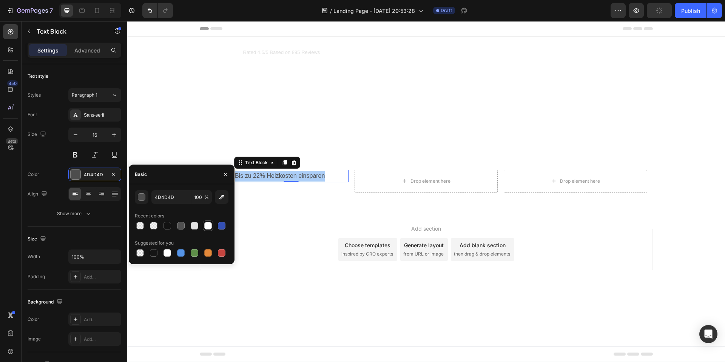
click at [209, 225] on div at bounding box center [208, 226] width 8 height 8
type input "FFFFFF"
click at [273, 243] on div "Add section Choose templates inspired by CRO experts Generate layout from URL o…" at bounding box center [426, 250] width 453 height 42
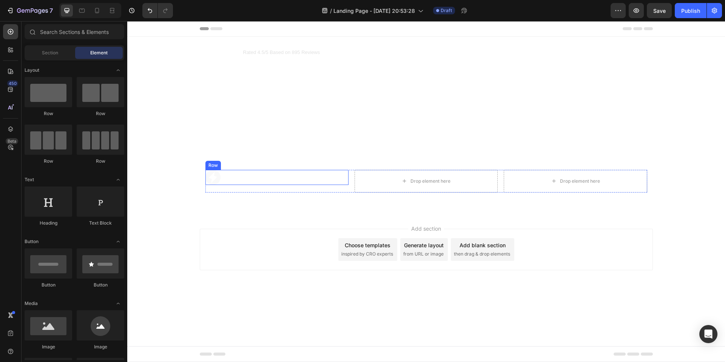
click at [261, 180] on p "Bis zu 22% Heizkosten einsparen" at bounding box center [291, 176] width 113 height 11
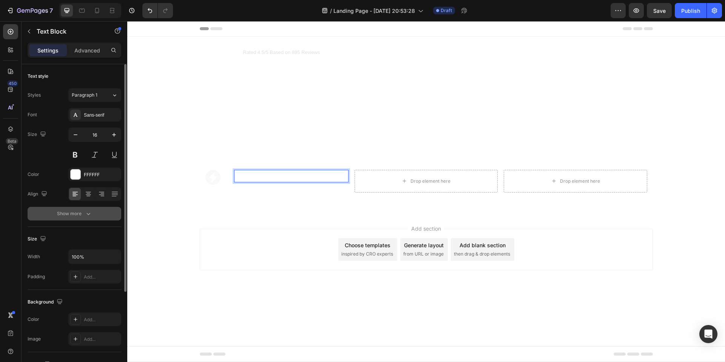
click at [82, 213] on div "Show more" at bounding box center [74, 214] width 35 height 8
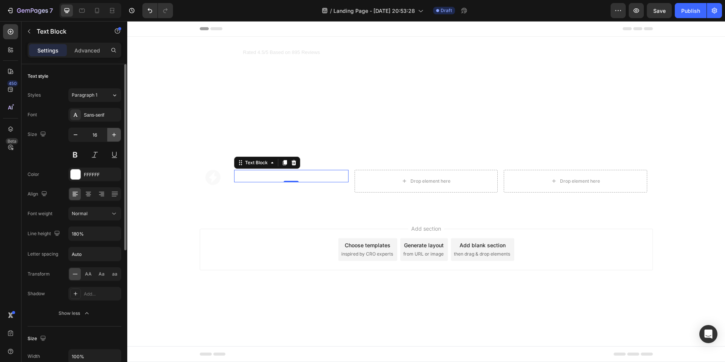
click at [116, 134] on icon "button" at bounding box center [114, 135] width 8 height 8
click at [79, 137] on button "button" at bounding box center [76, 135] width 14 height 14
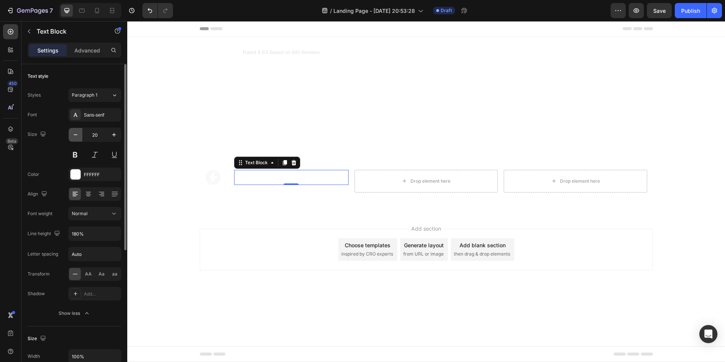
type input "19"
click at [88, 49] on p "Advanced" at bounding box center [87, 50] width 26 height 8
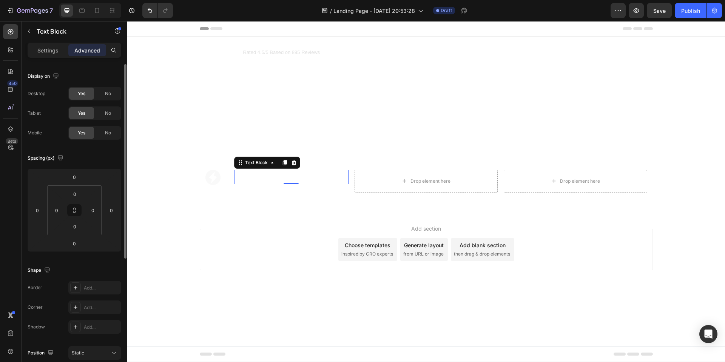
click at [44, 56] on div "Settings Advanced" at bounding box center [75, 50] width 94 height 15
click at [43, 51] on p "Settings" at bounding box center [47, 50] width 21 height 8
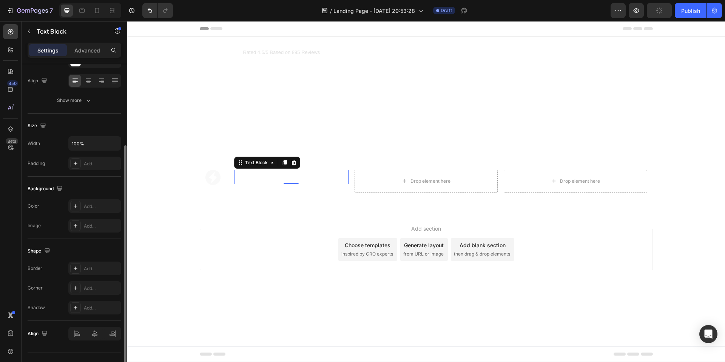
scroll to position [128, 0]
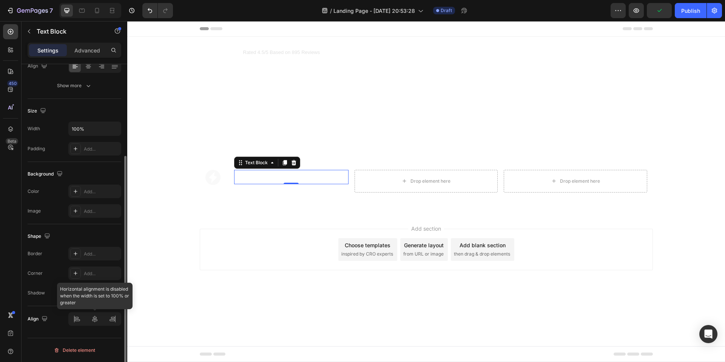
click at [94, 321] on div at bounding box center [94, 319] width 53 height 14
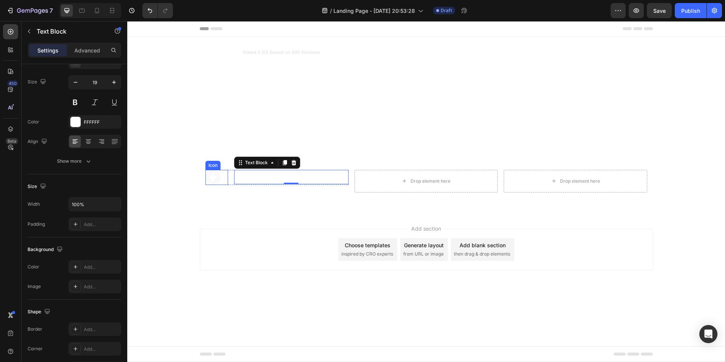
click at [216, 179] on icon at bounding box center [212, 177] width 11 height 11
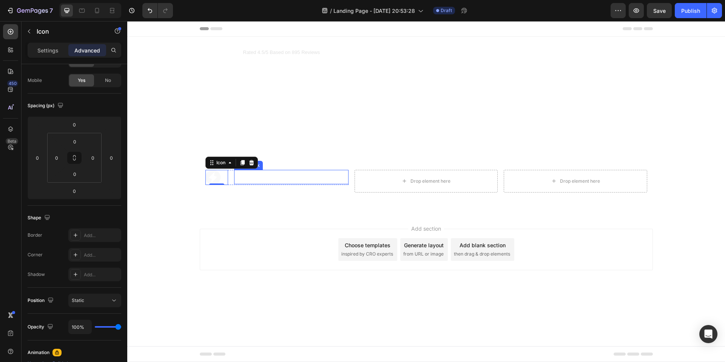
click at [255, 176] on p "Bis zu 22% Heizkosten einsparen" at bounding box center [291, 177] width 113 height 13
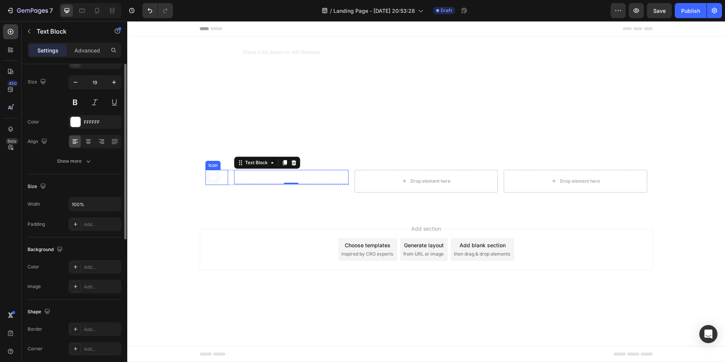
scroll to position [0, 0]
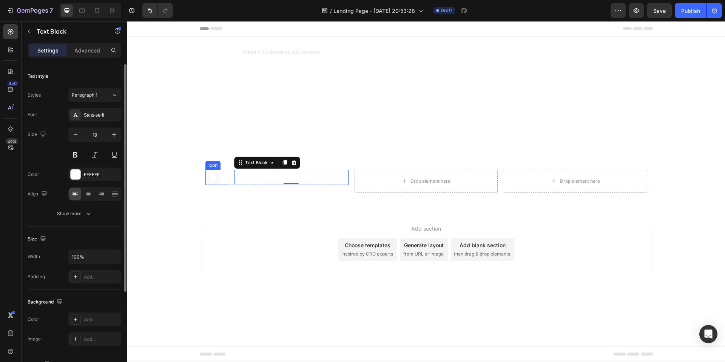
click at [218, 178] on div at bounding box center [212, 177] width 15 height 15
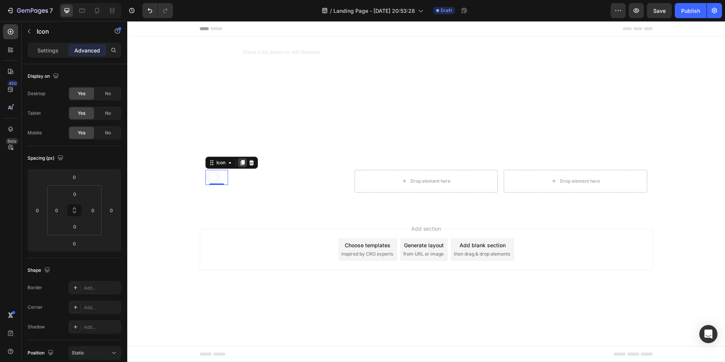
click at [242, 164] on icon at bounding box center [242, 162] width 4 height 5
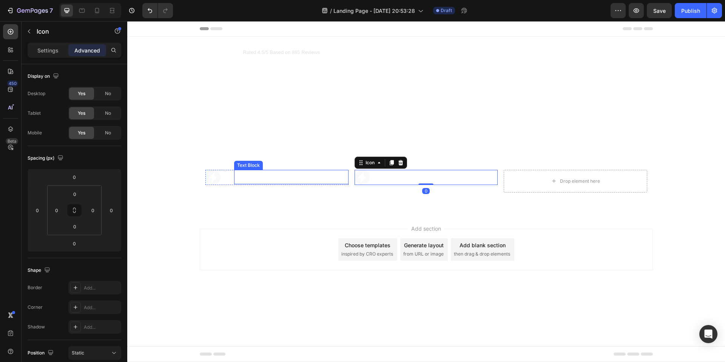
click at [259, 179] on p "Bis zu 22% Heizkosten einsparen" at bounding box center [291, 177] width 113 height 13
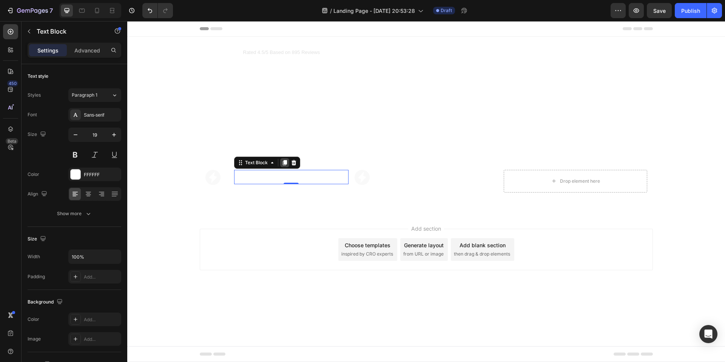
click at [283, 164] on icon at bounding box center [285, 163] width 6 height 6
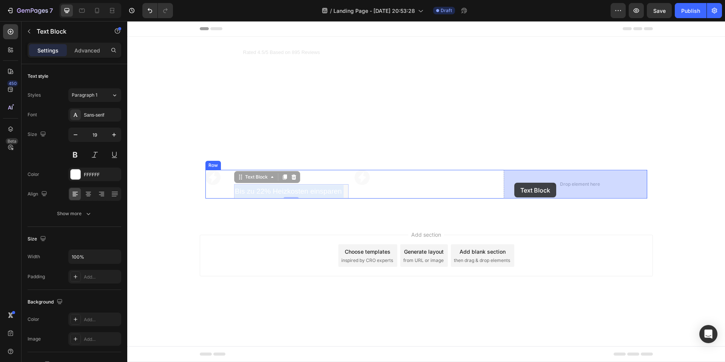
drag, startPoint x: 264, startPoint y: 191, endPoint x: 511, endPoint y: 183, distance: 247.1
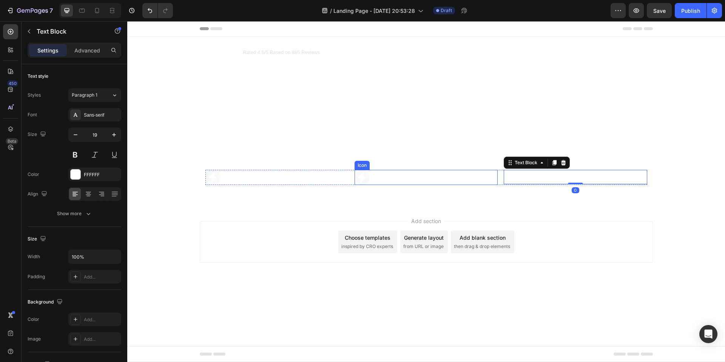
click at [482, 178] on div "Icon" at bounding box center [426, 177] width 143 height 15
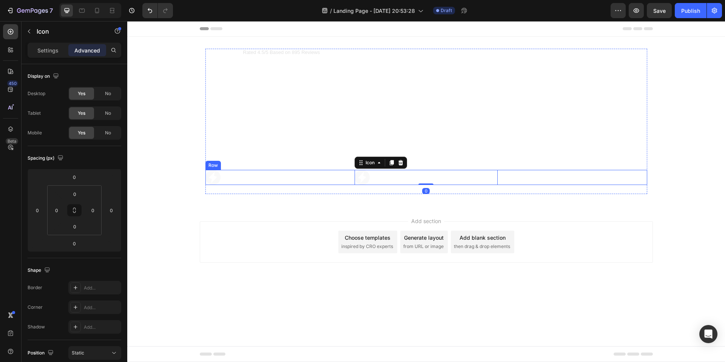
click at [501, 178] on div "Icon Bis zu 22% Heizkosten einsparen Text Block Row Icon 0 Bis zu 22% Heizkoste…" at bounding box center [426, 177] width 442 height 15
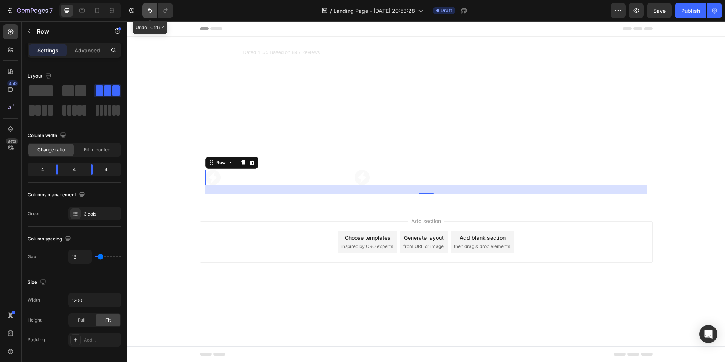
click at [145, 11] on button "Undo/Redo" at bounding box center [149, 10] width 15 height 15
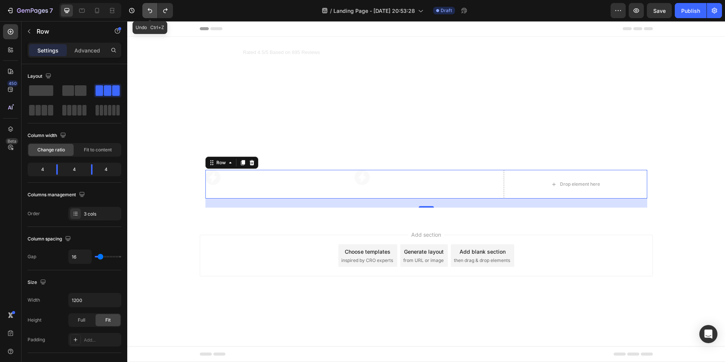
click at [145, 11] on button "Undo/Redo" at bounding box center [149, 10] width 15 height 15
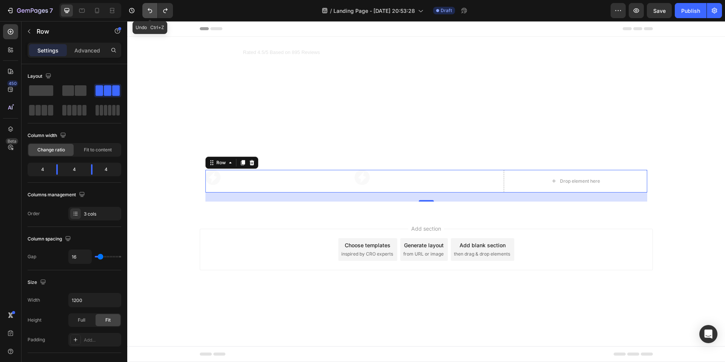
click at [145, 11] on button "Undo/Redo" at bounding box center [149, 10] width 15 height 15
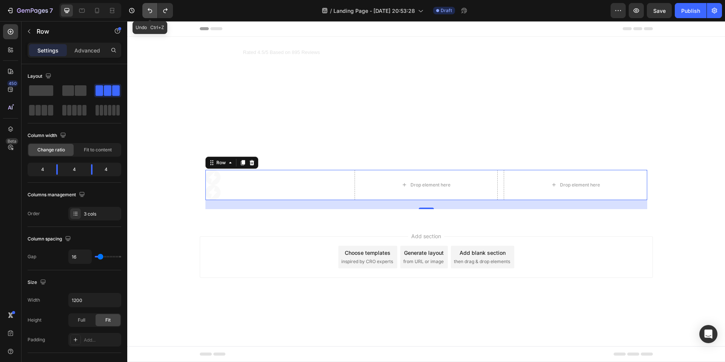
click at [145, 11] on button "Undo/Redo" at bounding box center [149, 10] width 15 height 15
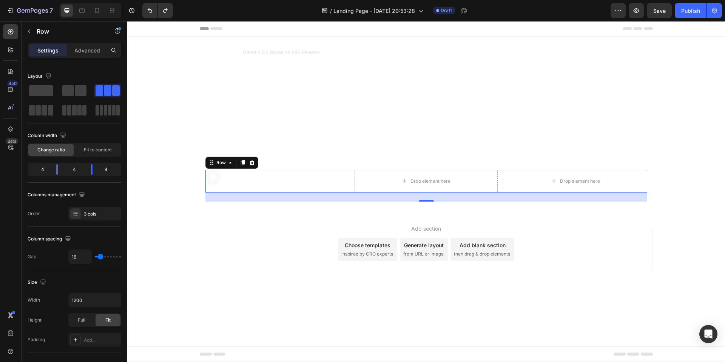
click at [349, 182] on div "Icon Bis zu 22% Heizkosten einsparen Text Block Row Drop element here Drop elem…" at bounding box center [426, 181] width 442 height 23
click at [248, 176] on p "Bis zu 22% Heizkosten einsparen" at bounding box center [291, 177] width 113 height 13
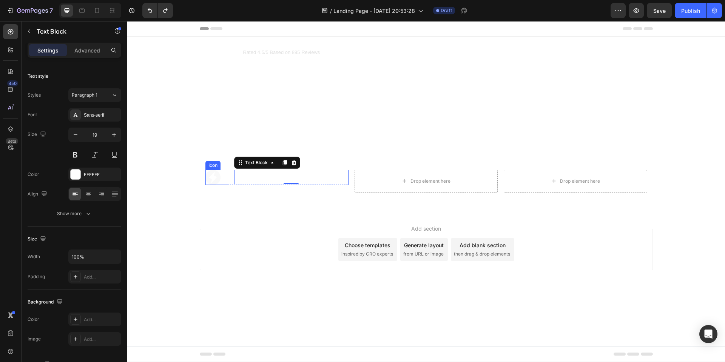
click at [226, 175] on div "Icon" at bounding box center [216, 177] width 23 height 15
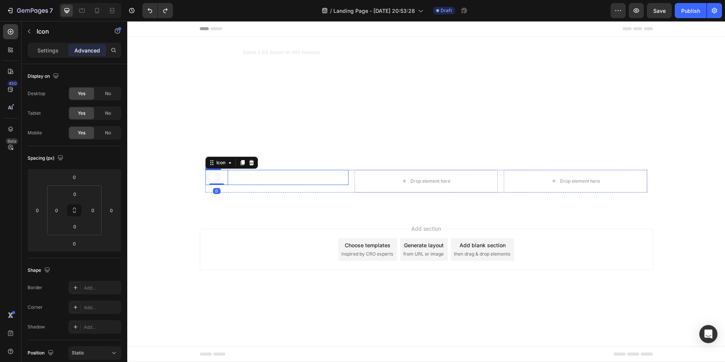
click at [231, 175] on div "Icon 0 Bis zu 22% Heizkosten einsparen Text Block Row" at bounding box center [276, 177] width 143 height 15
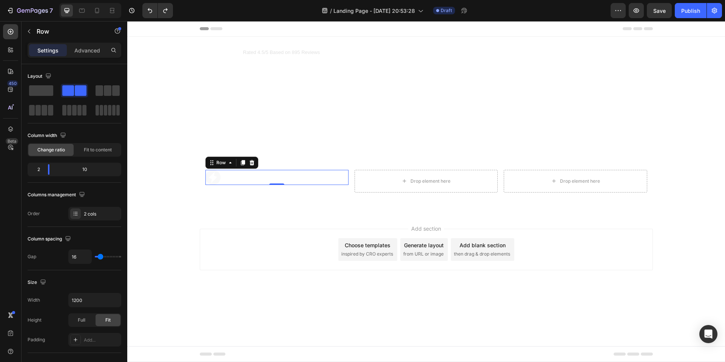
click at [231, 174] on div "Icon Bis zu 22% Heizkosten einsparen Text Block Row 0" at bounding box center [276, 177] width 143 height 15
click at [242, 163] on icon at bounding box center [243, 162] width 4 height 5
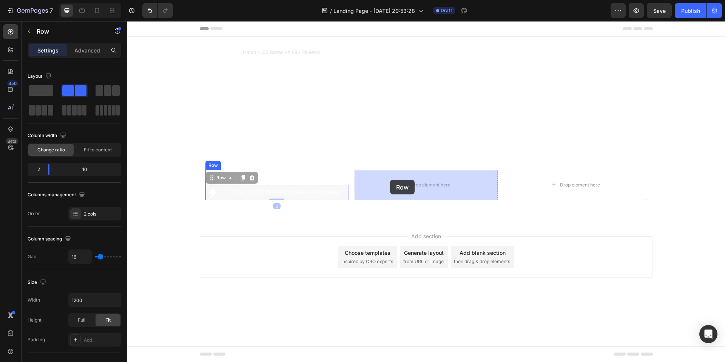
drag, startPoint x: 221, startPoint y: 179, endPoint x: 389, endPoint y: 180, distance: 167.7
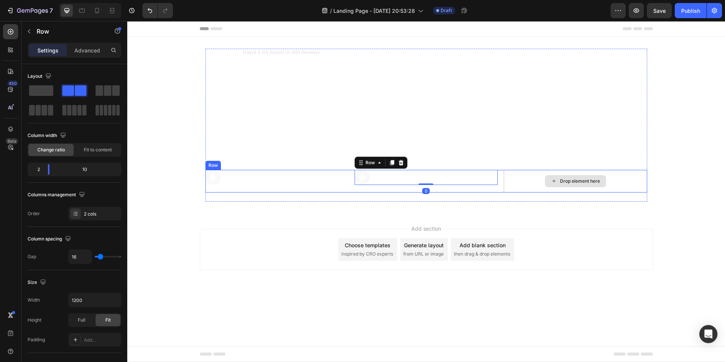
click at [516, 177] on div "Drop element here" at bounding box center [575, 181] width 143 height 23
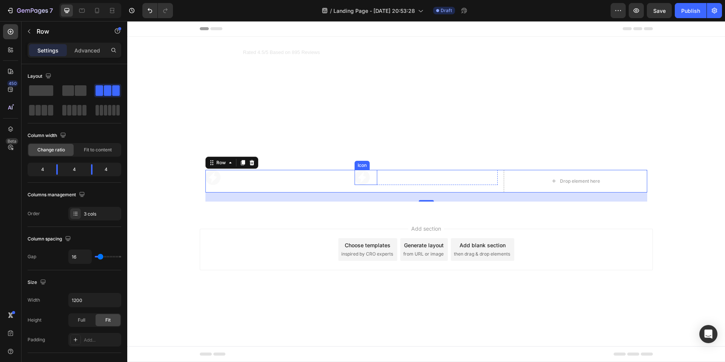
click at [364, 175] on icon at bounding box center [362, 177] width 11 height 11
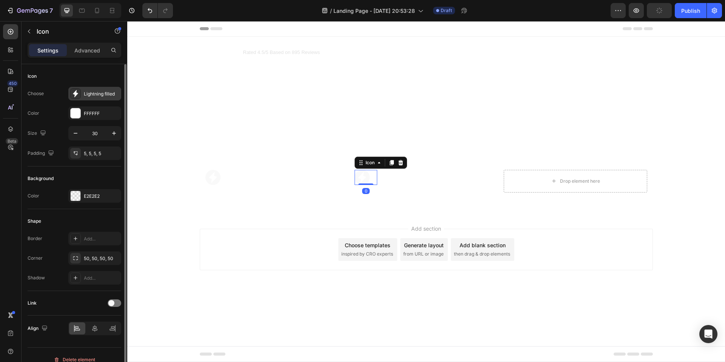
click at [82, 96] on div "Lightning filled" at bounding box center [94, 94] width 53 height 14
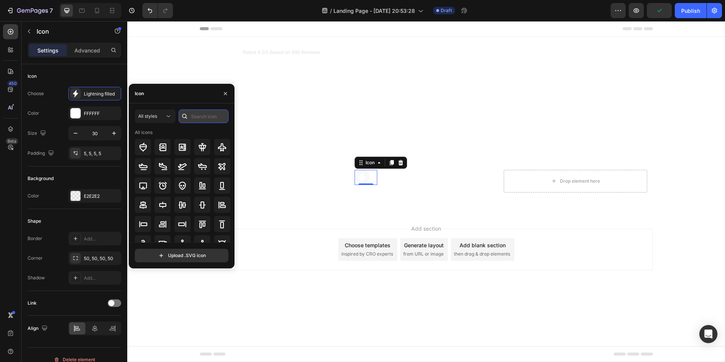
click at [205, 117] on input "text" at bounding box center [204, 117] width 50 height 14
type input "fire"
click at [180, 170] on icon at bounding box center [182, 166] width 6 height 8
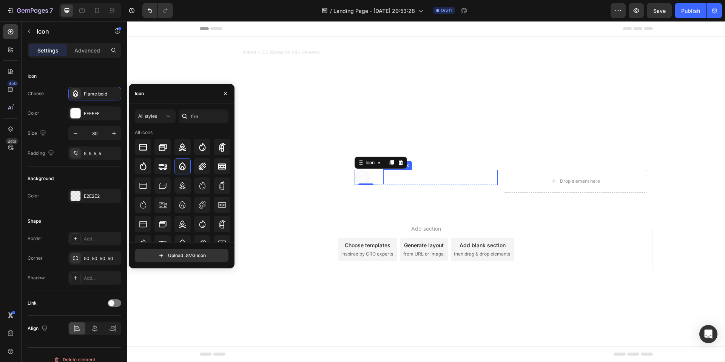
click at [434, 179] on p "Bis zu 22% Heizkosten einsparen" at bounding box center [440, 177] width 113 height 13
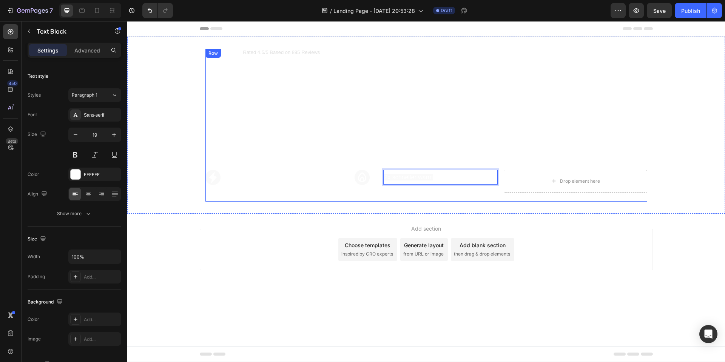
click at [397, 199] on div "Icon Icon Icon Icon Icon Icon List Rated 4.5/5 Based on 895 Reviews Text Block …" at bounding box center [426, 125] width 442 height 153
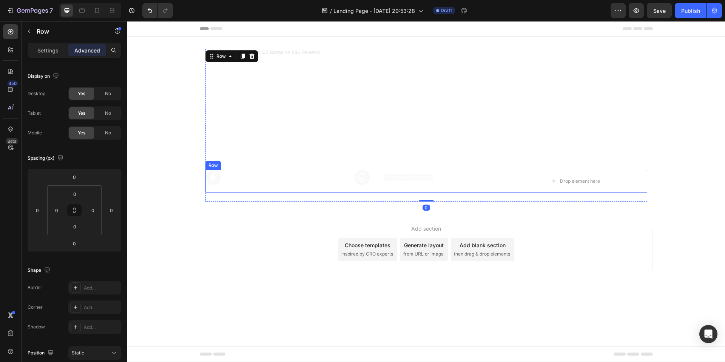
click at [407, 176] on span "2x schneller warm" at bounding box center [408, 177] width 49 height 6
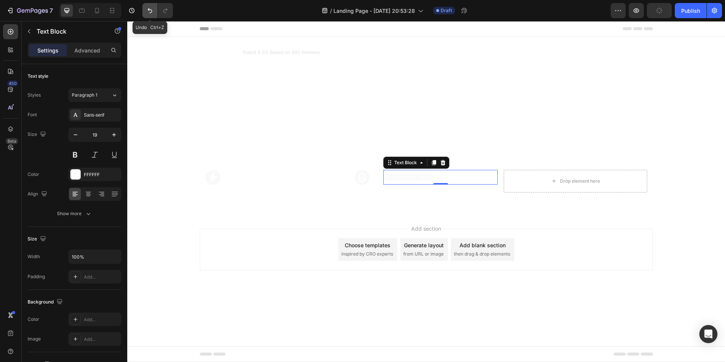
click at [148, 9] on icon "Undo/Redo" at bounding box center [150, 11] width 8 height 8
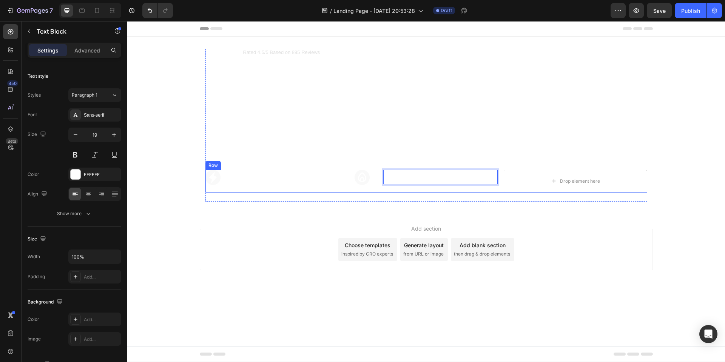
click at [429, 196] on div "Icon Icon Icon Icon Icon Icon List Rated 4.5/5 Based on 895 Reviews Text Block …" at bounding box center [426, 125] width 442 height 153
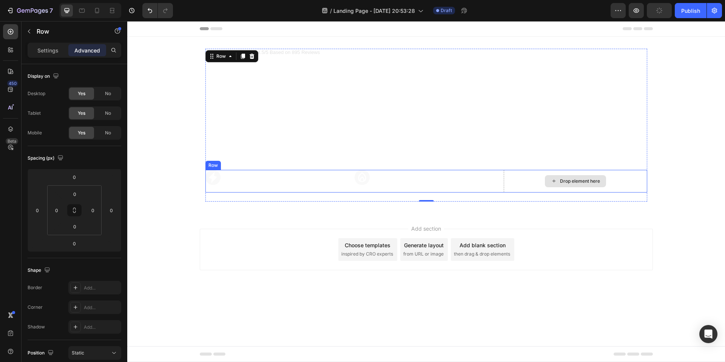
click at [519, 175] on div "Drop element here" at bounding box center [575, 181] width 143 height 23
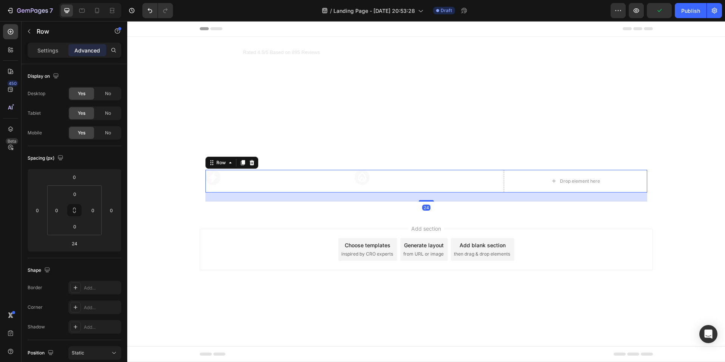
click at [465, 189] on div "Icon 2x schneller warm Text Block Row" at bounding box center [426, 181] width 143 height 23
click at [347, 171] on p "Bis zu 22% Heizkosten einsparen" at bounding box center [291, 177] width 113 height 13
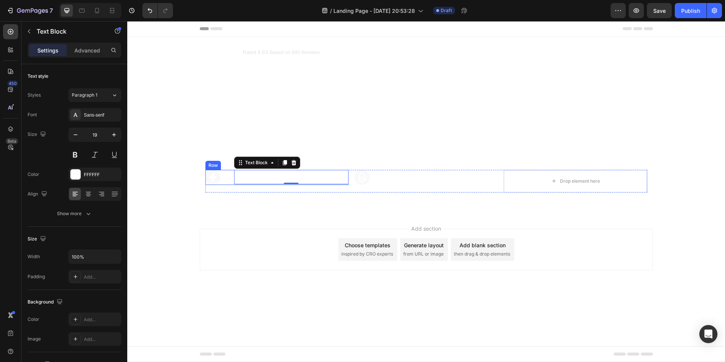
click at [232, 174] on div "Icon Bis zu 22% Heizkosten einsparen Text Block 0 Row" at bounding box center [276, 177] width 143 height 15
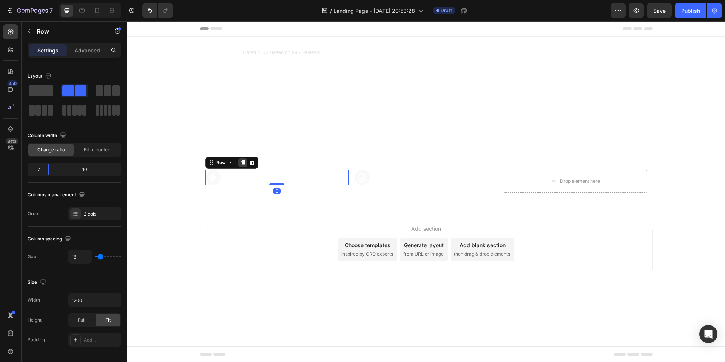
click at [240, 164] on icon at bounding box center [243, 163] width 6 height 6
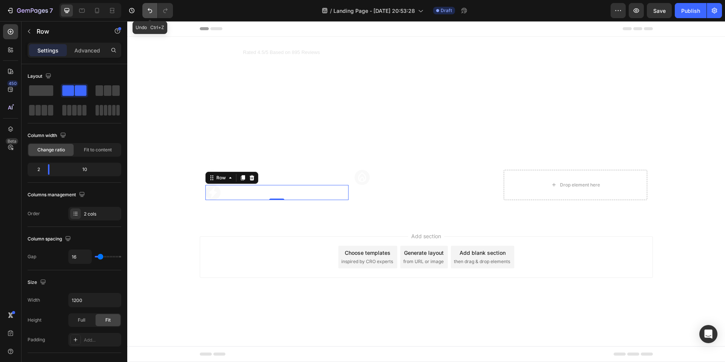
click at [147, 10] on icon "Undo/Redo" at bounding box center [150, 11] width 8 height 8
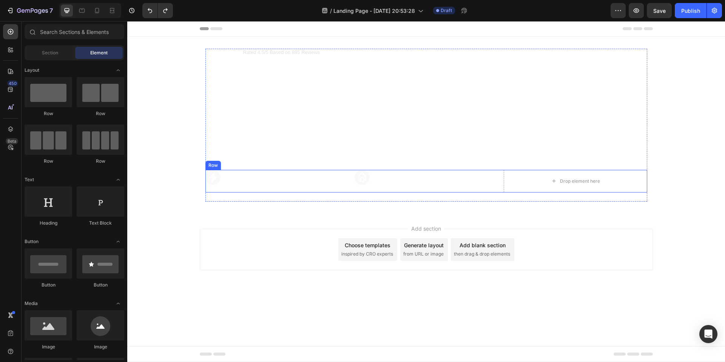
click at [352, 177] on div "Icon Bis zu 22% Heizkosten einsparen Text Block Row Icon 2x schneller warm Text…" at bounding box center [426, 181] width 442 height 23
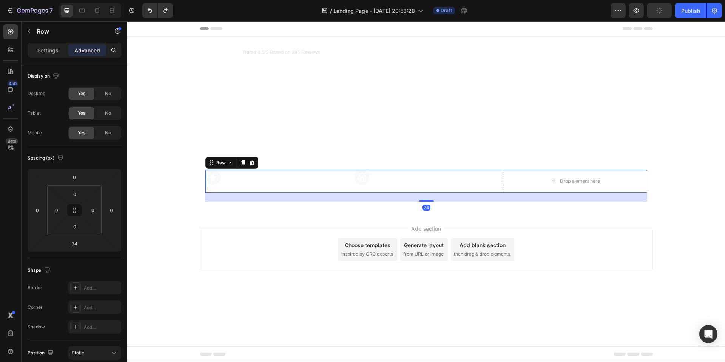
click at [244, 164] on icon at bounding box center [243, 162] width 4 height 5
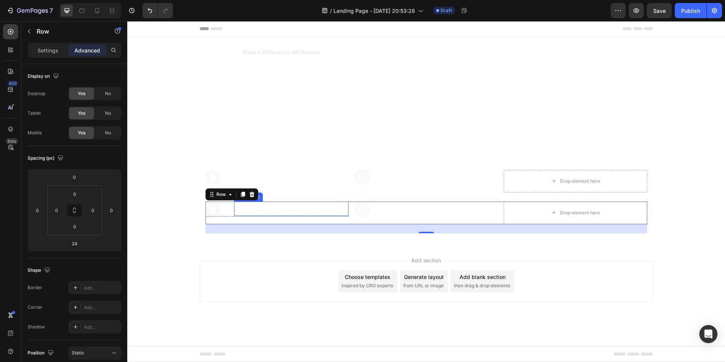
click at [298, 211] on p "Bis zu 22% Heizkosten einsparen" at bounding box center [291, 208] width 113 height 13
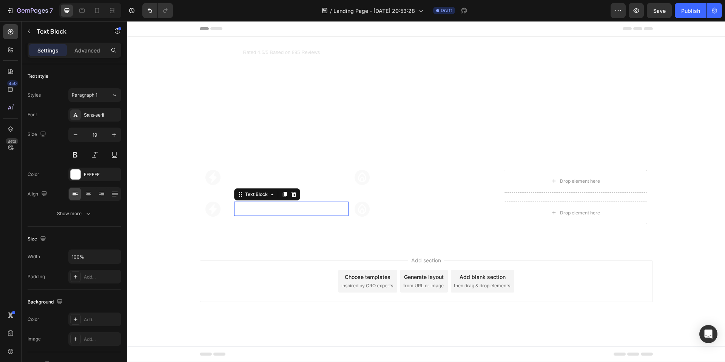
drag, startPoint x: 343, startPoint y: 207, endPoint x: 155, endPoint y: 201, distance: 188.2
click at [344, 207] on p "Bis zu 22% Heizkosten einsparen" at bounding box center [291, 208] width 113 height 13
click at [324, 209] on p "Bis zu 22% Heizkosten einsparen" at bounding box center [291, 208] width 113 height 13
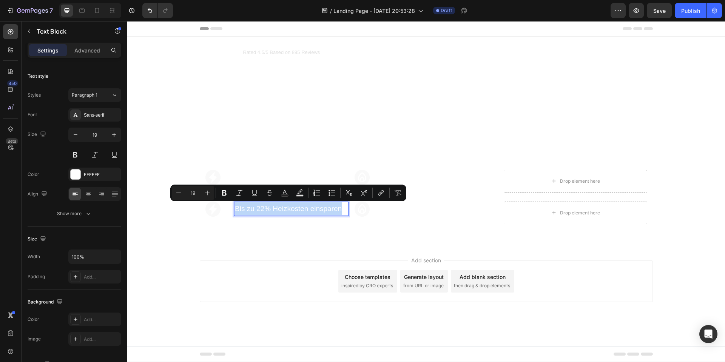
type input "16"
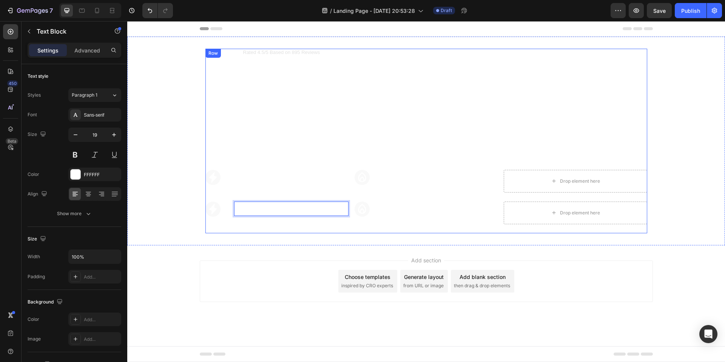
click at [253, 230] on div "Icon Icon Icon Icon Icon Icon List Rated 4.5/5 Based on 895 Reviews Text Block …" at bounding box center [426, 141] width 442 height 185
click at [212, 209] on icon at bounding box center [213, 209] width 8 height 11
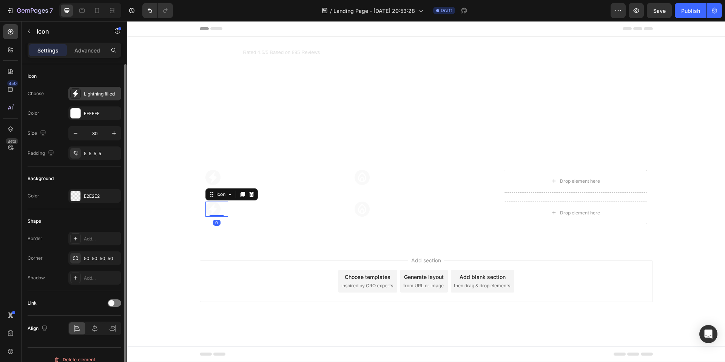
click at [91, 94] on div "Lightning filled" at bounding box center [102, 94] width 36 height 7
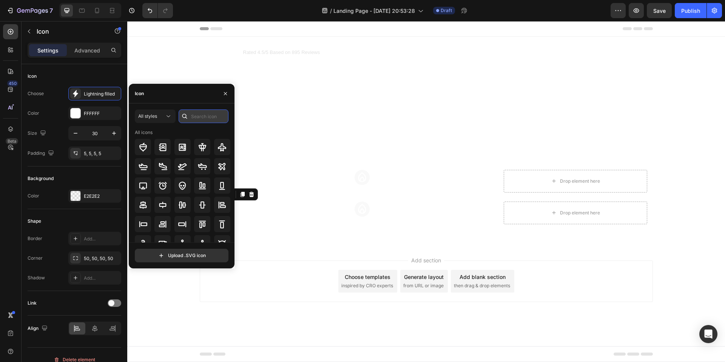
click at [195, 118] on input "text" at bounding box center [204, 117] width 50 height 14
type input "c"
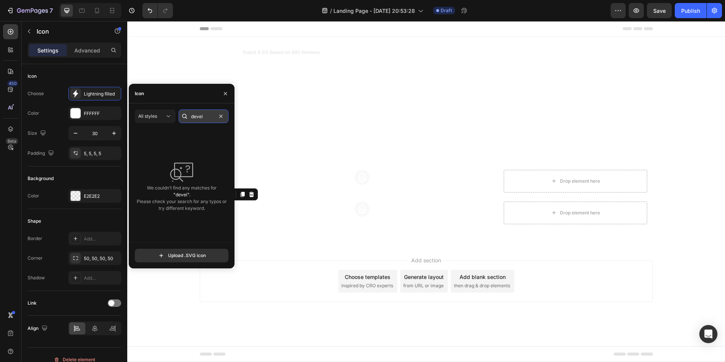
drag, startPoint x: 202, startPoint y: 116, endPoint x: 199, endPoint y: 118, distance: 3.9
click at [199, 118] on input "devei" at bounding box center [204, 117] width 50 height 14
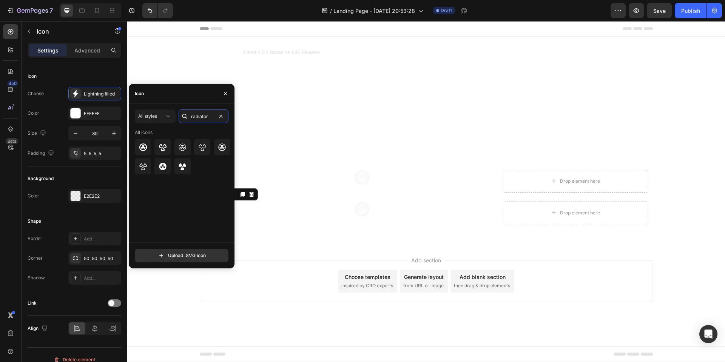
type input "radiato"
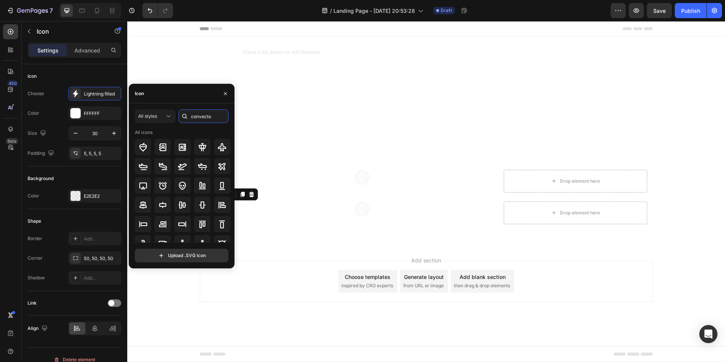
type input "convector"
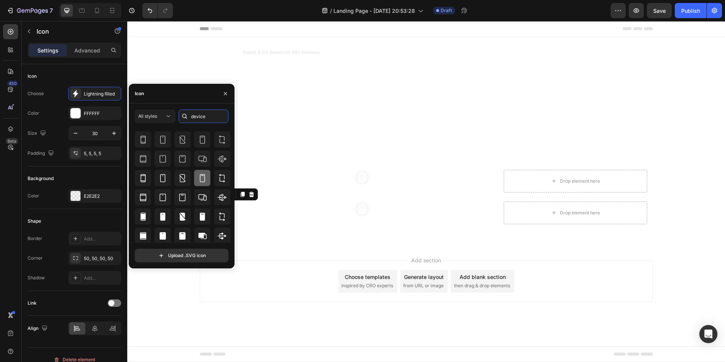
scroll to position [48, 0]
type input "device"
click at [176, 234] on div at bounding box center [182, 234] width 16 height 16
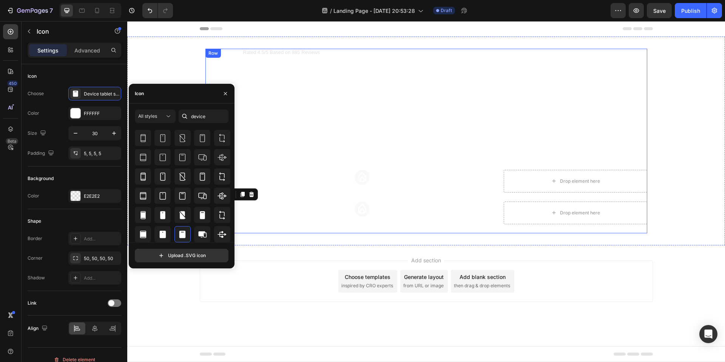
click at [278, 229] on div "Icon Icon Icon Icon Icon Icon List Rated 4.5/5 Based on 895 Reviews Text Block …" at bounding box center [426, 141] width 442 height 185
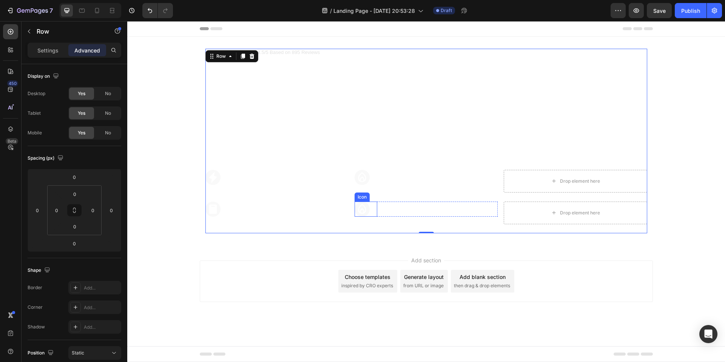
click at [405, 207] on p "2x schneller warm" at bounding box center [440, 208] width 113 height 13
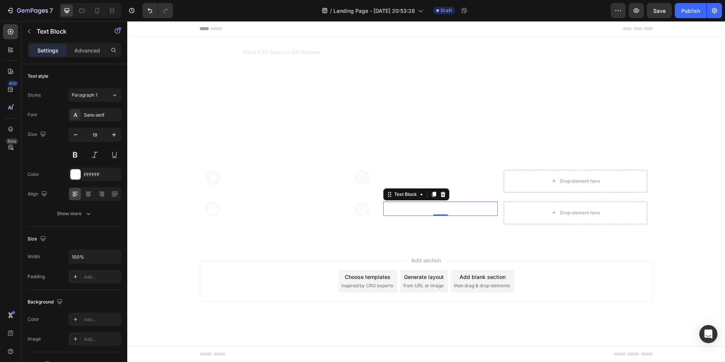
click at [415, 208] on p "2x schneller warm" at bounding box center [440, 208] width 113 height 13
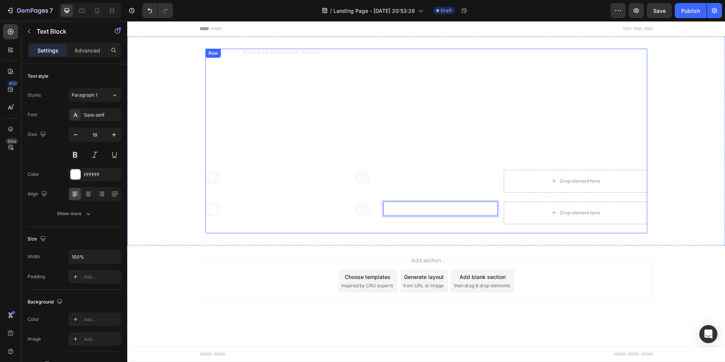
click at [396, 228] on div "Icon Icon Icon Icon Icon Icon List Rated 4.5/5 Based on 895 Reviews Text Block …" at bounding box center [426, 141] width 442 height 185
click at [355, 212] on div "Icon" at bounding box center [366, 209] width 23 height 15
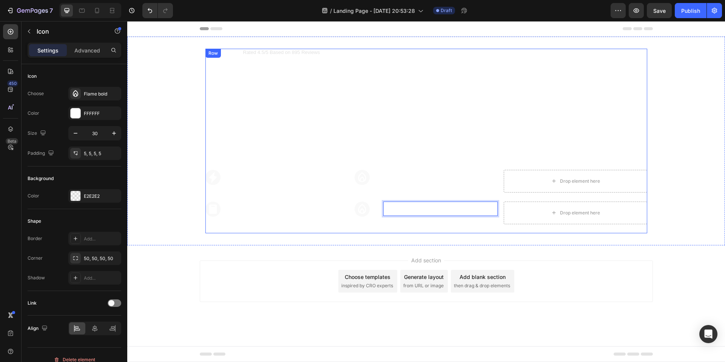
click at [362, 209] on icon at bounding box center [362, 209] width 8 height 10
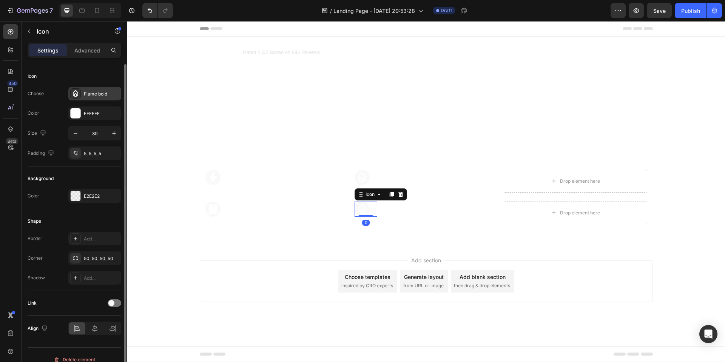
click at [95, 92] on div "Flame bold" at bounding box center [102, 94] width 36 height 7
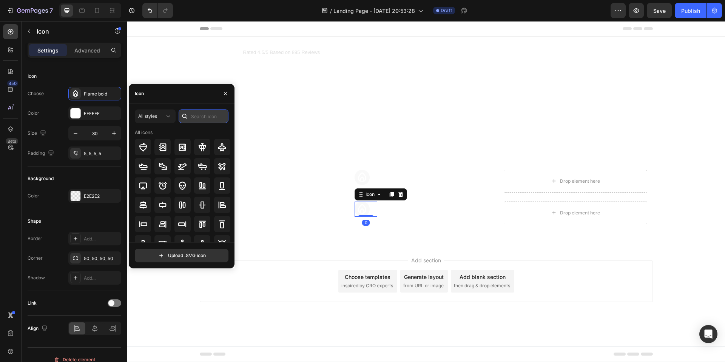
click at [192, 116] on input "text" at bounding box center [204, 117] width 50 height 14
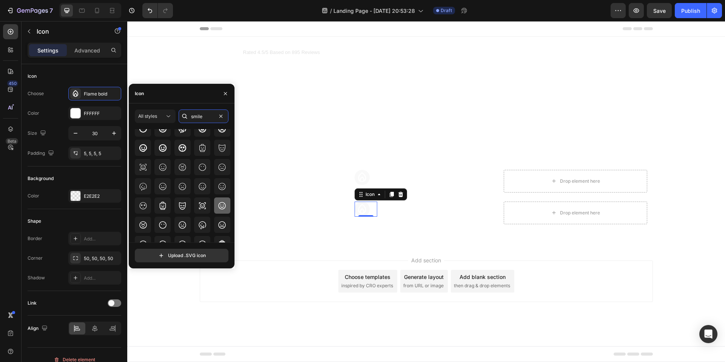
type input "smile"
click at [218, 201] on icon at bounding box center [222, 205] width 9 height 9
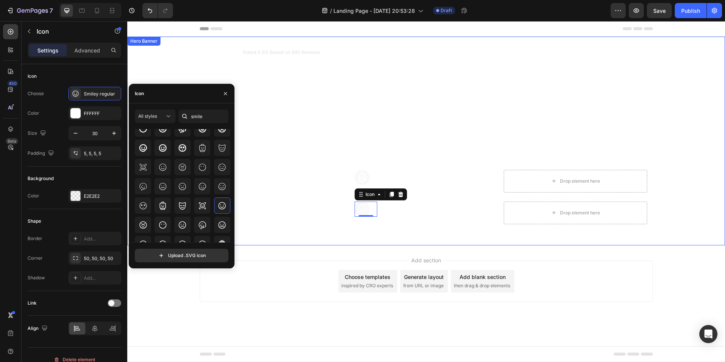
click at [333, 241] on div "Icon Icon Icon Icon Icon Icon List Rated 4.5/5 Based on 895 Reviews Text Block …" at bounding box center [426, 141] width 453 height 209
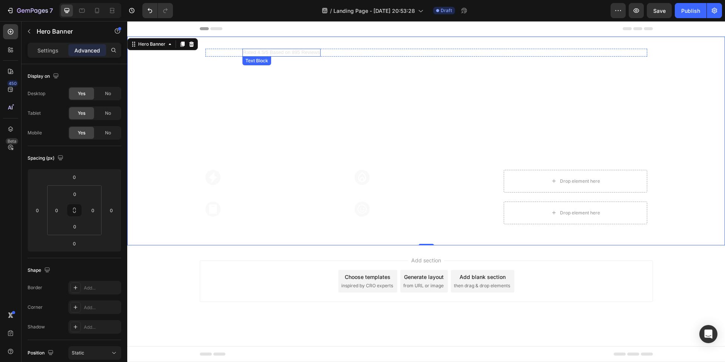
click at [314, 55] on p "Rated 4.5/5 Based on 895 Reviews" at bounding box center [281, 52] width 77 height 6
click at [310, 60] on h2 "Der Heizkörperventilator" at bounding box center [426, 83] width 442 height 46
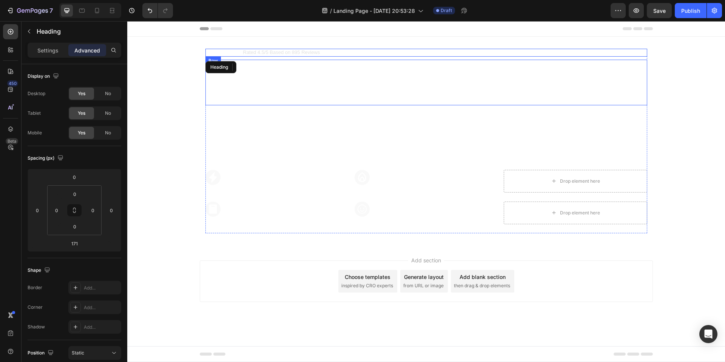
click at [326, 49] on div "Icon Icon Icon Icon Icon Icon List Rated 4.5/5 Based on 895 Reviews Text Block …" at bounding box center [426, 53] width 442 height 8
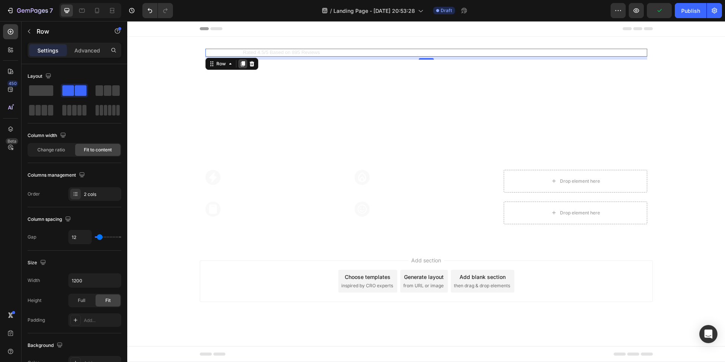
click at [239, 64] on div at bounding box center [242, 63] width 9 height 9
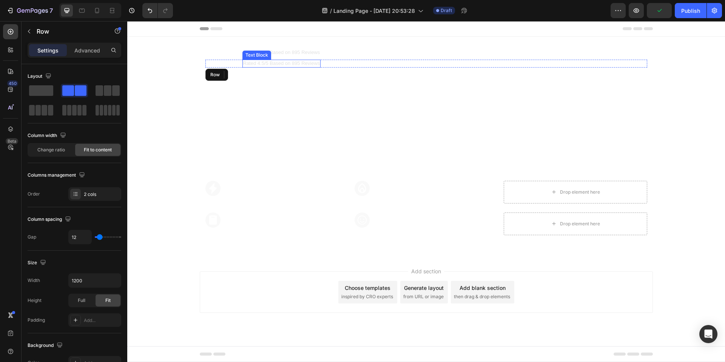
click at [288, 62] on p "Rated 4.5/5 Based on 895 Reviews" at bounding box center [281, 63] width 77 height 6
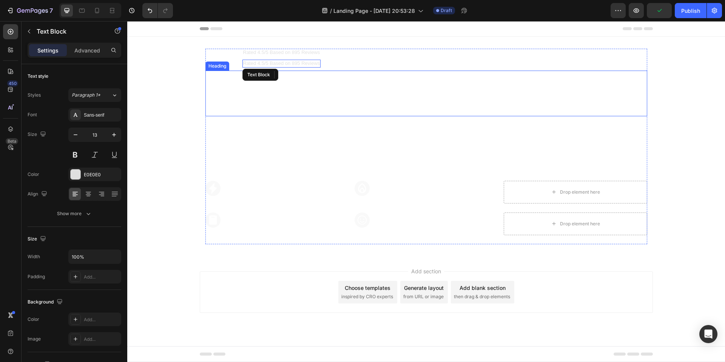
click at [329, 74] on p "Der Heizkörperventilator" at bounding box center [426, 93] width 440 height 44
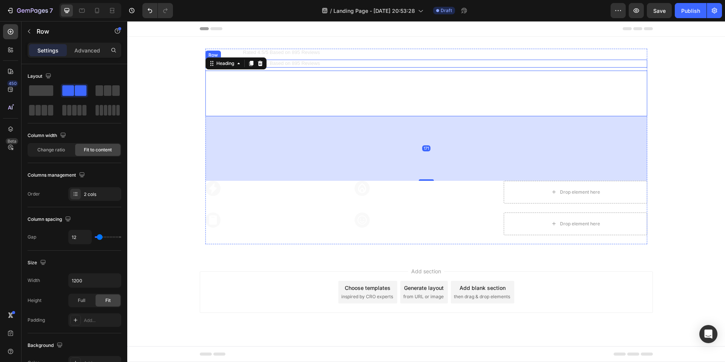
click at [428, 66] on div "Icon Icon Icon Icon Icon Icon List Rated 4.5/5 Based on 895 Reviews Text Block …" at bounding box center [426, 64] width 442 height 8
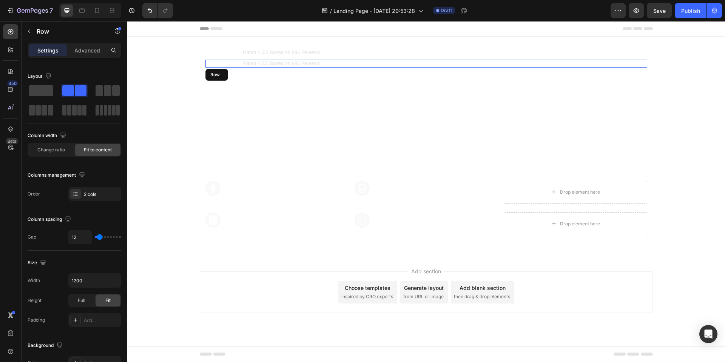
click at [426, 63] on div "Icon Icon Icon Icon Icon Icon List Rated 4.5/5 Based on 895 Reviews Text Block …" at bounding box center [426, 64] width 442 height 8
click at [425, 68] on div at bounding box center [426, 68] width 15 height 2
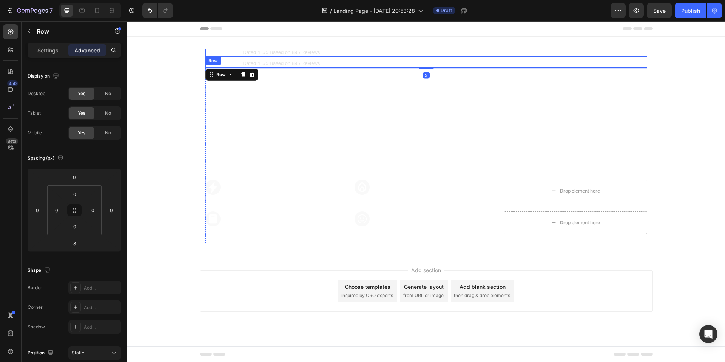
click at [378, 56] on div "Icon Icon Icon Icon Icon Icon List Rated 4.5/5 Based on 895 Reviews Text Block …" at bounding box center [426, 53] width 442 height 8
click at [306, 53] on p "Rated 4.5/5 Based on 895 Reviews" at bounding box center [281, 52] width 77 height 6
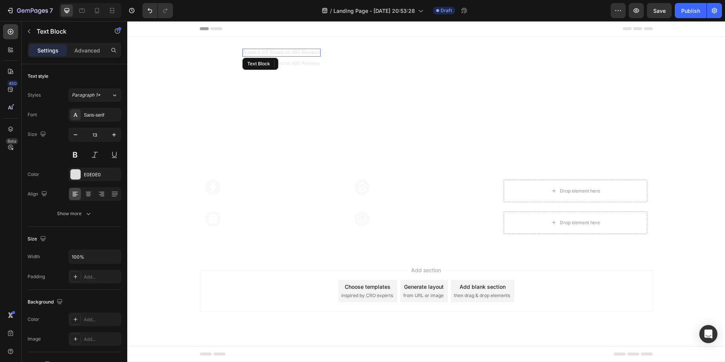
click at [306, 53] on p "Rated 4.5/5 Based on 895 Reviews" at bounding box center [281, 52] width 77 height 6
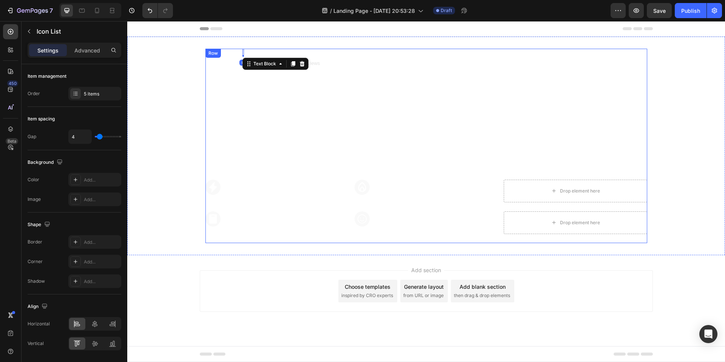
click at [225, 51] on div "Icon Icon Icon Icon Icon" at bounding box center [221, 52] width 32 height 5
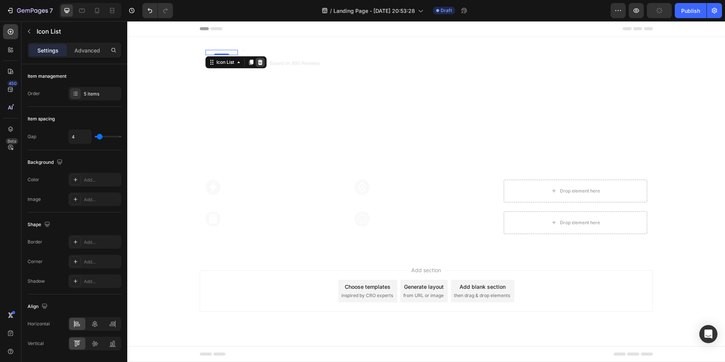
click at [261, 62] on icon at bounding box center [260, 62] width 6 height 6
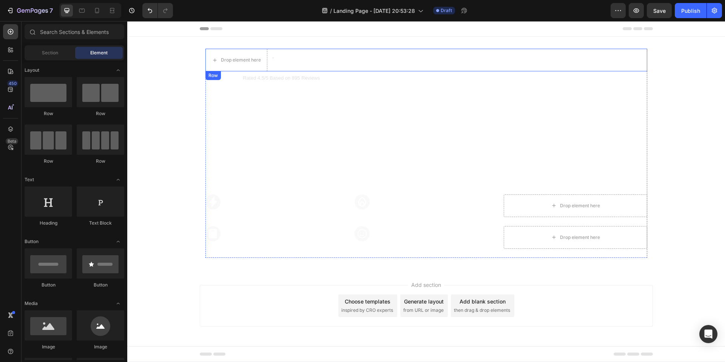
click at [291, 56] on div "Drop element here Text Block Row" at bounding box center [426, 60] width 442 height 23
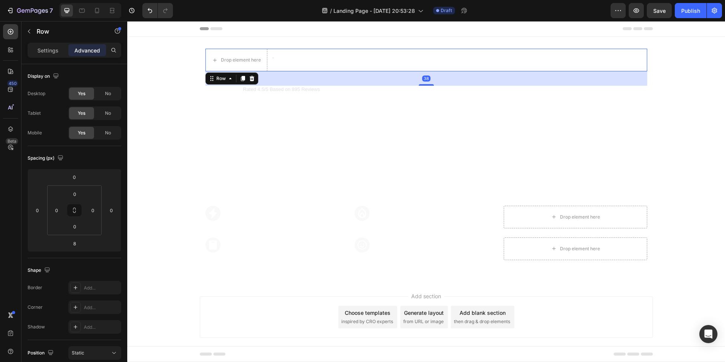
click at [419, 85] on div at bounding box center [426, 85] width 15 height 2
click at [425, 90] on div "Drop element here Text Block Row 38 Icon Icon Icon Icon Icon Icon List Rated 4.…" at bounding box center [426, 159] width 442 height 221
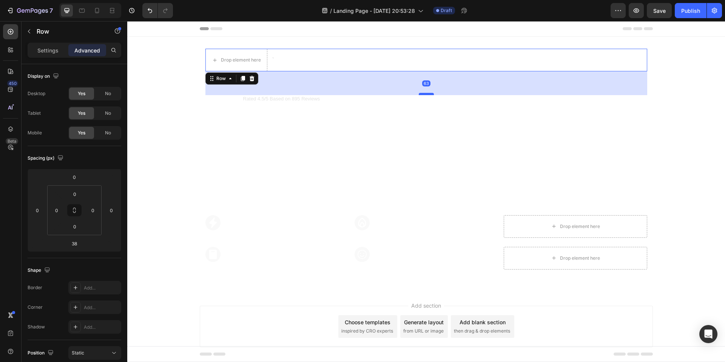
drag, startPoint x: 424, startPoint y: 84, endPoint x: 424, endPoint y: 93, distance: 9.4
click at [424, 71] on div "63" at bounding box center [426, 71] width 442 height 0
type input "63"
click at [271, 128] on p "Der Heizkörperventilator" at bounding box center [426, 128] width 440 height 44
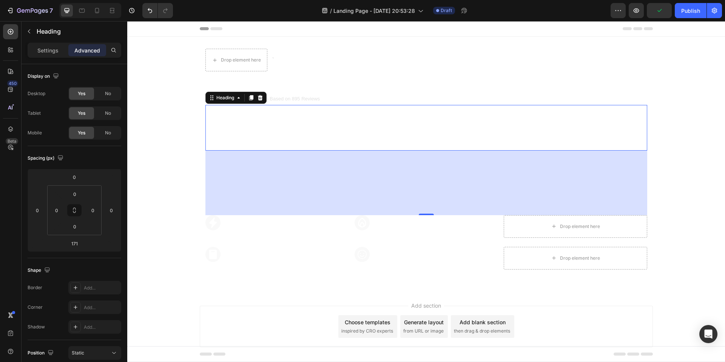
click at [267, 124] on p "Der Heizkörperventilator" at bounding box center [426, 128] width 440 height 44
click at [272, 126] on p "Der Heizkörperventilator" at bounding box center [426, 128] width 440 height 44
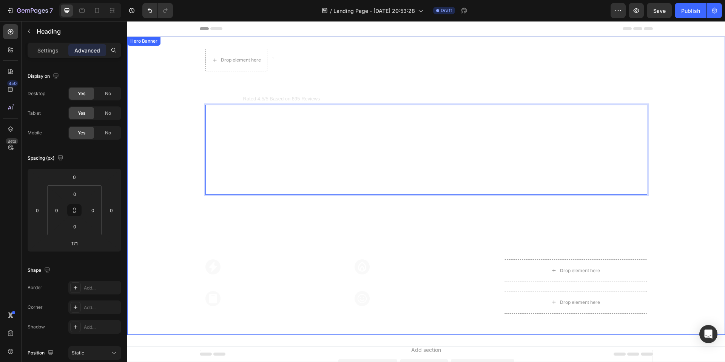
click at [176, 144] on video "Background Image" at bounding box center [426, 186] width 598 height 299
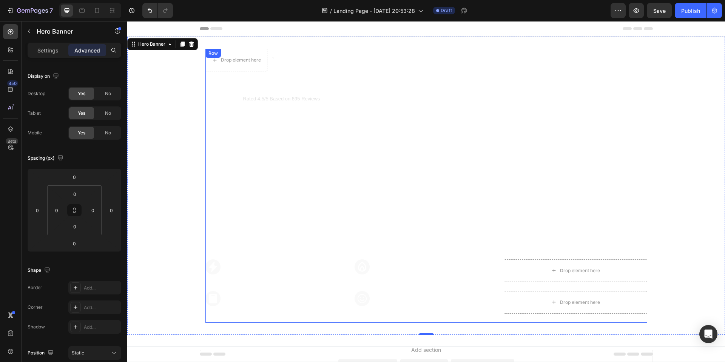
click at [324, 229] on div "Drop element here Text Block Row Icon Icon Icon Icon Icon Icon List Rated 4.5/5…" at bounding box center [426, 186] width 442 height 274
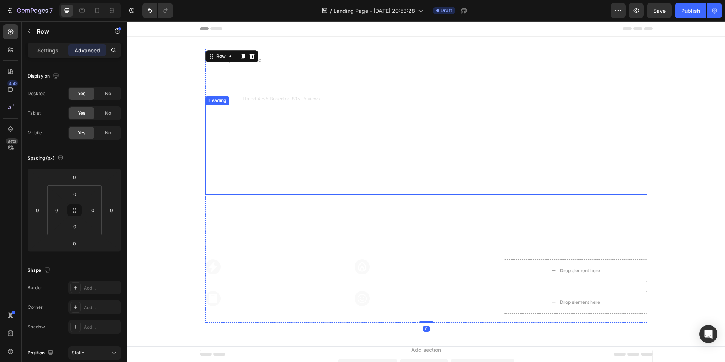
click at [360, 182] on p "Der Heizkörperventilator" at bounding box center [426, 150] width 440 height 88
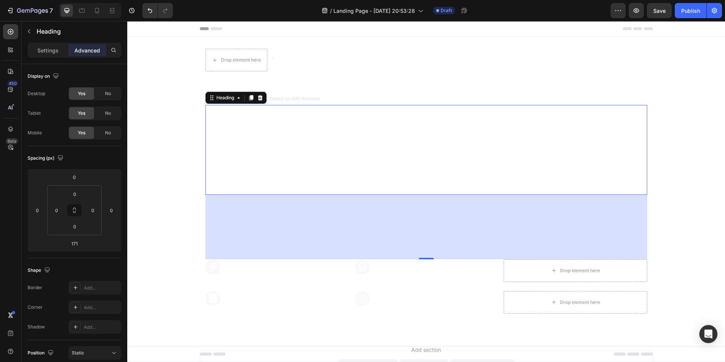
drag, startPoint x: 421, startPoint y: 248, endPoint x: 420, endPoint y: 238, distance: 10.3
click at [420, 238] on div "171" at bounding box center [426, 227] width 442 height 65
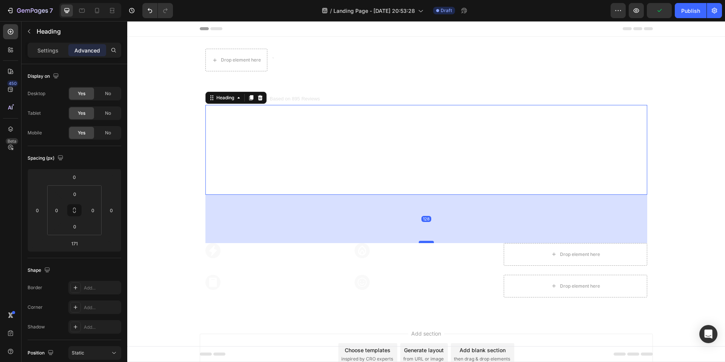
drag, startPoint x: 423, startPoint y: 259, endPoint x: 423, endPoint y: 242, distance: 16.2
click at [423, 242] on div at bounding box center [426, 242] width 15 height 2
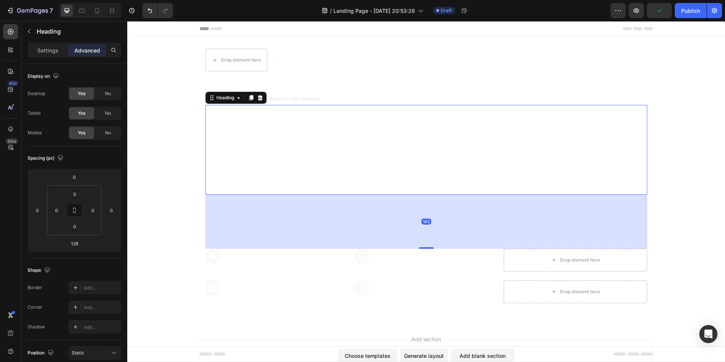
drag, startPoint x: 423, startPoint y: 242, endPoint x: 344, endPoint y: 296, distance: 94.8
click at [423, 249] on div at bounding box center [426, 248] width 15 height 2
type input "144"
click at [282, 300] on div "Icon Für Heizkörper und Konvektoren Text Block Row" at bounding box center [276, 292] width 143 height 23
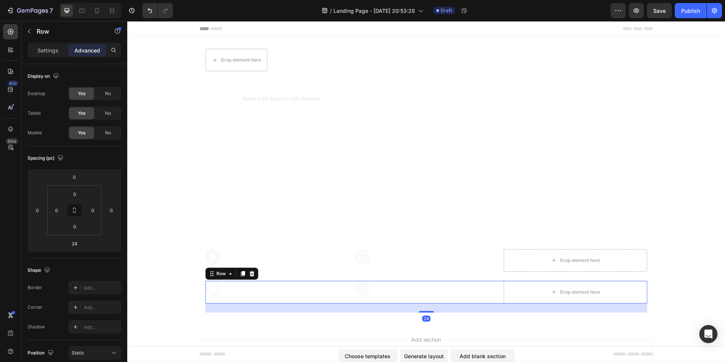
click at [242, 272] on icon at bounding box center [243, 273] width 4 height 5
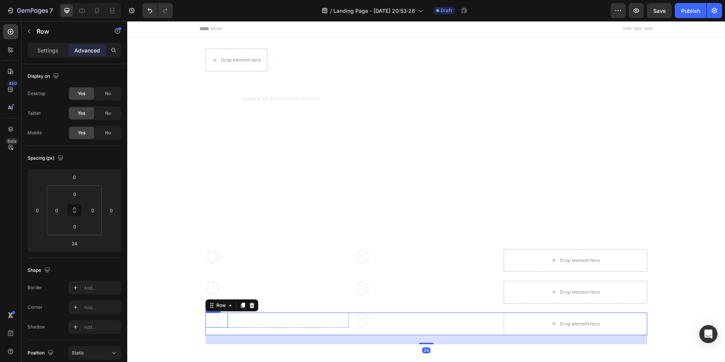
click at [218, 317] on div "Icon" at bounding box center [216, 320] width 23 height 15
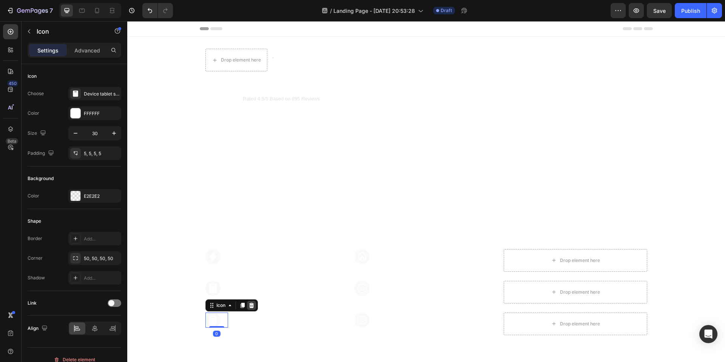
click at [249, 306] on icon at bounding box center [252, 306] width 6 height 6
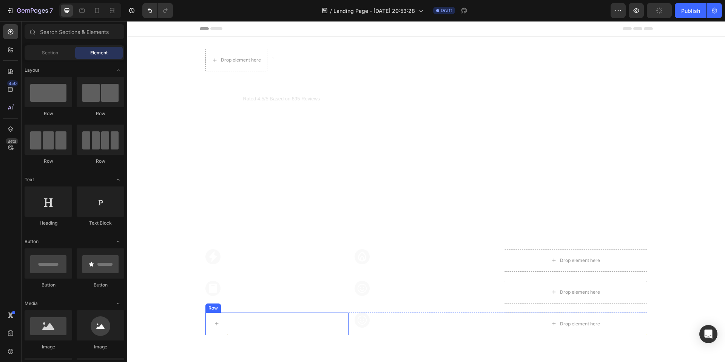
click at [224, 321] on div at bounding box center [216, 324] width 23 height 23
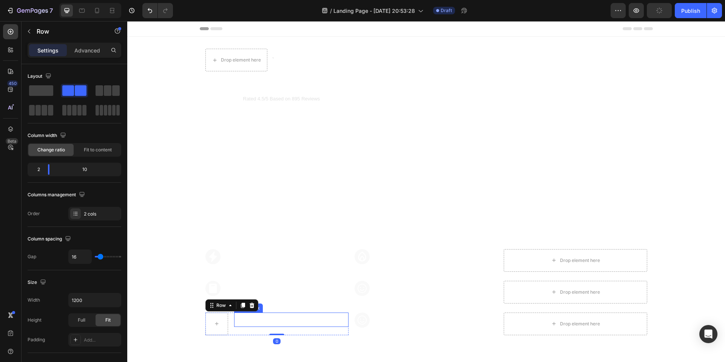
click at [243, 320] on p "Für Heizkörper und Konvektoren" at bounding box center [291, 319] width 113 height 13
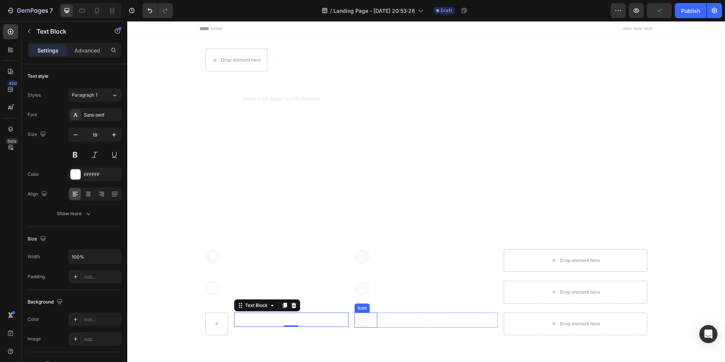
click at [364, 321] on icon at bounding box center [362, 320] width 9 height 9
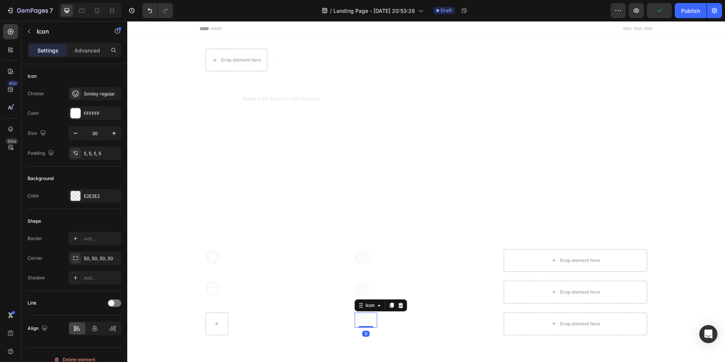
click at [398, 307] on icon at bounding box center [401, 306] width 6 height 6
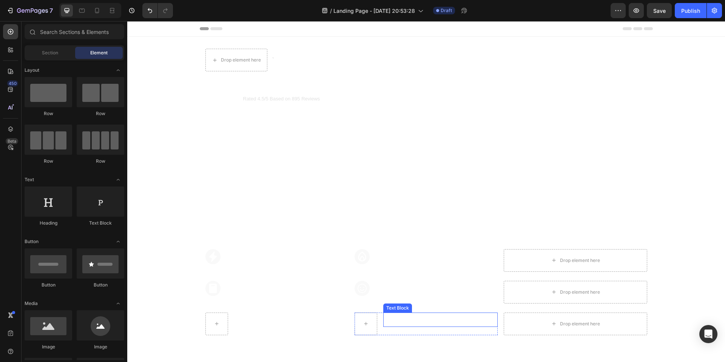
click at [384, 322] on p "2x schneller warm" at bounding box center [440, 319] width 113 height 13
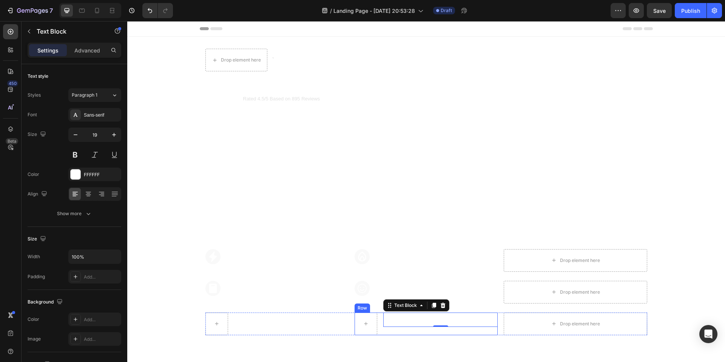
click at [415, 329] on div "2x schneller warm Text Block 0" at bounding box center [440, 324] width 114 height 23
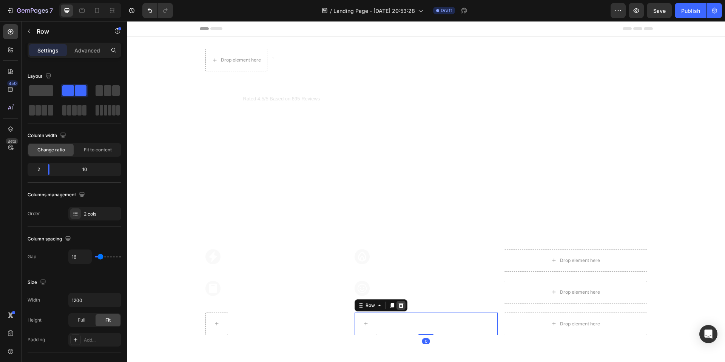
click at [400, 306] on icon at bounding box center [400, 305] width 5 height 5
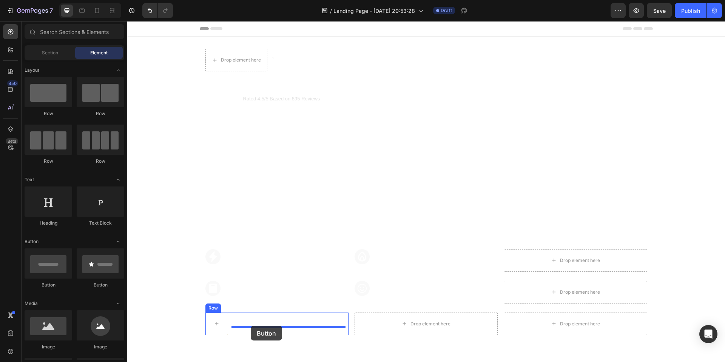
drag, startPoint x: 169, startPoint y: 283, endPoint x: 251, endPoint y: 326, distance: 92.1
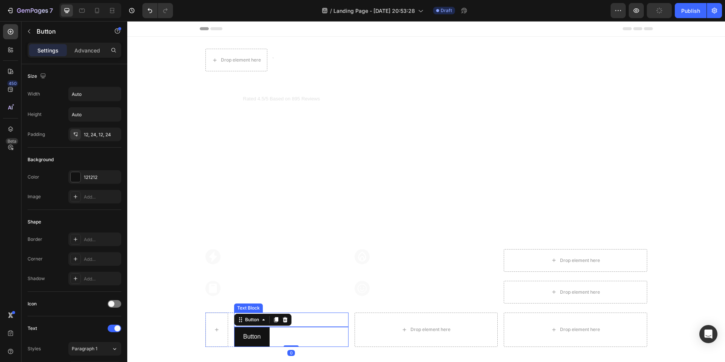
click at [307, 318] on p "Für Heizkörper und Konvektoren" at bounding box center [291, 319] width 113 height 13
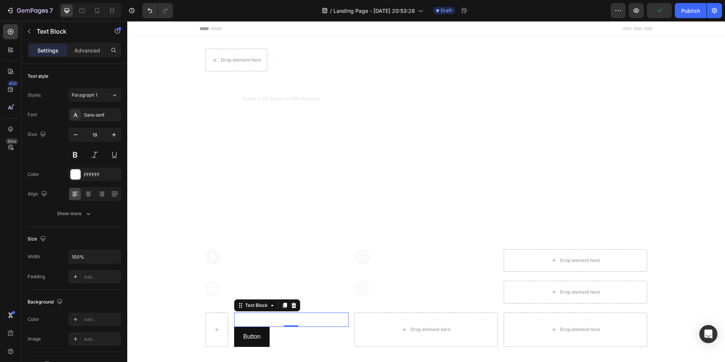
click at [291, 303] on icon at bounding box center [294, 306] width 6 height 6
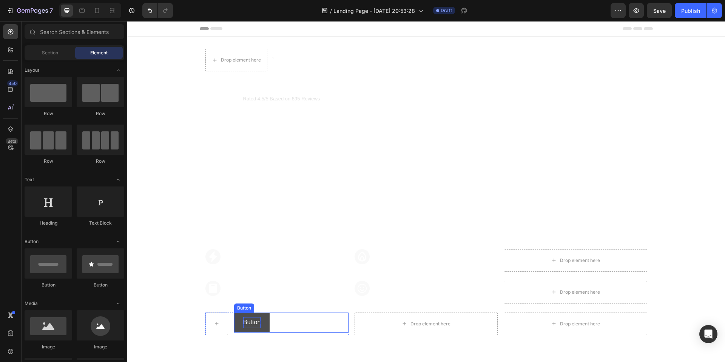
click at [249, 326] on p "Button" at bounding box center [251, 322] width 17 height 11
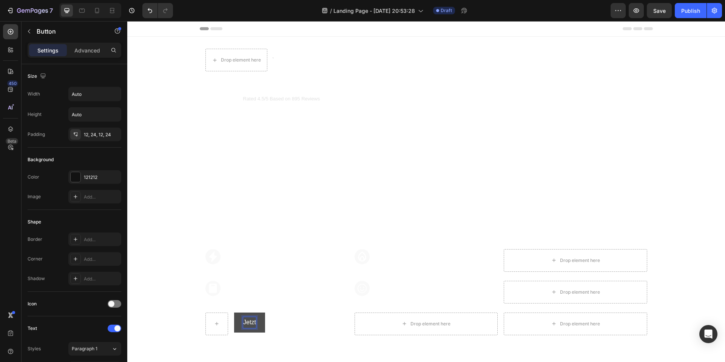
click at [234, 313] on button "Jetzt" at bounding box center [249, 323] width 31 height 20
click at [78, 173] on div at bounding box center [76, 177] width 10 height 10
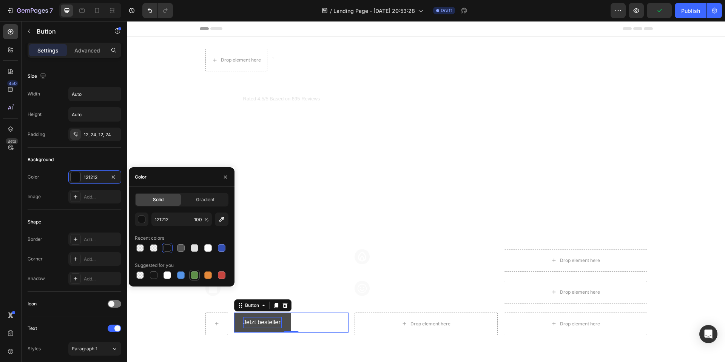
click at [196, 276] on div at bounding box center [195, 276] width 8 height 8
type input "5E8E49"
click at [76, 261] on icon at bounding box center [76, 259] width 6 height 6
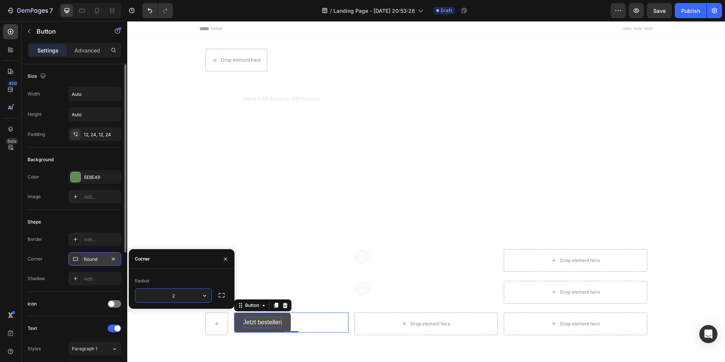
type input "20"
click at [238, 189] on p "Der Heizkörperventilator" at bounding box center [426, 150] width 440 height 88
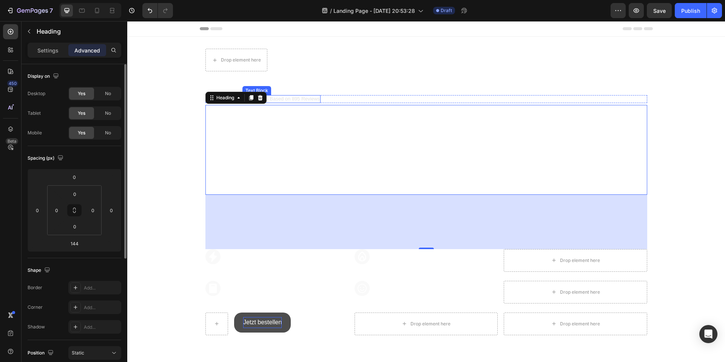
click at [291, 97] on p "Rated 4.5/5 Based on 895 Reviews" at bounding box center [281, 99] width 77 height 6
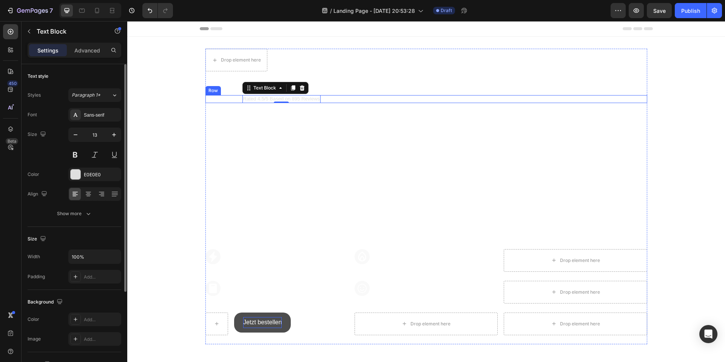
click at [236, 99] on div "Icon Icon Icon Icon Icon Icon List Rated 4.5/5 Based on 895 Reviews Text Block …" at bounding box center [426, 99] width 442 height 8
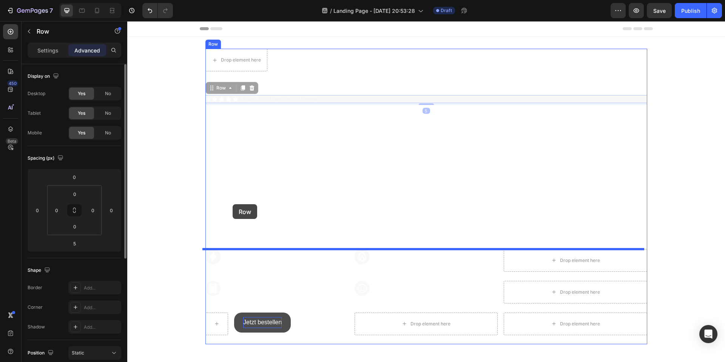
drag, startPoint x: 221, startPoint y: 88, endPoint x: 233, endPoint y: 204, distance: 116.5
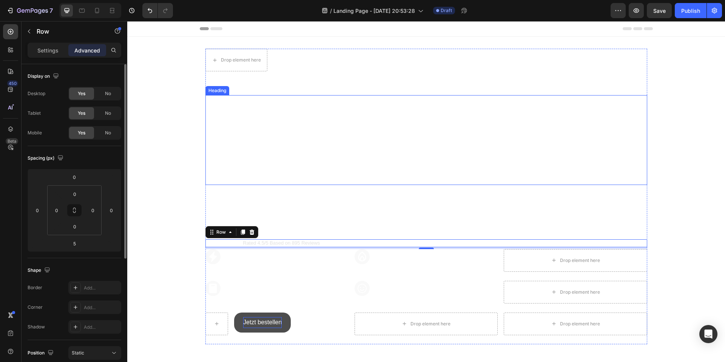
click at [412, 174] on p "Der Heizkörperventilator" at bounding box center [426, 140] width 440 height 88
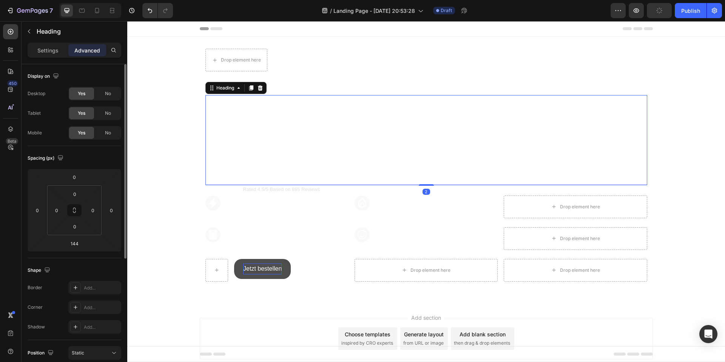
drag, startPoint x: 423, startPoint y: 239, endPoint x: 413, endPoint y: 185, distance: 54.5
click at [413, 185] on div "2" at bounding box center [426, 185] width 442 height 0
type input "2"
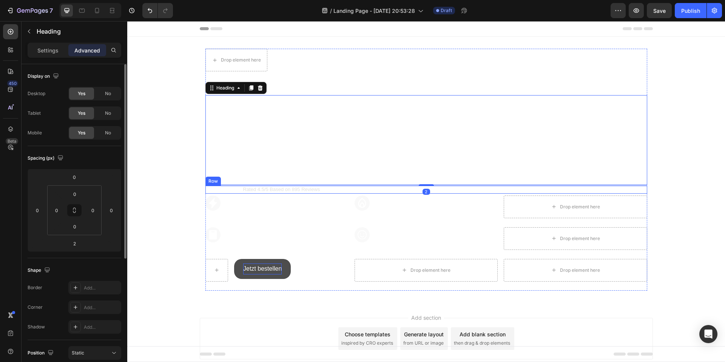
click at [410, 193] on div "Icon Icon Icon Icon Icon Icon List Rated 4.5/5 Based on 895 Reviews Text Block …" at bounding box center [426, 190] width 442 height 8
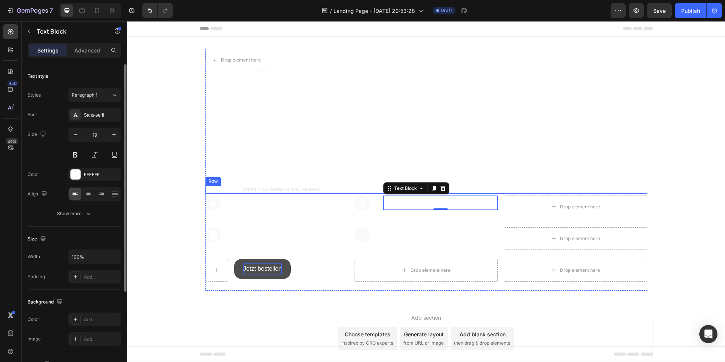
click at [371, 189] on div "Icon Icon Icon Icon Icon Icon List Rated 4.5/5 Based on 895 Reviews Text Block …" at bounding box center [426, 190] width 442 height 8
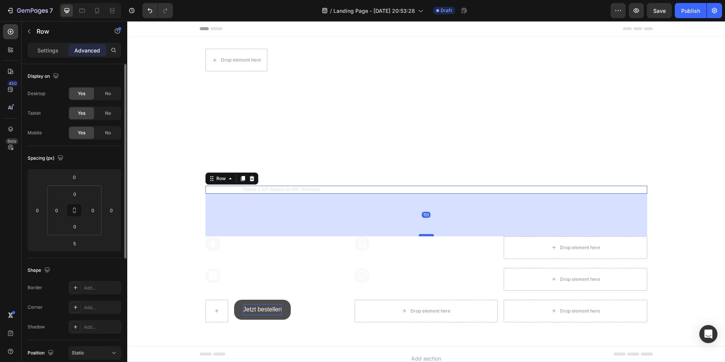
drag, startPoint x: 419, startPoint y: 195, endPoint x: 420, endPoint y: 235, distance: 40.8
click at [420, 235] on div at bounding box center [426, 235] width 15 height 2
type input "113"
click at [161, 227] on video "Background Image" at bounding box center [426, 186] width 598 height 299
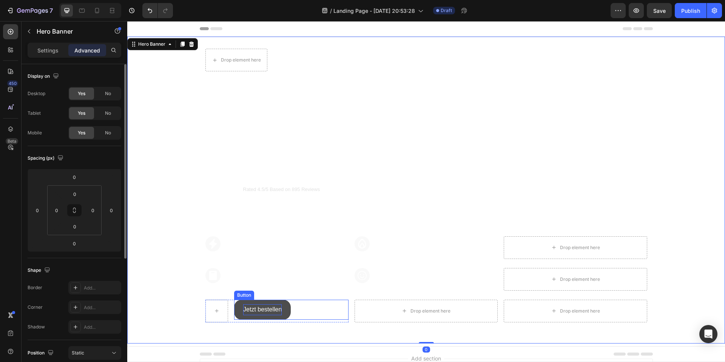
click at [285, 308] on button "Jetzt bestellen" at bounding box center [262, 310] width 57 height 20
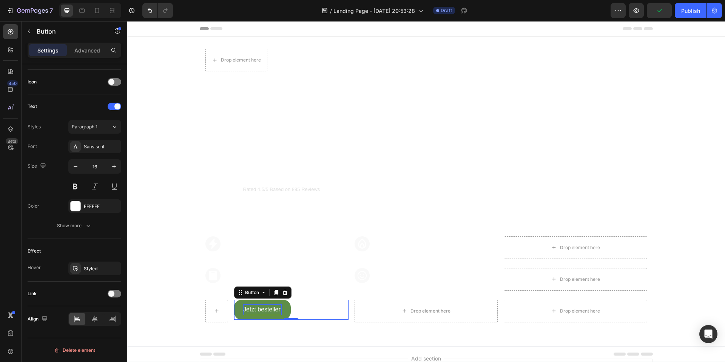
scroll to position [0, 0]
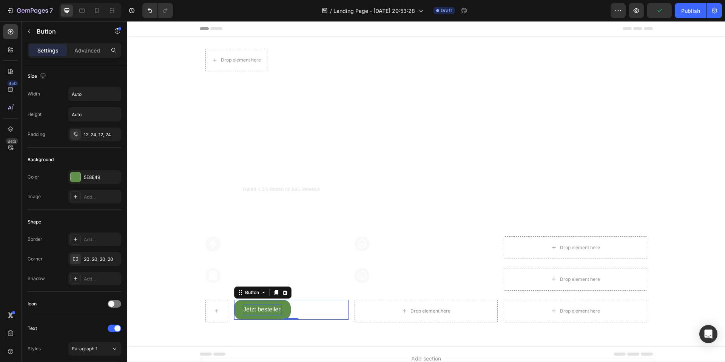
click at [84, 42] on div "Button" at bounding box center [65, 32] width 86 height 22
click at [83, 48] on p "Advanced" at bounding box center [87, 50] width 26 height 8
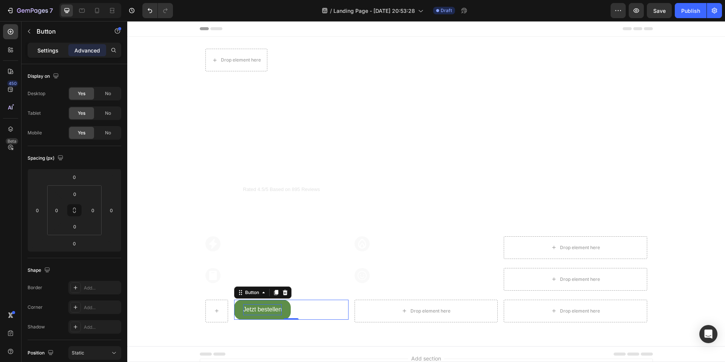
click at [57, 46] on p "Settings" at bounding box center [47, 50] width 21 height 8
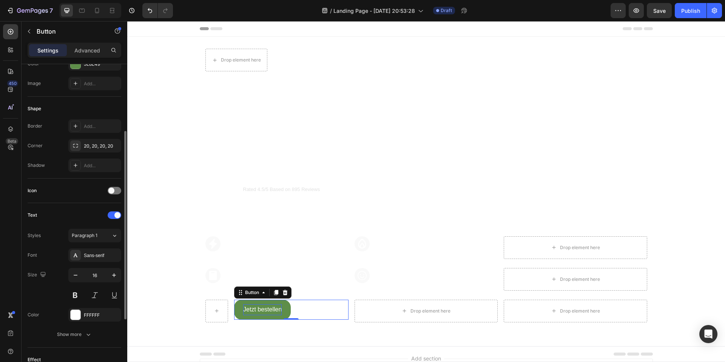
scroll to position [222, 0]
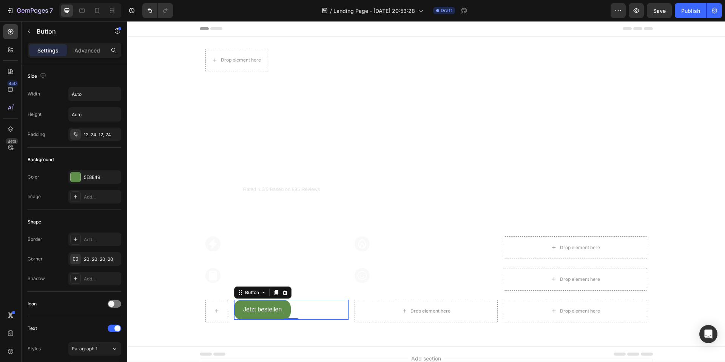
scroll to position [222, 0]
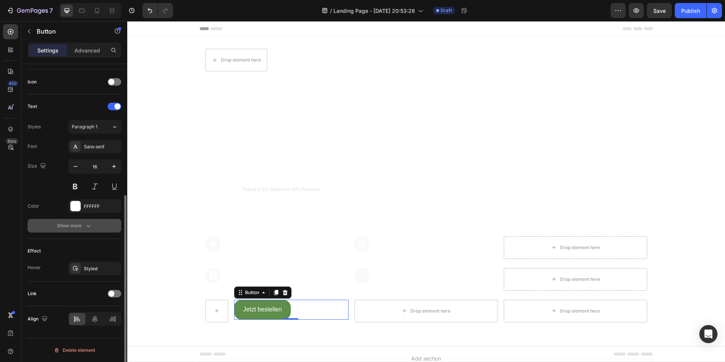
click at [80, 230] on button "Show more" at bounding box center [75, 226] width 94 height 14
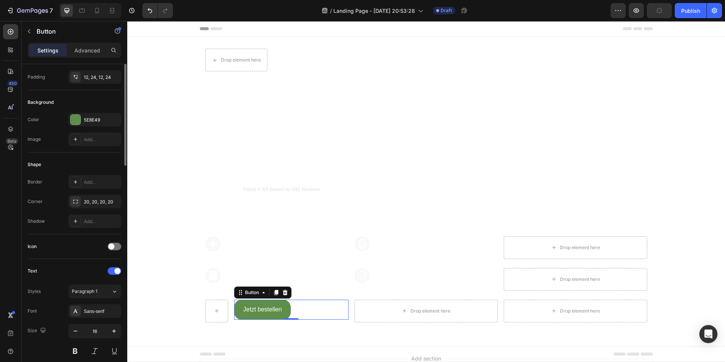
scroll to position [0, 0]
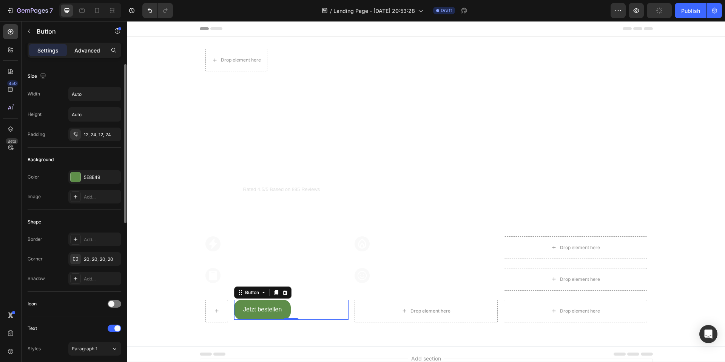
click at [84, 52] on p "Advanced" at bounding box center [87, 50] width 26 height 8
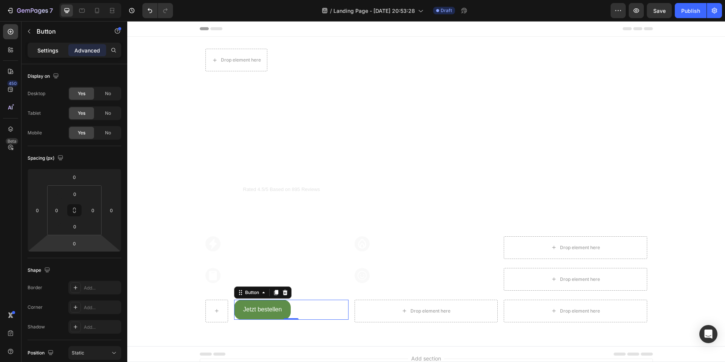
click at [54, 49] on p "Settings" at bounding box center [47, 50] width 21 height 8
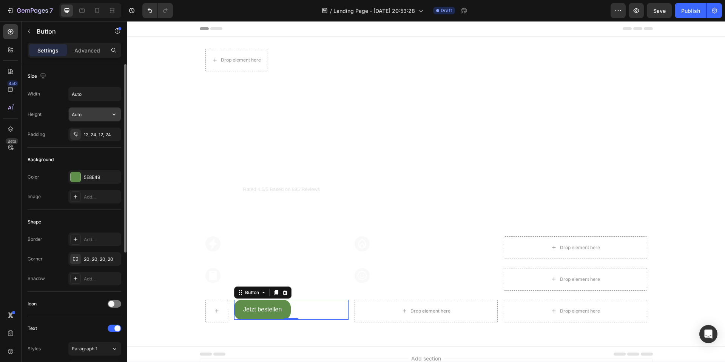
click at [79, 114] on input "Auto" at bounding box center [95, 115] width 52 height 14
click at [113, 114] on icon "button" at bounding box center [114, 115] width 8 height 8
click at [78, 114] on input "Auto" at bounding box center [95, 115] width 52 height 14
click at [63, 119] on div "Height Auto" at bounding box center [75, 114] width 94 height 14
click at [312, 312] on div "Jetzt bestellen Button 0" at bounding box center [291, 310] width 114 height 20
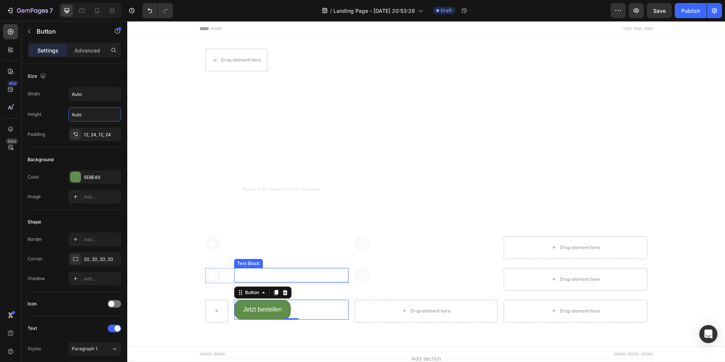
click at [363, 273] on icon at bounding box center [362, 275] width 9 height 9
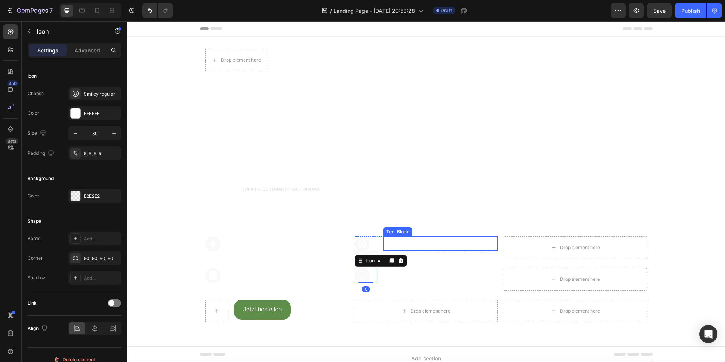
click at [466, 194] on div "Drop element here Text Block Row Der Heizkörperventilator Heading Icon Icon Ico…" at bounding box center [426, 190] width 442 height 283
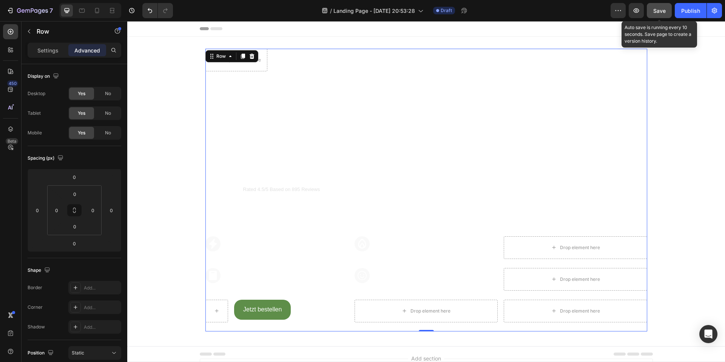
click at [665, 15] on button "Save" at bounding box center [659, 10] width 25 height 15
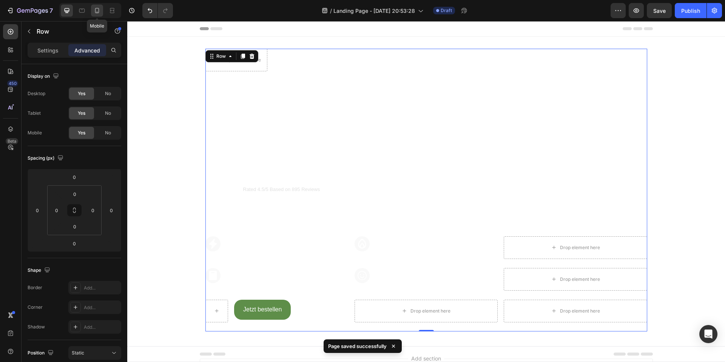
click at [94, 15] on div at bounding box center [97, 11] width 12 height 12
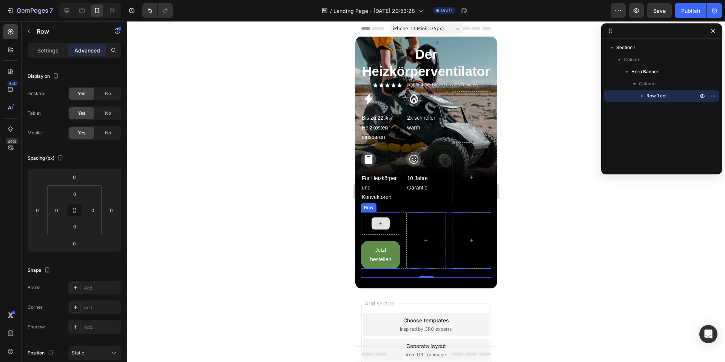
click at [393, 212] on div at bounding box center [380, 223] width 39 height 23
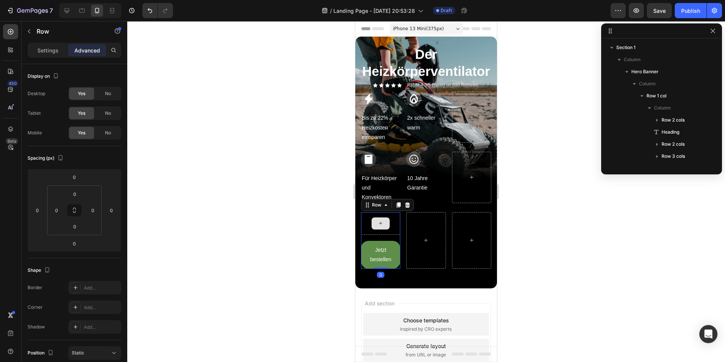
scroll to position [87, 0]
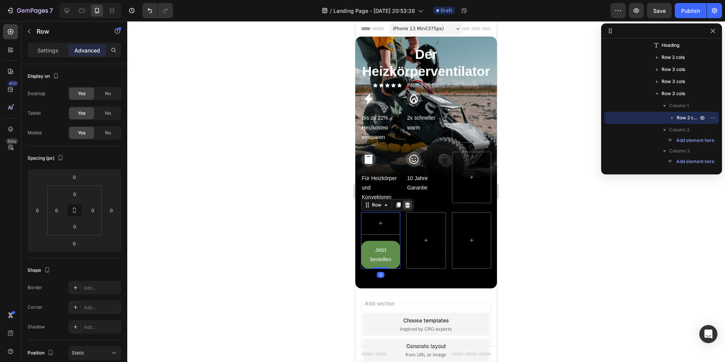
click at [408, 202] on icon at bounding box center [408, 205] width 6 height 6
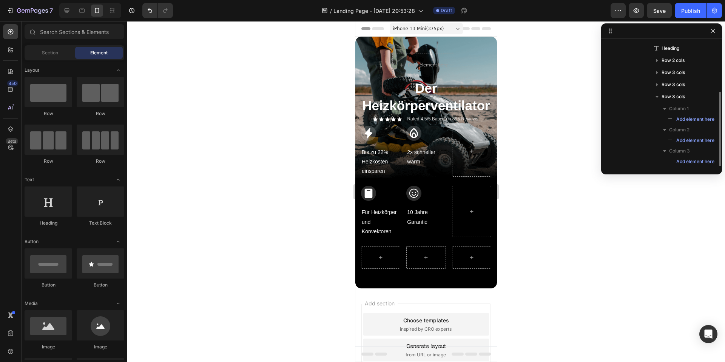
scroll to position [84, 0]
click at [148, 12] on icon "Undo/Redo" at bounding box center [150, 11] width 8 height 8
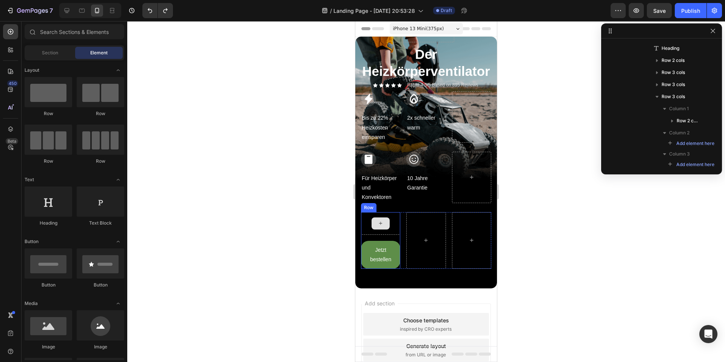
click at [373, 214] on div at bounding box center [380, 223] width 39 height 23
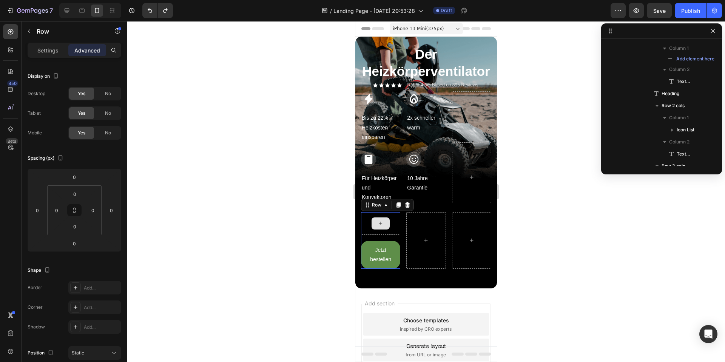
scroll to position [340, 0]
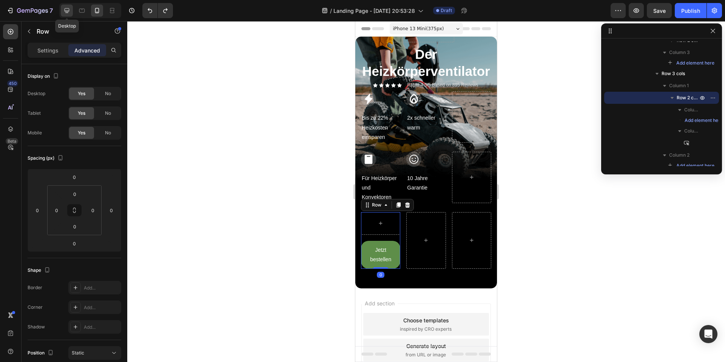
click at [65, 11] on icon at bounding box center [67, 10] width 5 height 5
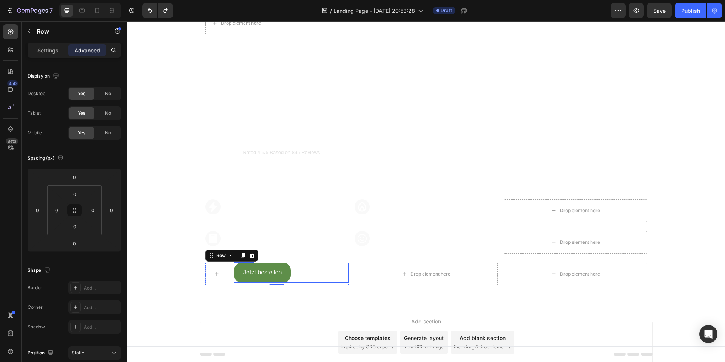
scroll to position [74, 0]
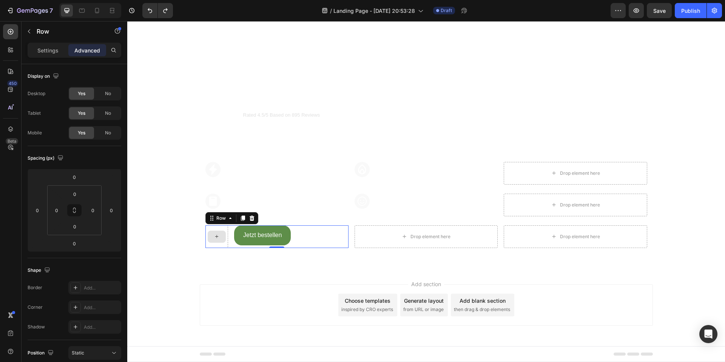
click at [217, 235] on icon at bounding box center [217, 236] width 6 height 6
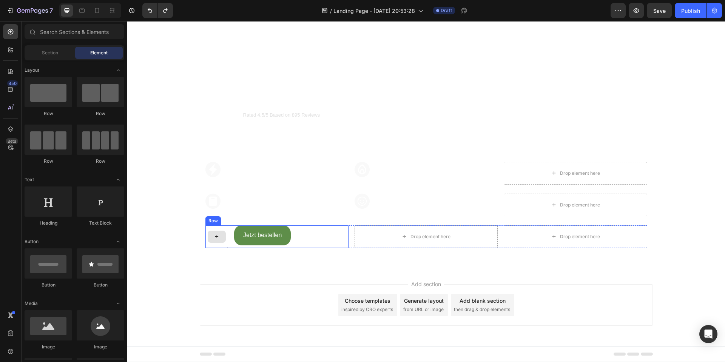
click at [222, 245] on div at bounding box center [216, 236] width 23 height 23
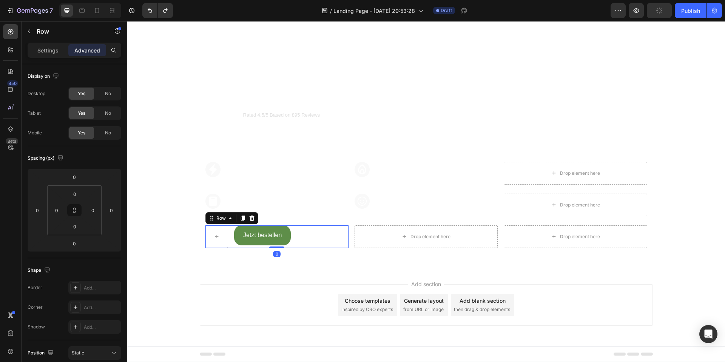
click at [229, 244] on div "Jetzt bestellen Button Row 0" at bounding box center [276, 236] width 143 height 23
click at [222, 243] on div at bounding box center [216, 236] width 23 height 23
click at [51, 49] on p "Settings" at bounding box center [47, 50] width 21 height 8
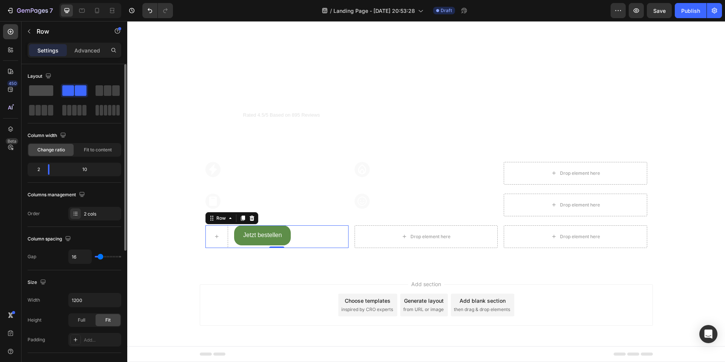
click at [45, 94] on span at bounding box center [41, 90] width 24 height 11
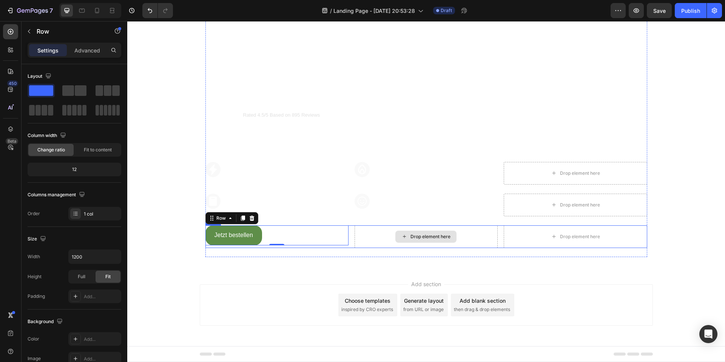
click at [373, 235] on div "Drop element here" at bounding box center [426, 236] width 143 height 23
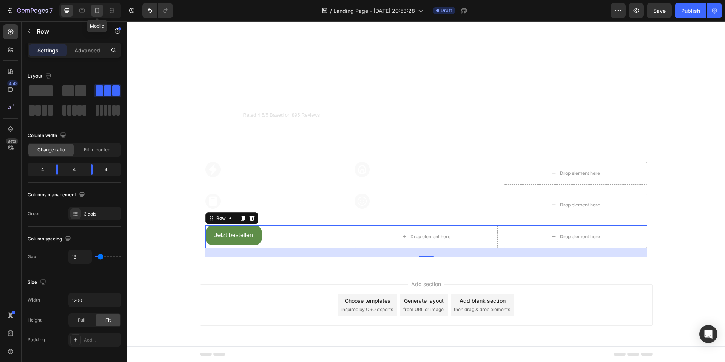
click at [92, 14] on div at bounding box center [97, 11] width 12 height 12
type input "100%"
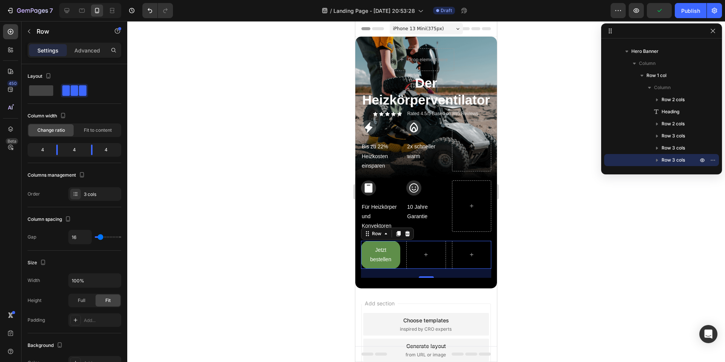
click at [445, 241] on div "Jetzt bestellen Button Row Row 24" at bounding box center [426, 255] width 130 height 28
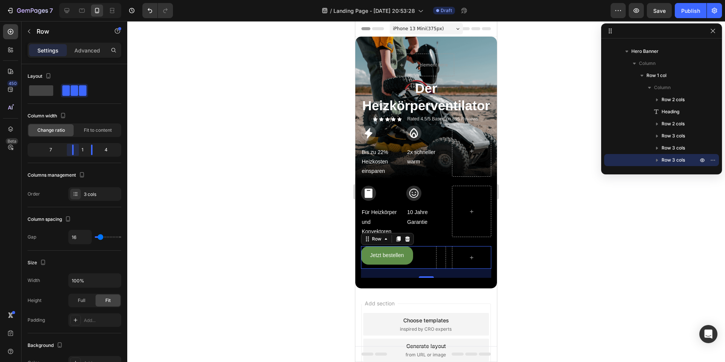
drag, startPoint x: 57, startPoint y: 151, endPoint x: 83, endPoint y: 148, distance: 25.9
click at [83, 0] on body "7 / Landing Page - [DATE] 20:53:28 Draft Preview Save Publish 450 Beta Sections…" at bounding box center [362, 0] width 725 height 0
click at [446, 186] on div "Icon Für Heizkörper und Konvektoren Text Block Row Icon 10 Jahre Garantie Text …" at bounding box center [426, 211] width 130 height 51
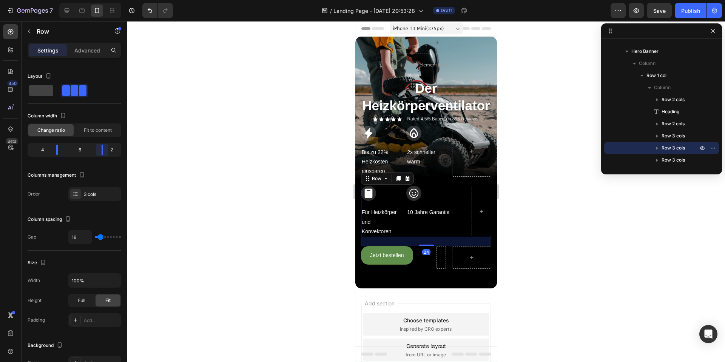
drag, startPoint x: 94, startPoint y: 152, endPoint x: 107, endPoint y: 151, distance: 12.9
click at [107, 0] on body "7 / Landing Page - [DATE] 20:53:28 Draft Preview Save Publish 450 Beta Sections…" at bounding box center [362, 0] width 725 height 0
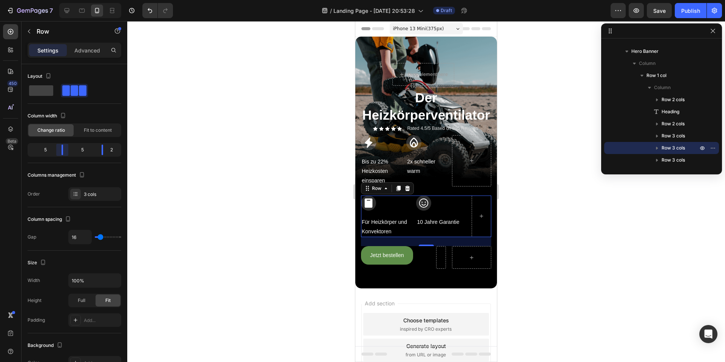
drag, startPoint x: 57, startPoint y: 147, endPoint x: 71, endPoint y: 149, distance: 13.7
click at [71, 0] on body "7 / Landing Page - [DATE] 20:53:28 Draft Preview Save Publish 450 Beta Sections…" at bounding box center [362, 0] width 725 height 0
click at [445, 145] on div "Icon Bis zu 22% Heizkosten einsparen Text Block Row Icon 2x schneller warm Text…" at bounding box center [426, 160] width 130 height 51
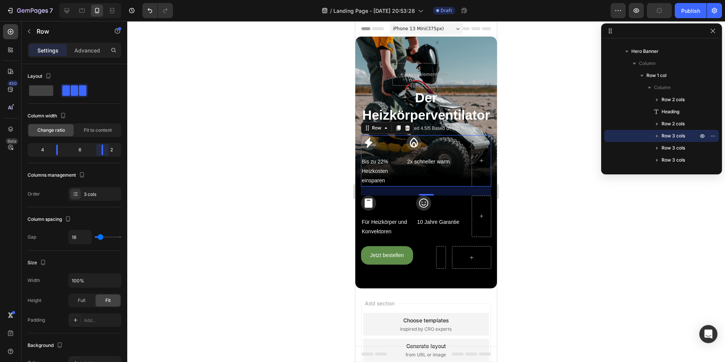
drag, startPoint x: 90, startPoint y: 151, endPoint x: 104, endPoint y: 152, distance: 14.7
click at [104, 0] on body "7 / Landing Page - Aug 27, 20:53:28 Draft Preview Publish 450 Beta Sections(30)…" at bounding box center [362, 0] width 725 height 0
click at [60, 0] on body "7 / Landing Page - [DATE] 20:53:28 Draft Preview Save Publish 450 Beta Sections…" at bounding box center [362, 0] width 725 height 0
click at [462, 200] on div "Icon Für Heizkörper und Konvektoren Text Block Row Icon 10 Jahre Garantie Text …" at bounding box center [426, 217] width 130 height 42
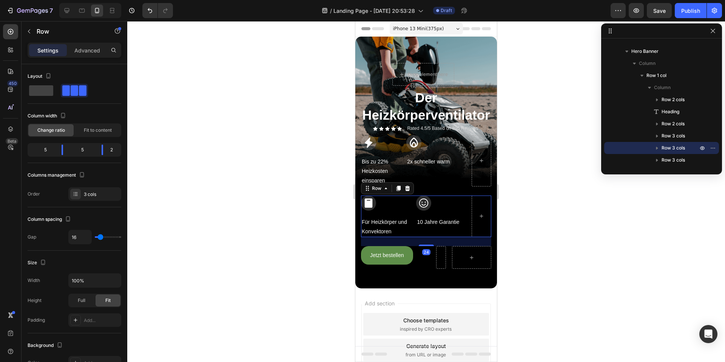
click at [462, 200] on div "Icon Für Heizkörper und Konvektoren Text Block Row Icon 10 Jahre Garantie Text …" at bounding box center [426, 217] width 130 height 42
click at [462, 156] on div "Icon Bis zu 22% Heizkosten einsparen Text Block Row Icon 2x schneller warm Text…" at bounding box center [426, 160] width 130 height 51
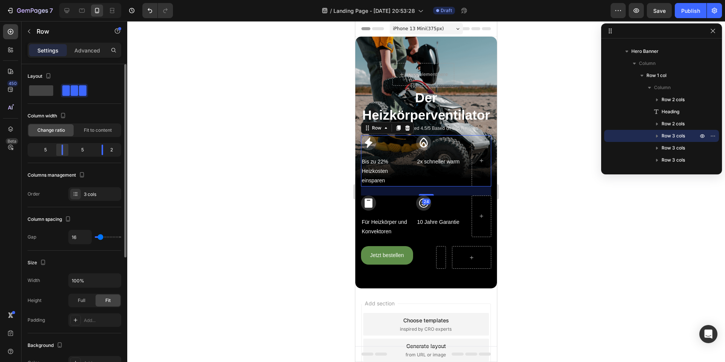
drag, startPoint x: 59, startPoint y: 154, endPoint x: 64, endPoint y: 155, distance: 5.3
click at [64, 0] on body "7 / Landing Page - [DATE] 20:53:28 Draft Preview Save Publish 450 Beta Sections…" at bounding box center [362, 0] width 725 height 0
click at [323, 194] on div at bounding box center [426, 191] width 598 height 341
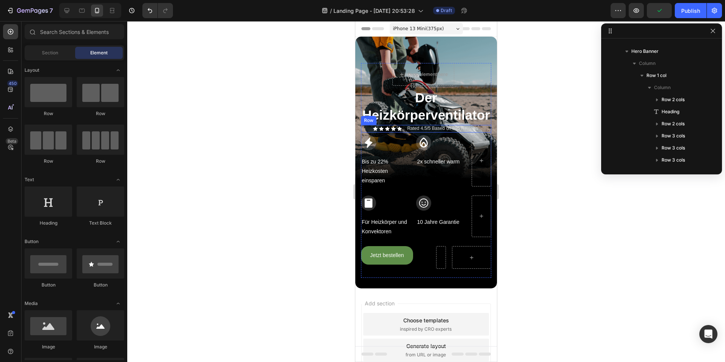
click at [402, 125] on div "Icon Icon Icon Icon Icon Icon List Rated 4.5/5 Based on 895 Reviews Text Block …" at bounding box center [426, 129] width 130 height 8
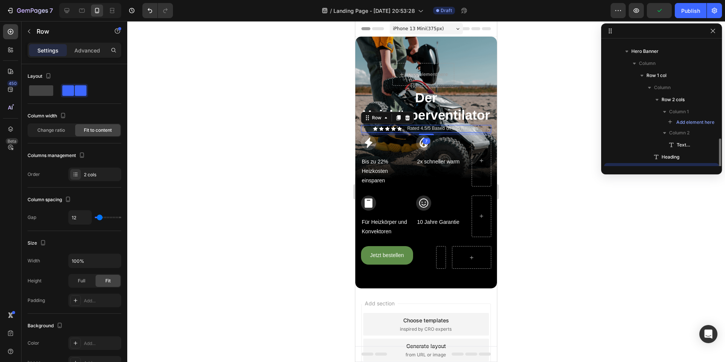
scroll to position [92, 0]
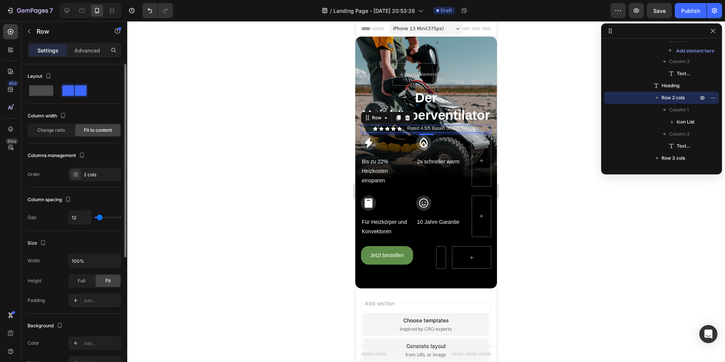
click at [42, 92] on span at bounding box center [41, 90] width 24 height 11
type input "0"
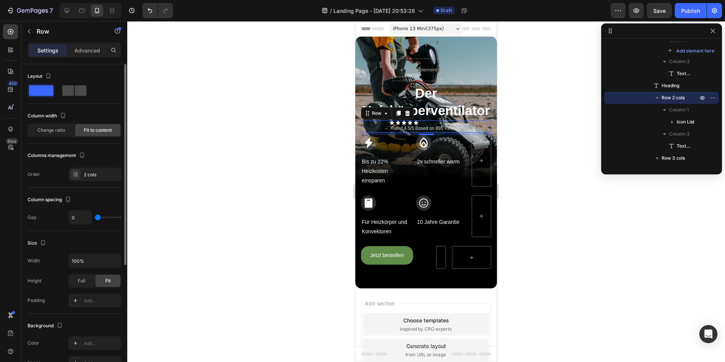
click at [82, 91] on span at bounding box center [81, 90] width 12 height 11
type input "12"
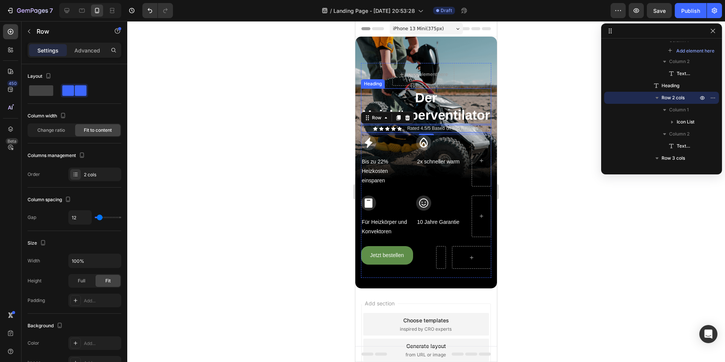
click at [450, 89] on p "Der Heizkörperventilator" at bounding box center [426, 106] width 129 height 34
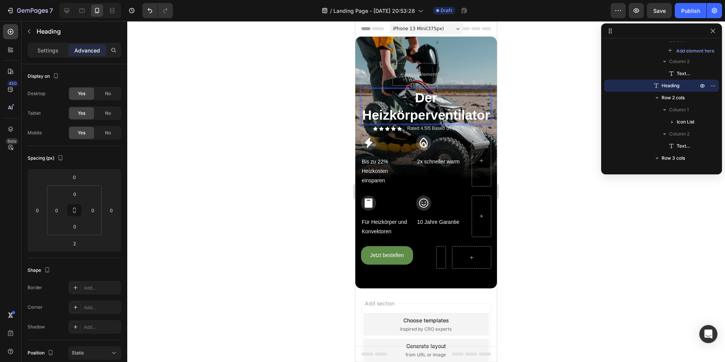
click at [437, 89] on p "Der Heizkörperventilator" at bounding box center [426, 106] width 129 height 34
click at [431, 89] on p "Der Heizkörperventilator" at bounding box center [426, 106] width 129 height 34
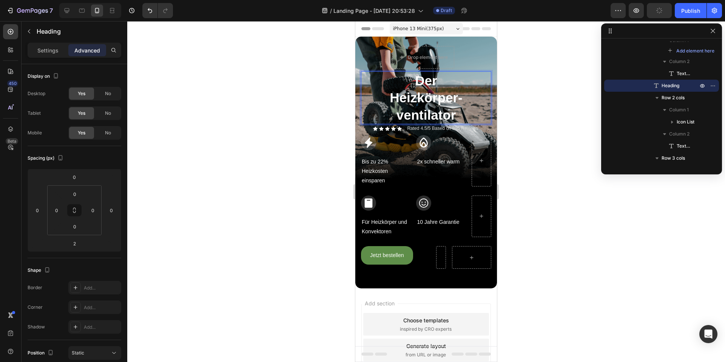
click at [328, 116] on div at bounding box center [426, 191] width 598 height 341
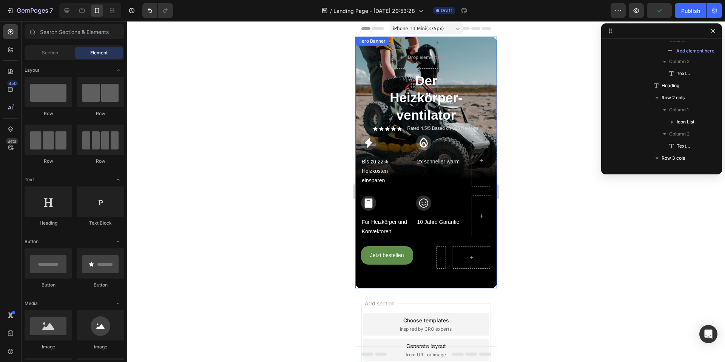
drag, startPoint x: 360, startPoint y: 70, endPoint x: 356, endPoint y: 74, distance: 5.6
click at [360, 70] on div "Drop element here Text Block Row Der Heizkörper-ventilator Heading Icon Icon Ic…" at bounding box center [426, 162] width 142 height 253
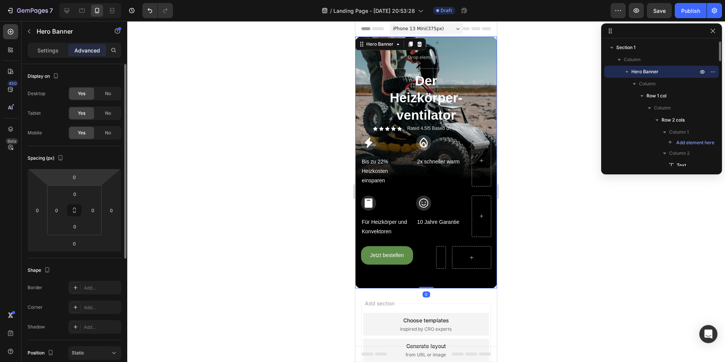
scroll to position [0, 0]
click at [49, 53] on p "Settings" at bounding box center [47, 50] width 21 height 8
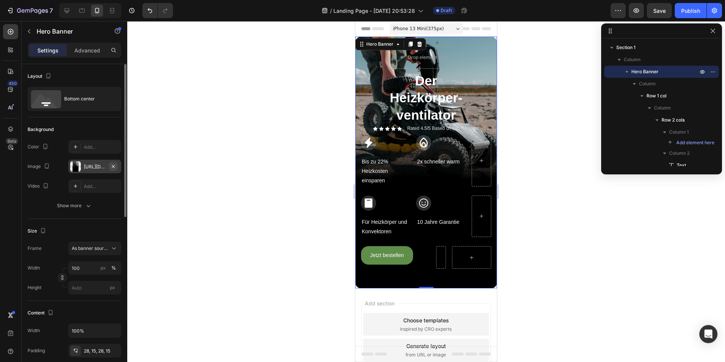
click at [112, 168] on icon "button" at bounding box center [113, 167] width 6 height 6
type input "Auto"
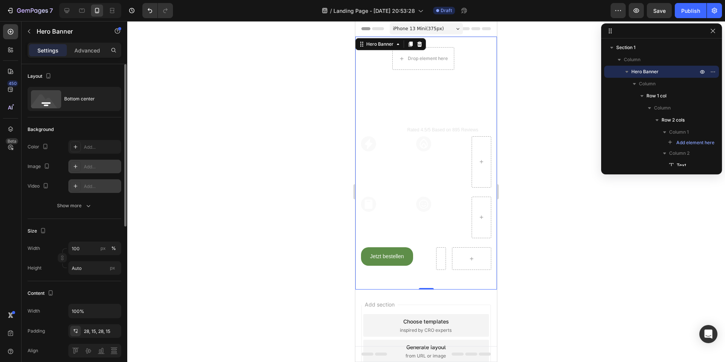
click at [93, 184] on div "Add..." at bounding box center [102, 186] width 36 height 7
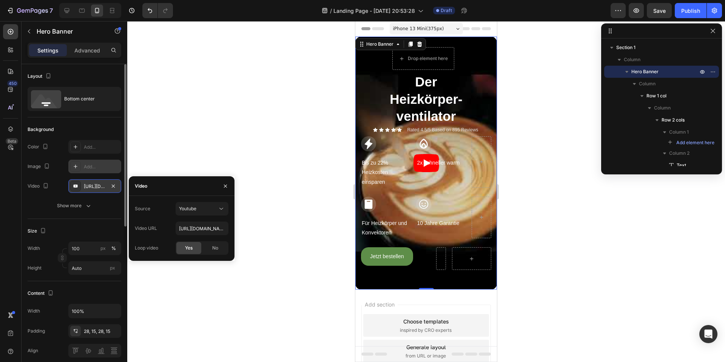
click at [194, 216] on div "Source Youtube Video URL https://youtu.be/KOxfzBp72uk Loop video Yes No" at bounding box center [182, 228] width 94 height 53
click at [196, 211] on span "Youtube" at bounding box center [187, 209] width 17 height 6
click at [199, 225] on span "Video hosting" at bounding box center [193, 227] width 29 height 7
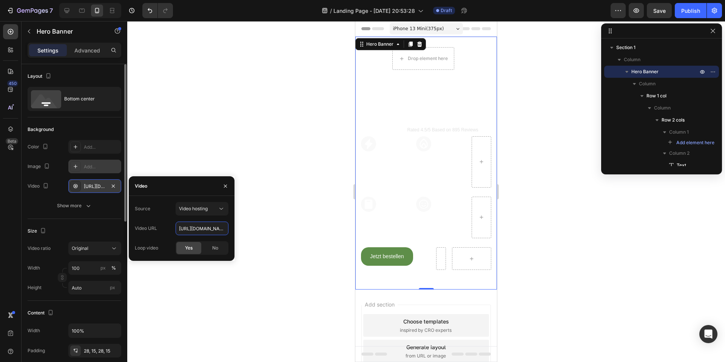
click at [200, 230] on input "https://cdn.shopify.com/videos/c/o/v/92a407d4e0c94a288eb54cac18c387dc.mp4" at bounding box center [202, 229] width 53 height 14
paste input "speedcomfort-main.ams3.cdn.digitaloceanspaces.com/856eff8b-5a6c3677-h1440"
type input "https://speedcomfort-main.ams3.cdn.digitaloceanspaces.com/856eff8b-5a6c3677-h14…"
click at [242, 147] on div at bounding box center [426, 191] width 598 height 341
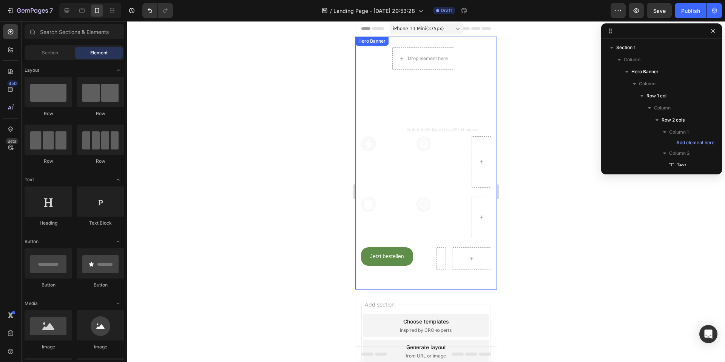
click at [359, 91] on div "Drop element here Text Block Row Der Heizkörper-ventilator Heading Icon Icon Ic…" at bounding box center [426, 163] width 142 height 253
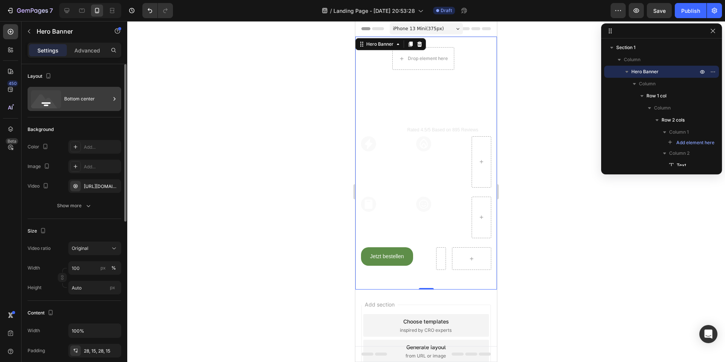
click at [74, 99] on div "Bottom center" at bounding box center [87, 98] width 46 height 17
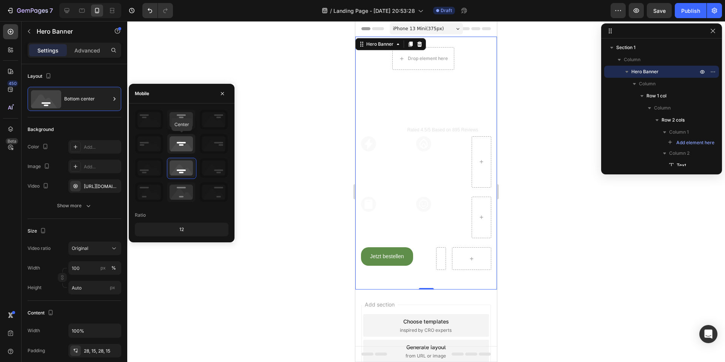
click at [182, 142] on icon at bounding box center [181, 144] width 28 height 20
click at [182, 166] on icon at bounding box center [181, 168] width 28 height 20
click at [302, 113] on div at bounding box center [426, 191] width 598 height 341
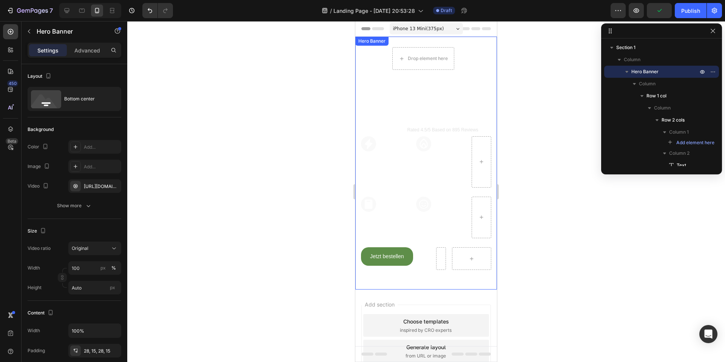
click at [488, 68] on div "Drop element here Text Block Row Der Heizkörper-ventilator Heading Icon Icon Ic…" at bounding box center [426, 163] width 142 height 253
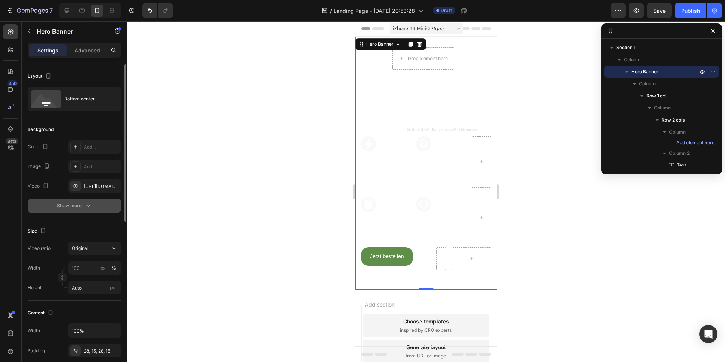
click at [63, 208] on div "Show more" at bounding box center [74, 206] width 35 height 8
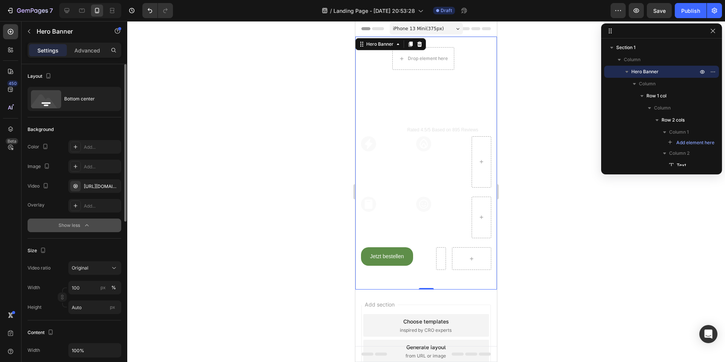
click at [65, 226] on div "Show less" at bounding box center [75, 226] width 32 height 8
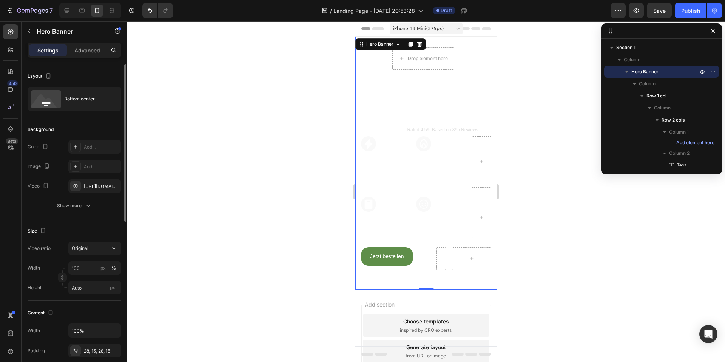
scroll to position [76, 0]
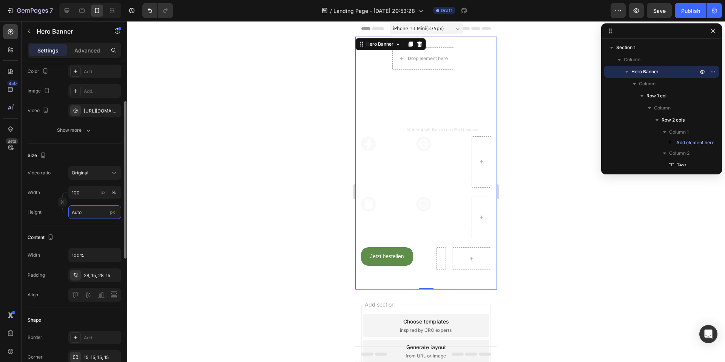
click at [79, 215] on input "Auto" at bounding box center [94, 212] width 53 height 14
click at [83, 243] on span "Fit screen" at bounding box center [81, 244] width 21 height 7
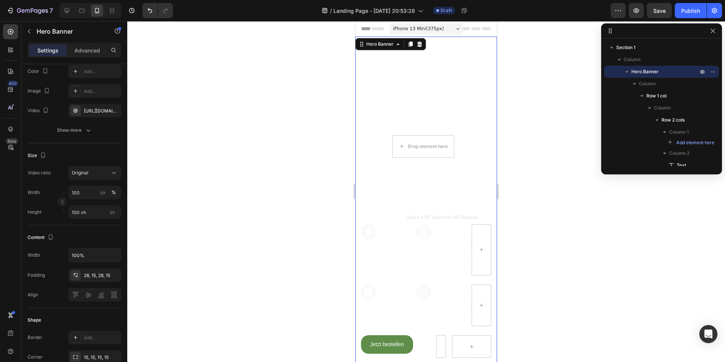
click at [402, 79] on video "Background Image" at bounding box center [426, 72] width 142 height 71
click at [85, 193] on input "100" at bounding box center [94, 193] width 53 height 14
click at [91, 172] on div "Original" at bounding box center [91, 173] width 39 height 7
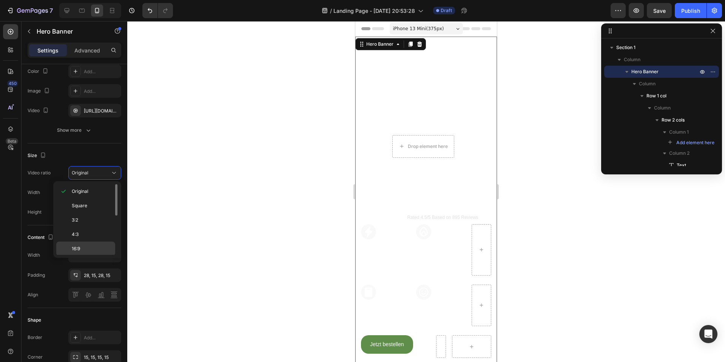
click at [89, 247] on p "16:9" at bounding box center [92, 249] width 40 height 7
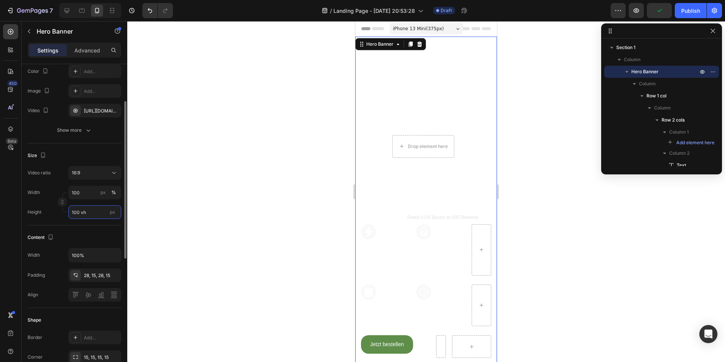
click at [88, 213] on input "100 vh" at bounding box center [94, 212] width 53 height 14
click at [147, 5] on button "Undo/Redo" at bounding box center [149, 10] width 15 height 15
click at [147, 8] on icon "Undo/Redo" at bounding box center [150, 11] width 8 height 8
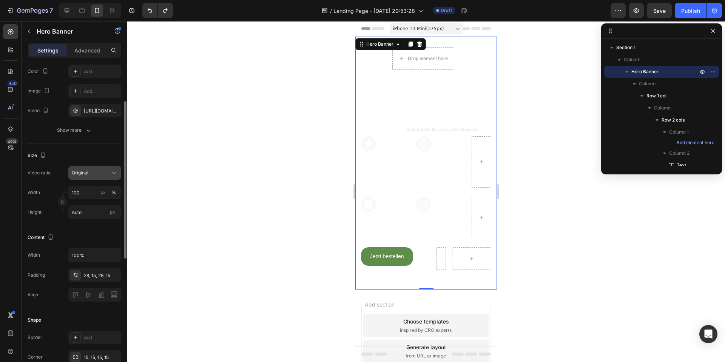
click at [108, 172] on div "Original" at bounding box center [91, 173] width 39 height 7
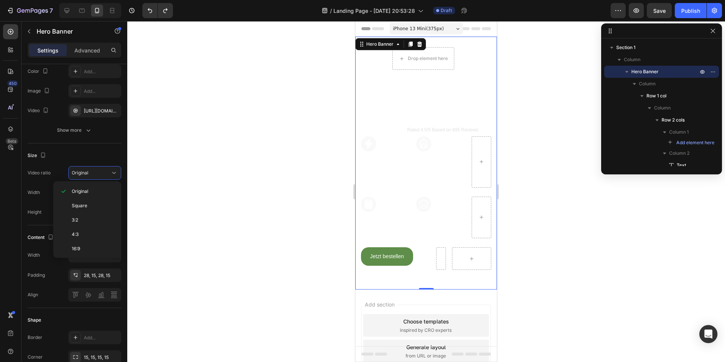
click at [97, 247] on p "16:9" at bounding box center [92, 249] width 40 height 7
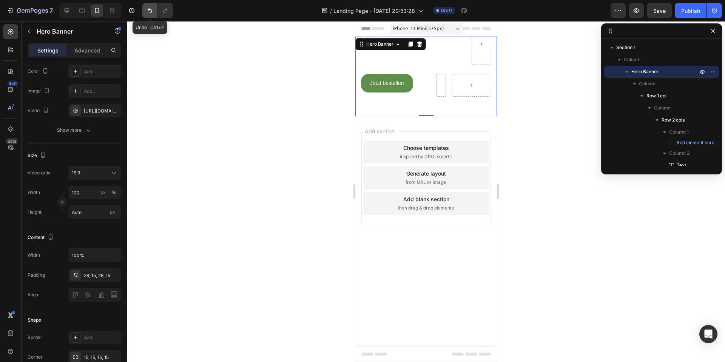
click at [153, 9] on icon "Undo/Redo" at bounding box center [150, 11] width 8 height 8
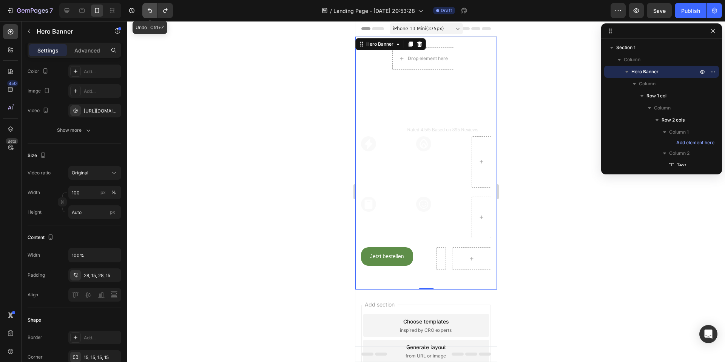
click at [153, 9] on icon "Undo/Redo" at bounding box center [150, 11] width 8 height 8
drag, startPoint x: 106, startPoint y: 178, endPoint x: 105, endPoint y: 198, distance: 20.8
click at [106, 178] on button "Original" at bounding box center [94, 173] width 53 height 14
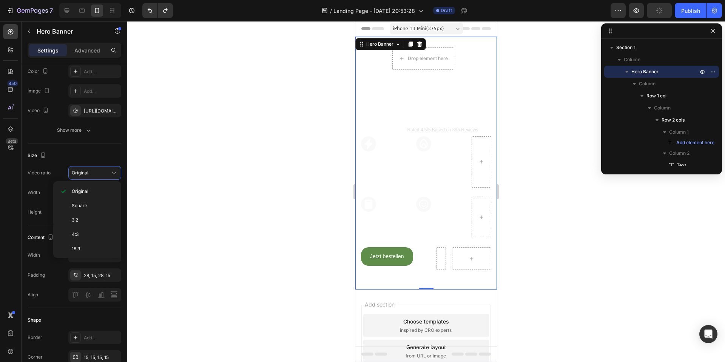
click at [92, 255] on div "Original Square 3:2 4:3 16:9 21:9 2:3 3:4 9:16 Cover Custom" at bounding box center [87, 219] width 68 height 77
click at [92, 256] on div "Original Square 3:2 4:3 16:9 21:9 2:3 3:4 9:16 Cover Custom" at bounding box center [87, 219] width 68 height 77
click at [93, 250] on p "16:9" at bounding box center [92, 249] width 40 height 7
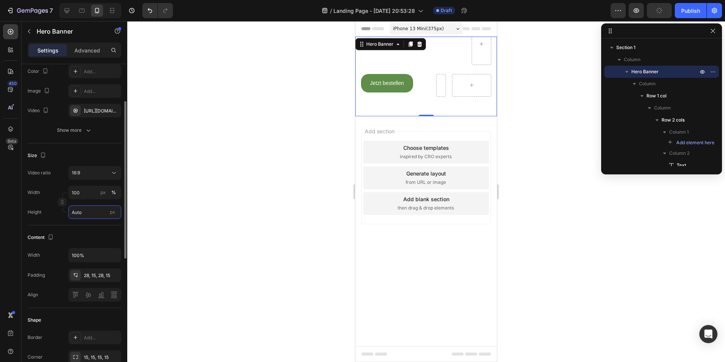
click at [88, 212] on input "Auto" at bounding box center [94, 212] width 53 height 14
click at [93, 243] on p "Fit screen 100vh" at bounding box center [93, 244] width 44 height 7
type input "100 vh"
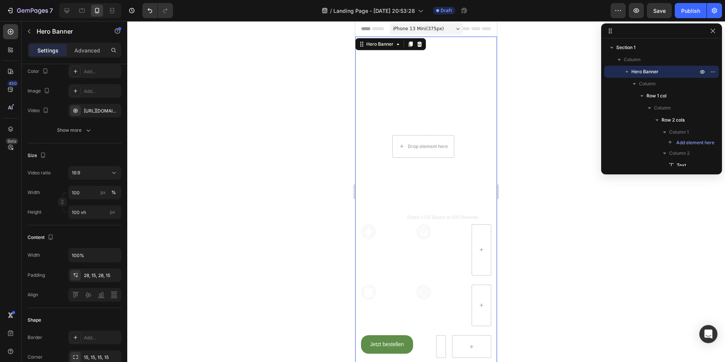
click at [226, 174] on div at bounding box center [426, 191] width 598 height 341
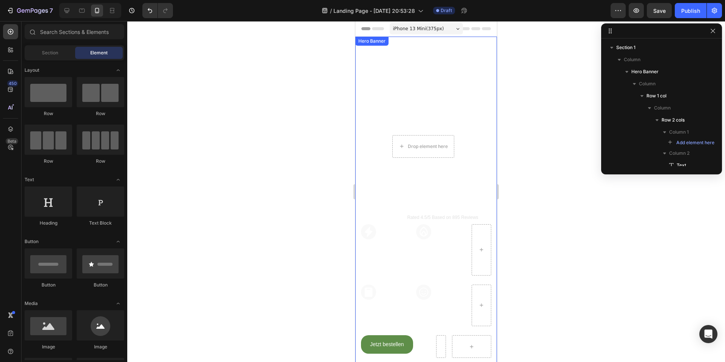
click at [442, 103] on video "Background Image" at bounding box center [426, 207] width 142 height 341
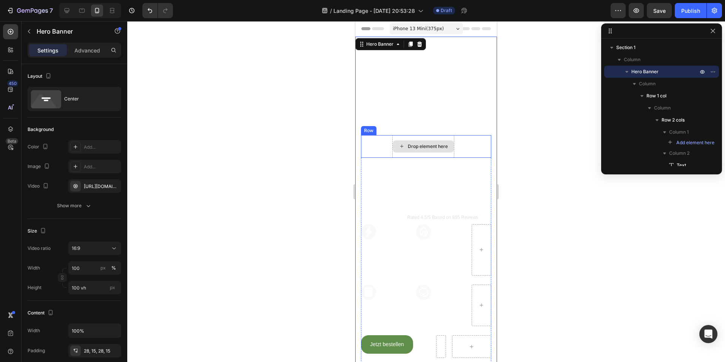
click at [414, 137] on div "Drop element here" at bounding box center [423, 146] width 62 height 23
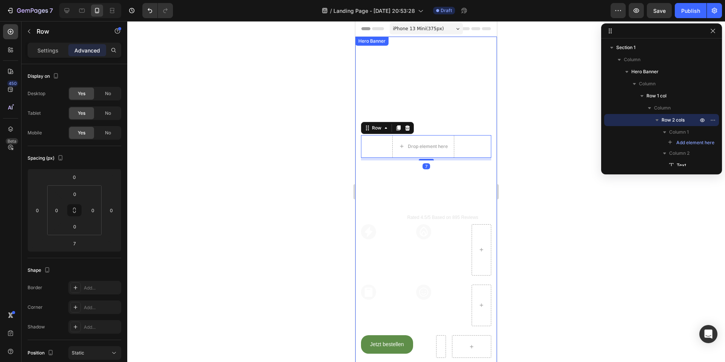
click at [405, 111] on video "Background Image" at bounding box center [426, 207] width 142 height 341
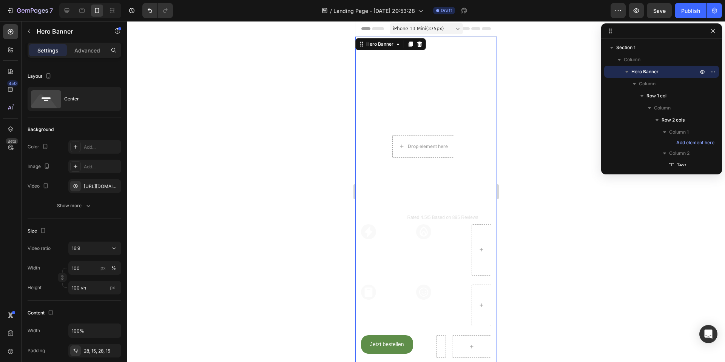
click at [417, 133] on div "Drop element here Text Block Row Der Heizkörper-ventilator Heading Icon Icon Ic…" at bounding box center [426, 251] width 142 height 253
click at [424, 182] on p "Der Heizkörper-ventilator" at bounding box center [426, 187] width 129 height 52
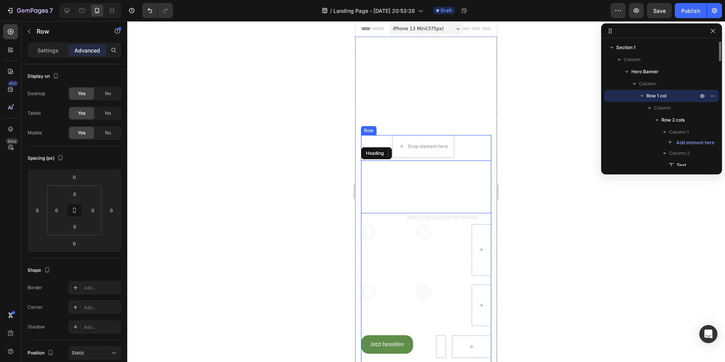
click at [427, 159] on div "Drop element here Text Block Row Der Heizkörper-ventilator Heading Icon Icon Ic…" at bounding box center [426, 251] width 130 height 232
click at [428, 105] on video "Background Image" at bounding box center [426, 207] width 142 height 341
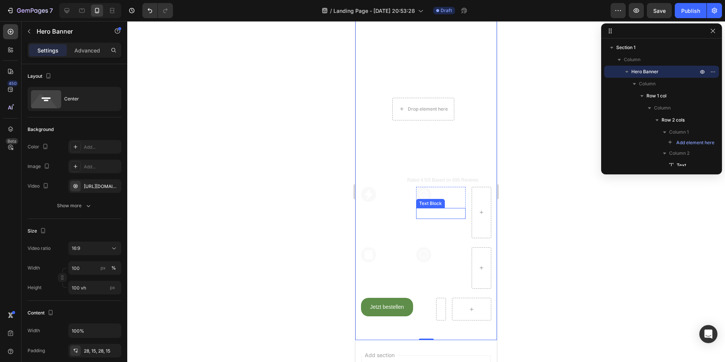
scroll to position [0, 0]
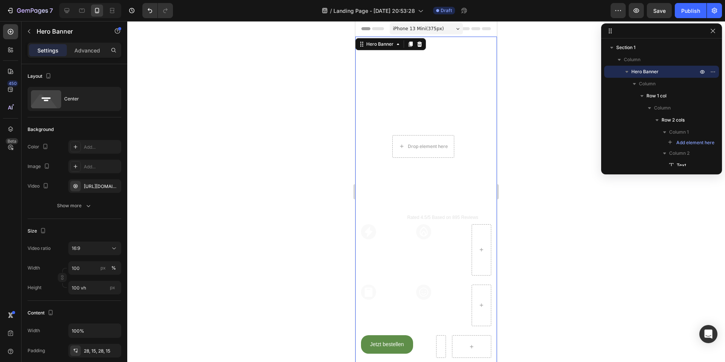
click at [414, 113] on video "Background Image" at bounding box center [426, 207] width 142 height 341
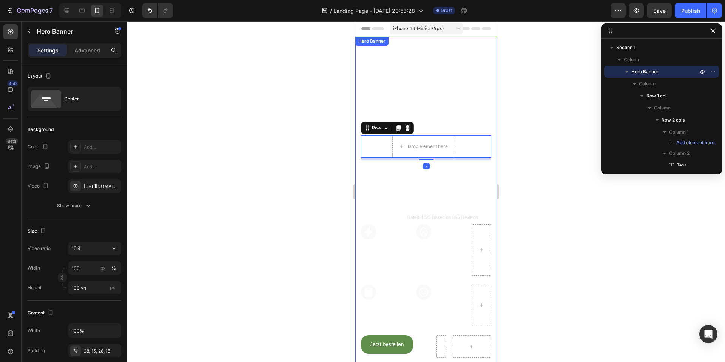
click at [403, 102] on video "Background Image" at bounding box center [426, 207] width 142 height 341
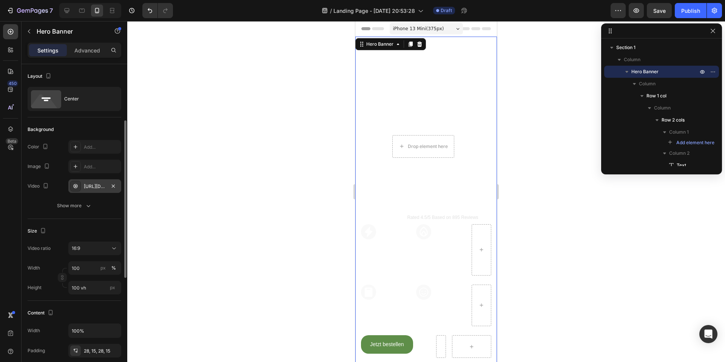
scroll to position [38, 0]
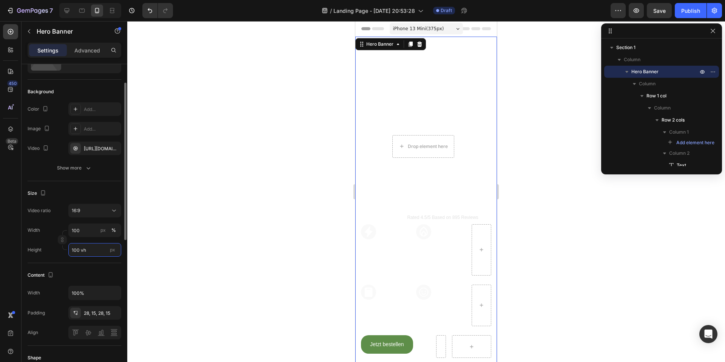
click at [80, 252] on input "100 vh" at bounding box center [94, 250] width 53 height 14
click at [81, 253] on input "100 vh" at bounding box center [94, 250] width 53 height 14
drag, startPoint x: 80, startPoint y: 251, endPoint x: 69, endPoint y: 249, distance: 10.3
click at [69, 249] on input "100 vh" at bounding box center [94, 250] width 53 height 14
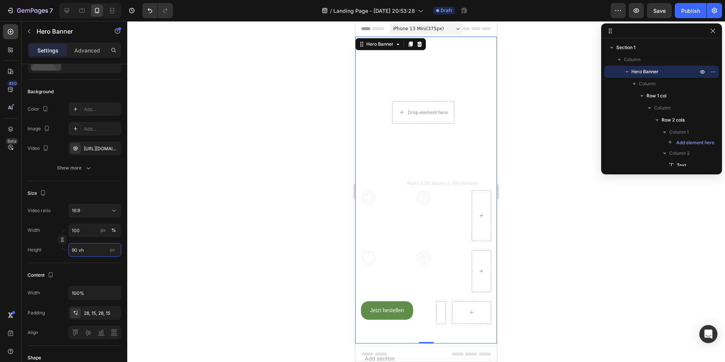
type input "90 vh"
click at [455, 69] on video "Background Image" at bounding box center [426, 190] width 142 height 307
click at [425, 136] on p "Der Heizkörper-ventilator" at bounding box center [426, 153] width 129 height 52
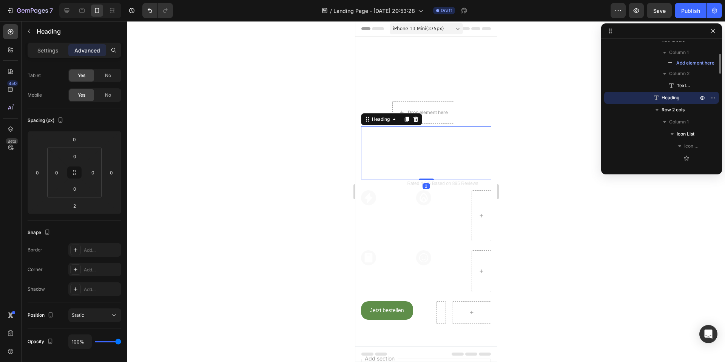
scroll to position [0, 0]
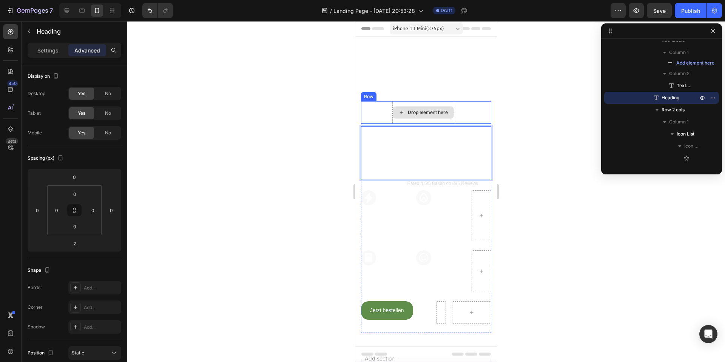
drag, startPoint x: 422, startPoint y: 122, endPoint x: 417, endPoint y: 109, distance: 14.2
click at [381, 116] on div "Drop element here Text Block Row" at bounding box center [426, 112] width 130 height 23
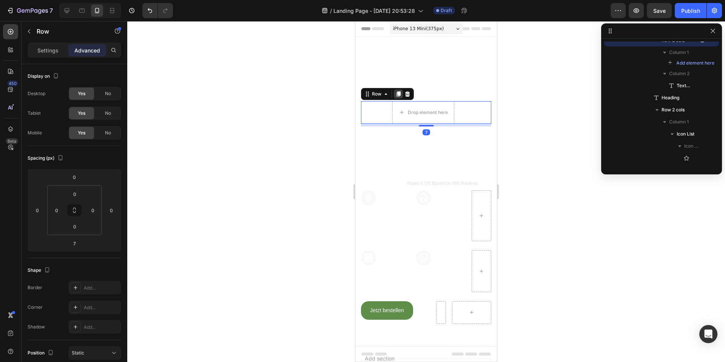
scroll to position [22, 0]
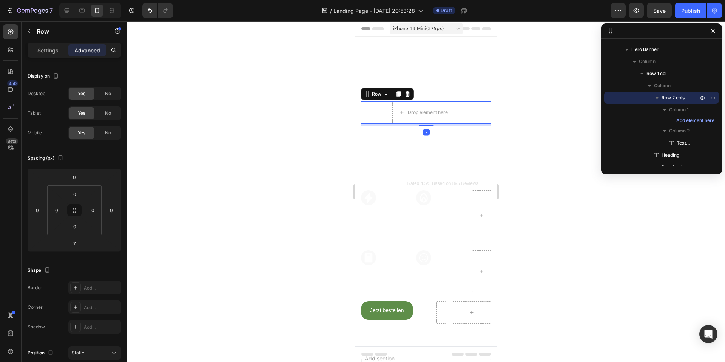
click at [407, 93] on icon at bounding box center [407, 93] width 5 height 5
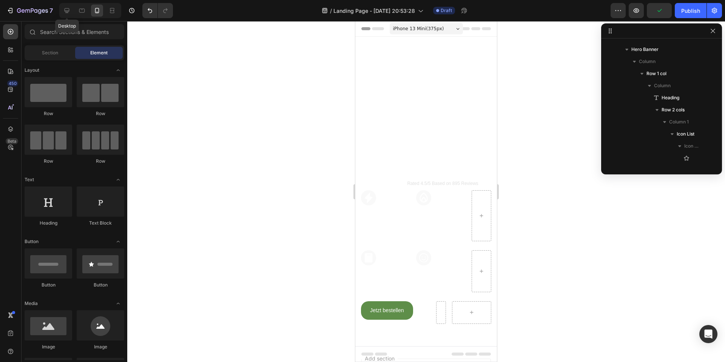
click at [68, 10] on icon at bounding box center [67, 11] width 8 height 8
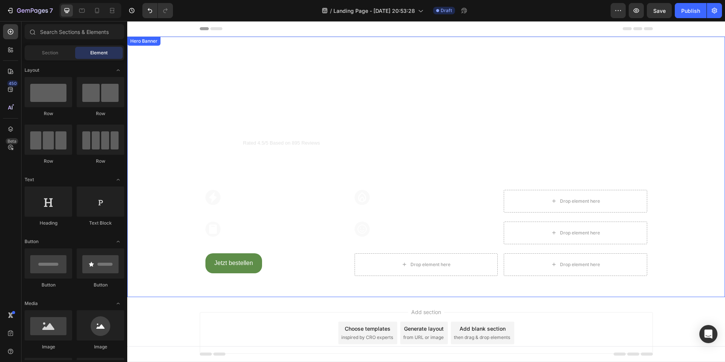
click at [145, 283] on video "Background Image" at bounding box center [426, 186] width 598 height 299
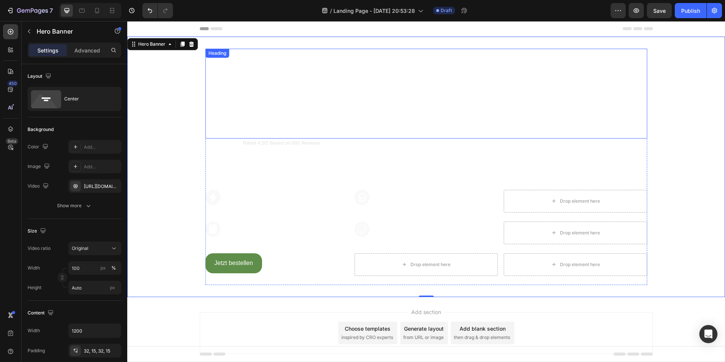
click at [260, 53] on p "Der Heizkörper-ventilator" at bounding box center [426, 93] width 440 height 88
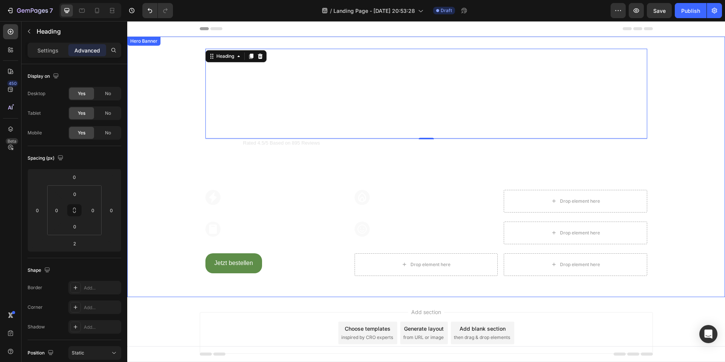
click at [329, 42] on div "Der Heizkörper-ventilator Heading 2 Icon Icon Icon Icon Icon Icon List Rated 4.…" at bounding box center [426, 167] width 453 height 261
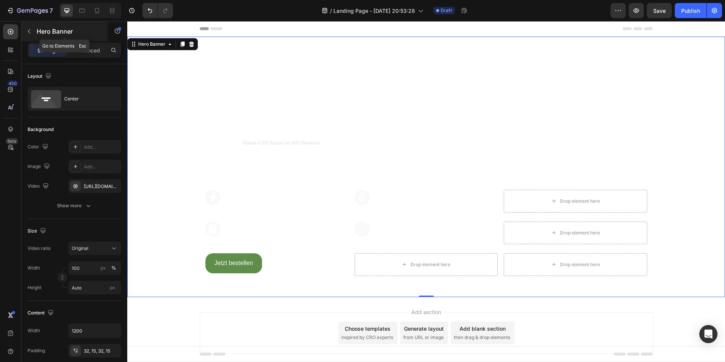
click at [29, 31] on icon "button" at bounding box center [29, 31] width 6 height 6
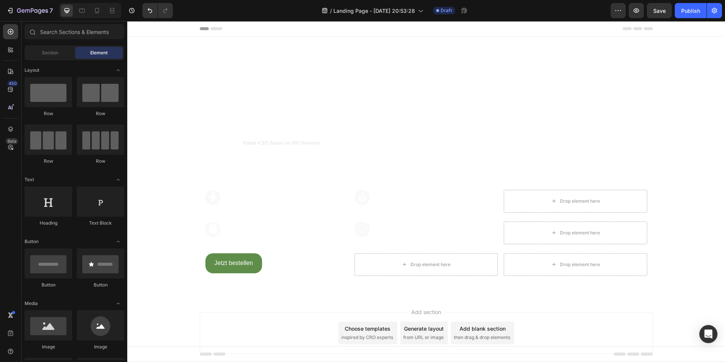
click at [276, 88] on p "Der Heizkörper-ventilator" at bounding box center [426, 93] width 440 height 88
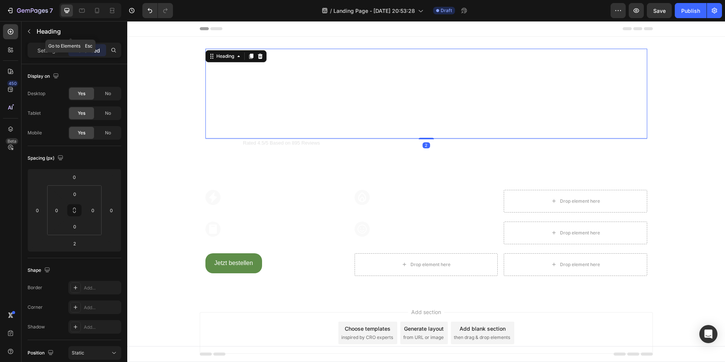
click at [31, 34] on icon "button" at bounding box center [29, 31] width 6 height 6
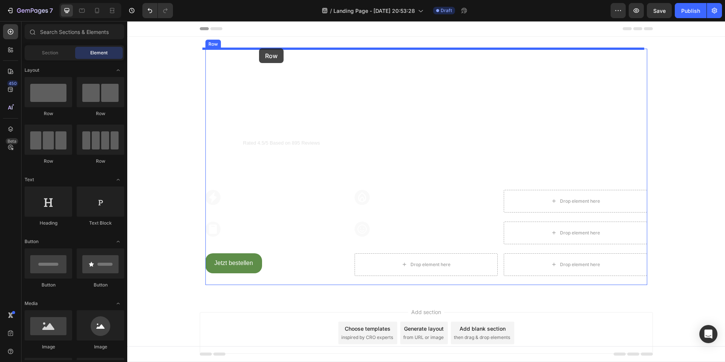
drag, startPoint x: 182, startPoint y: 116, endPoint x: 259, endPoint y: 48, distance: 102.8
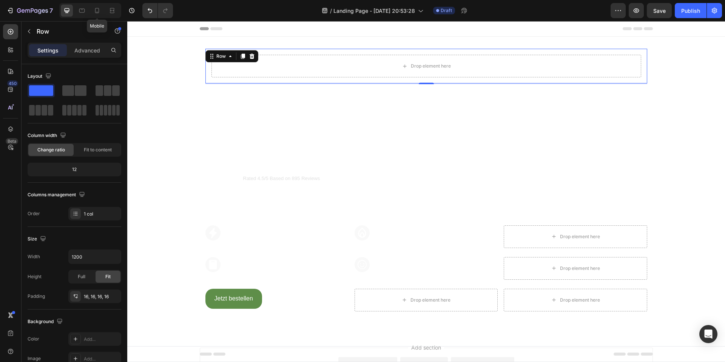
click at [95, 13] on icon at bounding box center [97, 11] width 8 height 8
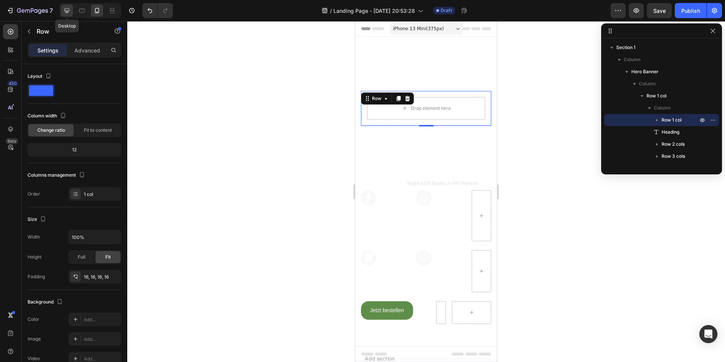
click at [68, 13] on icon at bounding box center [67, 10] width 5 height 5
type input "1200"
click at [659, 12] on span "Save" at bounding box center [659, 11] width 12 height 6
